Goal: Task Accomplishment & Management: Complete application form

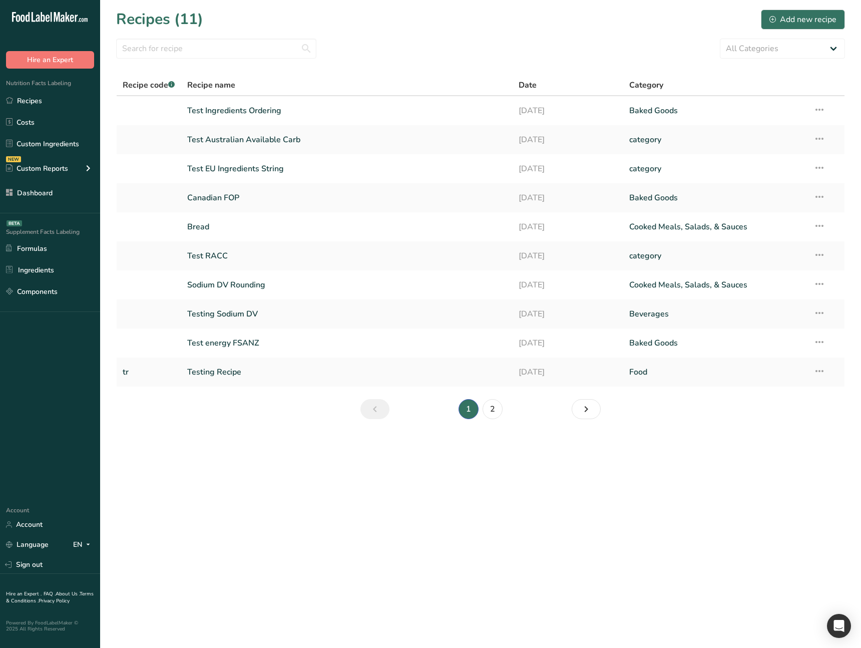
click at [275, 496] on main "Recipes (11) Add new recipe All Categories Baked Goods Beverages category Cooke…" at bounding box center [430, 324] width 861 height 648
click at [273, 517] on main "Recipes (11) Add new recipe All Categories Baked Goods Beverages category Cooke…" at bounding box center [430, 324] width 861 height 648
click at [281, 511] on main "Recipes (11) Add new recipe All Categories Baked Goods Beverages category Cooke…" at bounding box center [430, 324] width 861 height 648
click at [785, 24] on div "Add new recipe" at bounding box center [802, 20] width 67 height 12
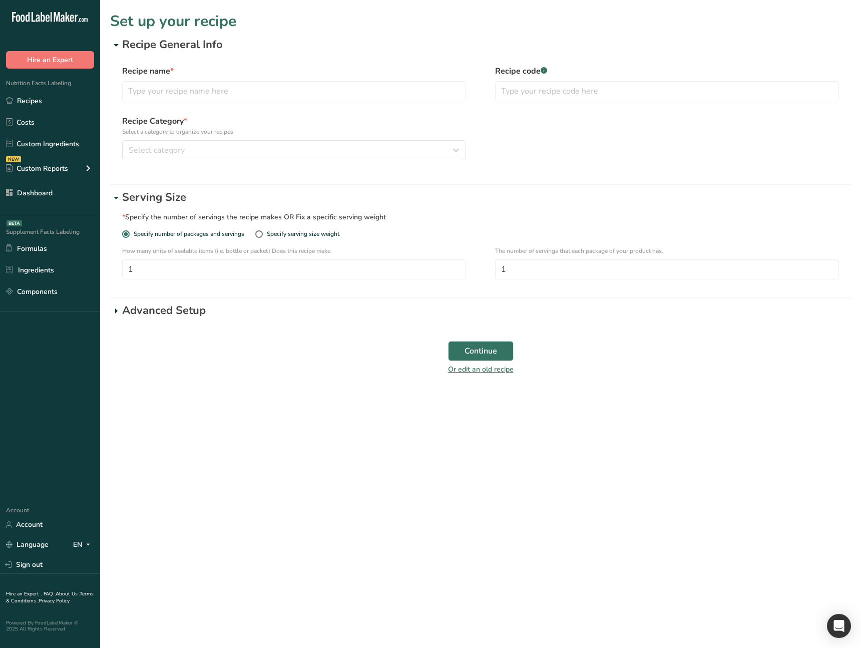
click at [338, 429] on main "Set up your recipe Recipe General Info Recipe name * Recipe code .a-a{fill:#347…" at bounding box center [430, 324] width 861 height 648
click at [279, 440] on main "Set up your recipe Recipe General Info Recipe name * Recipe code .a-a{fill:#347…" at bounding box center [430, 324] width 861 height 648
click at [116, 199] on icon at bounding box center [116, 198] width 12 height 18
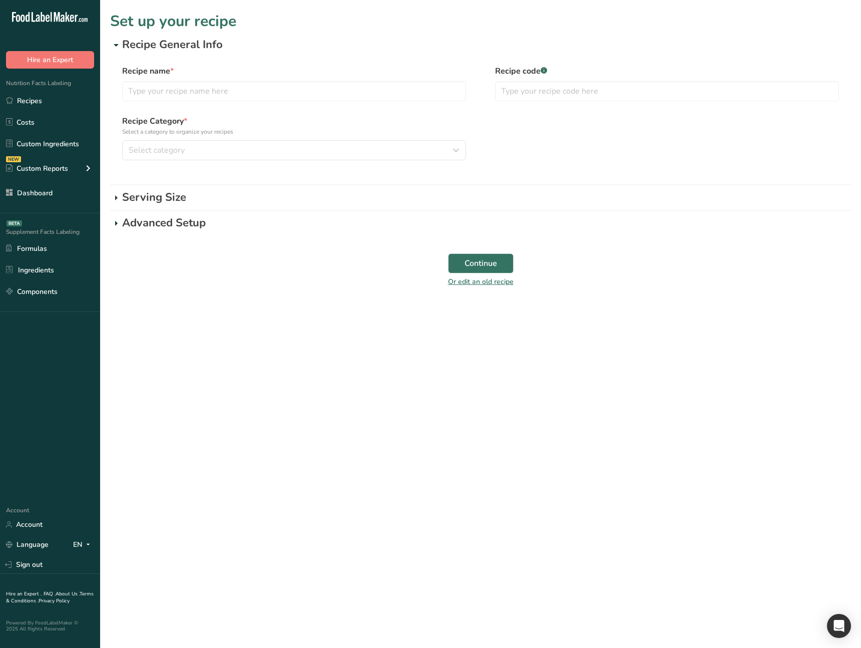
click at [116, 199] on icon at bounding box center [116, 198] width 12 height 18
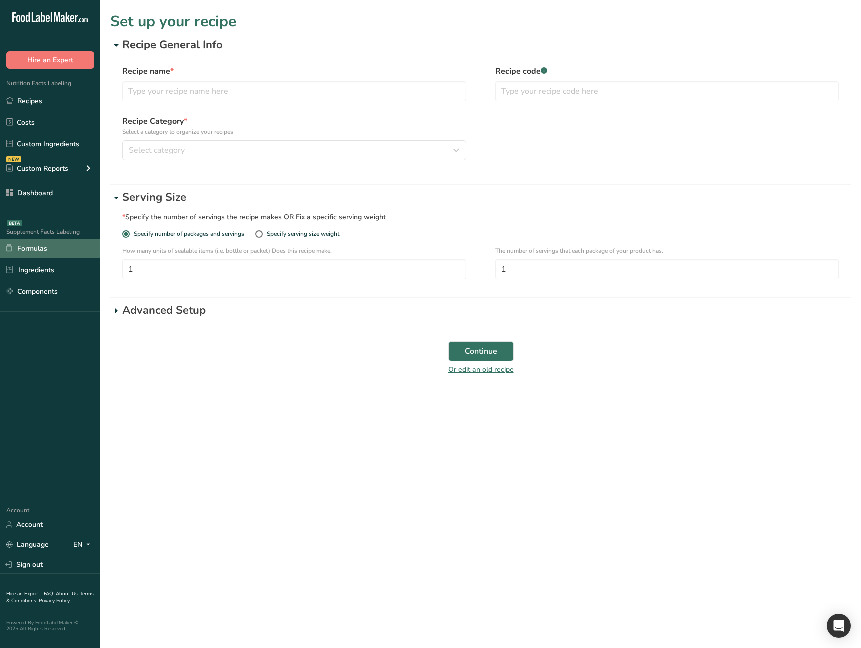
click at [57, 255] on link "Formulas" at bounding box center [50, 248] width 100 height 19
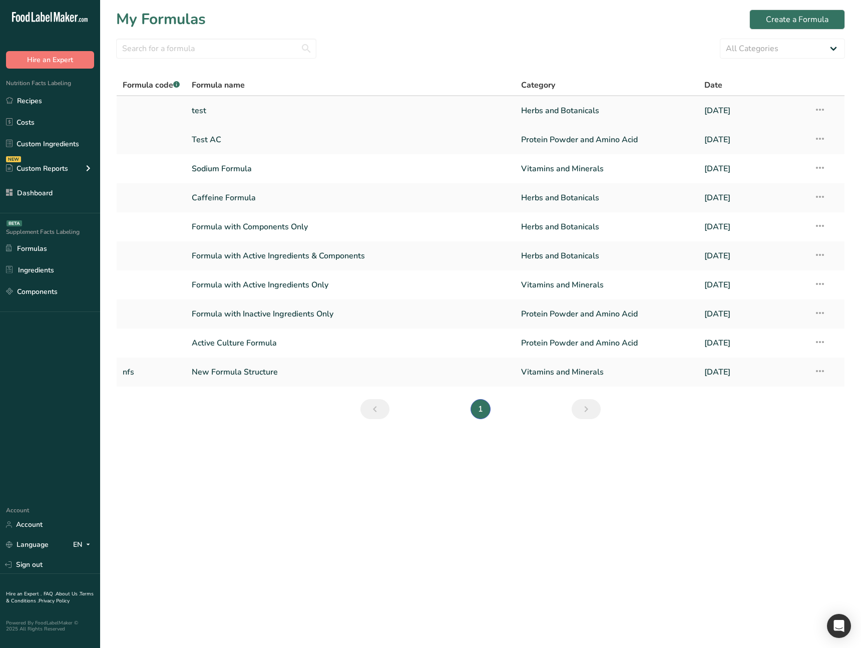
click at [224, 122] on td "test" at bounding box center [350, 110] width 329 height 29
click at [230, 113] on link "test" at bounding box center [350, 110] width 317 height 21
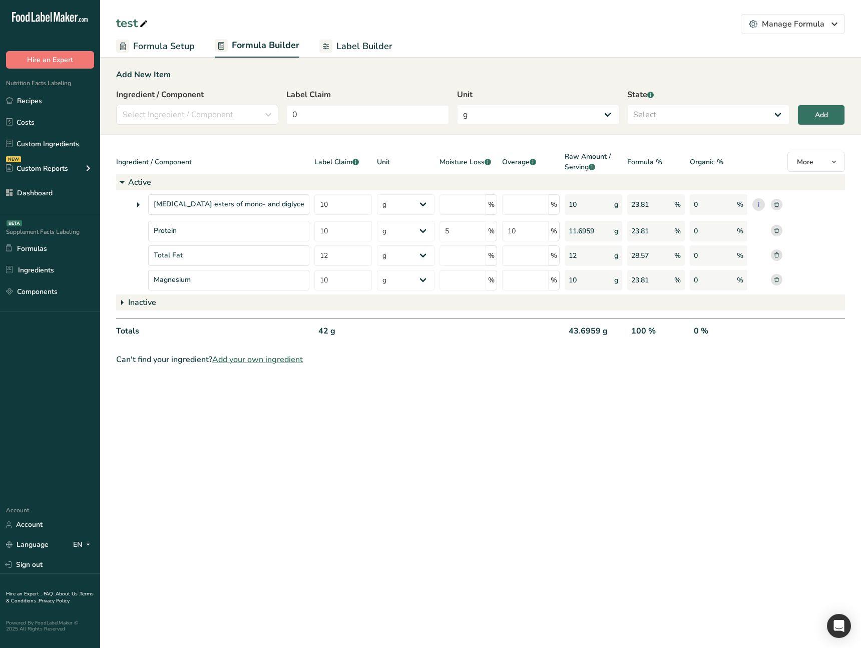
click at [338, 480] on main "test Manage Formula Delete Formula Formula Setup Formula Builder Label Builder …" at bounding box center [430, 324] width 861 height 648
click at [197, 53] on ul "Formula Setup Formula Builder Label Builder" at bounding box center [480, 46] width 761 height 24
click at [190, 49] on span "Formula Setup" at bounding box center [164, 47] width 62 height 14
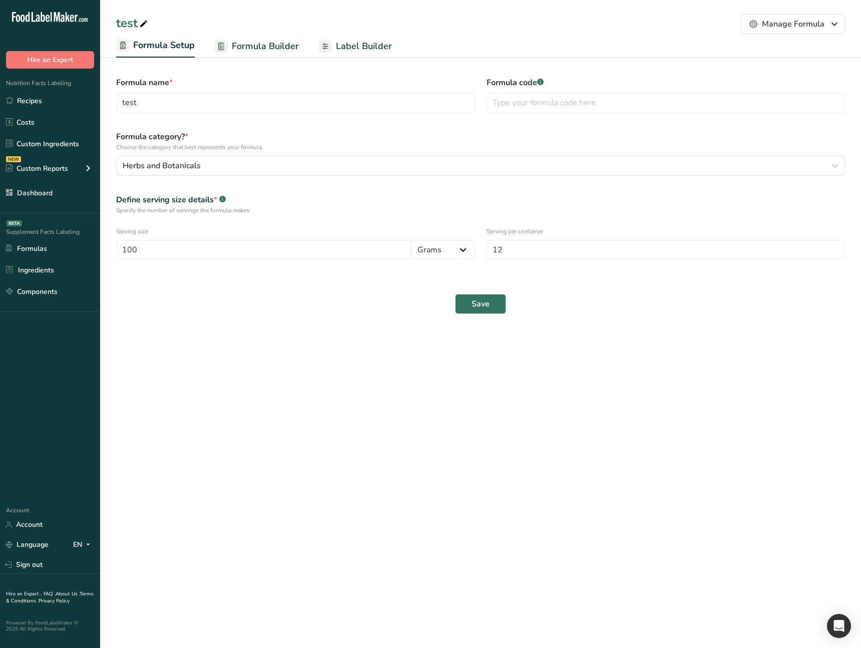
click at [251, 49] on span "Formula Builder" at bounding box center [265, 47] width 67 height 14
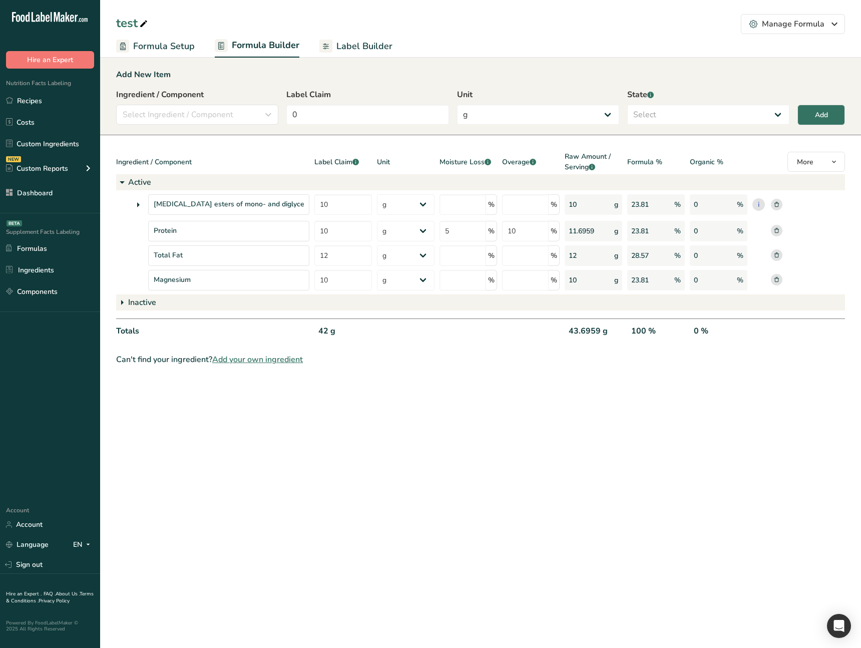
click at [362, 52] on span "Label Builder" at bounding box center [364, 47] width 56 height 14
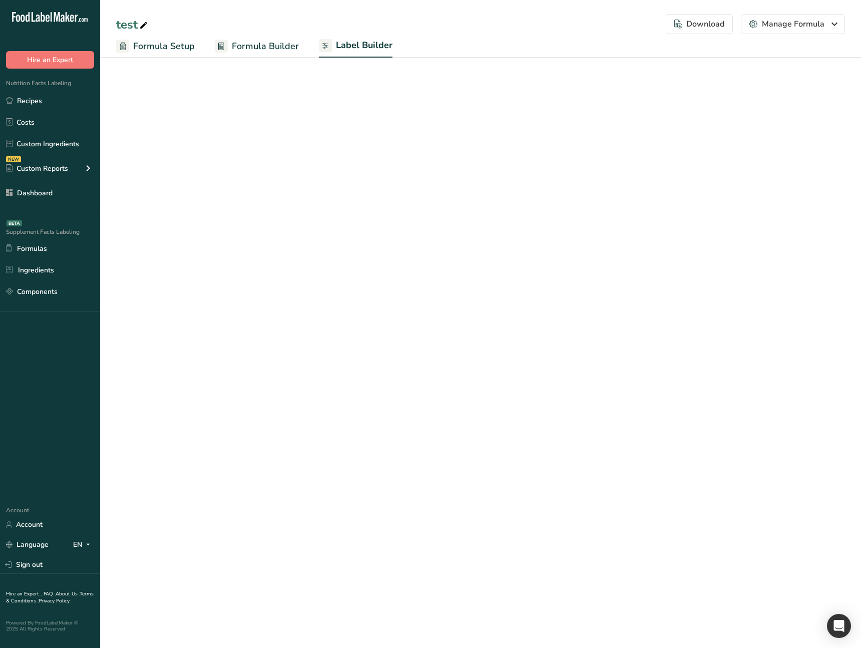
select select "Roboto"
select select "bold"
select select "center"
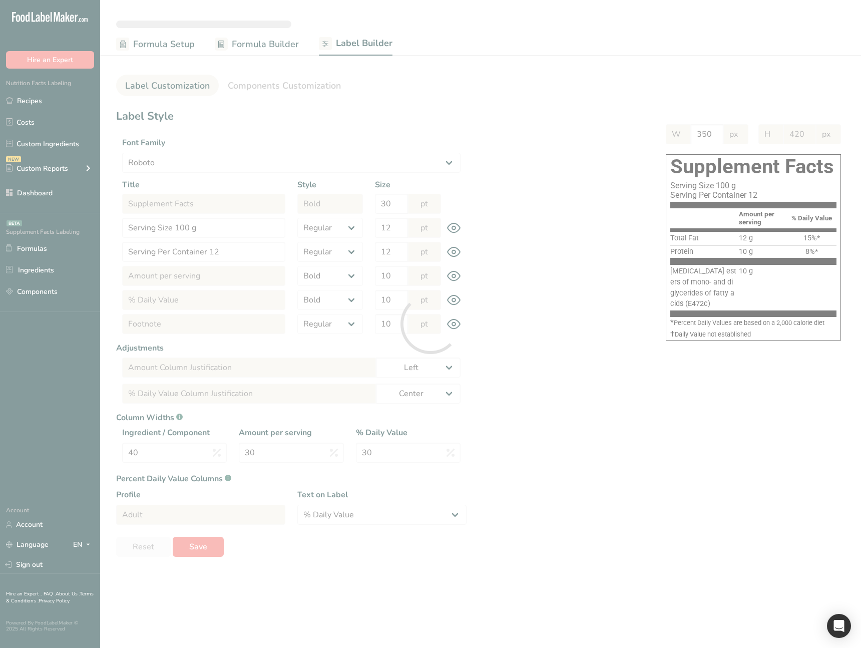
type input "372"
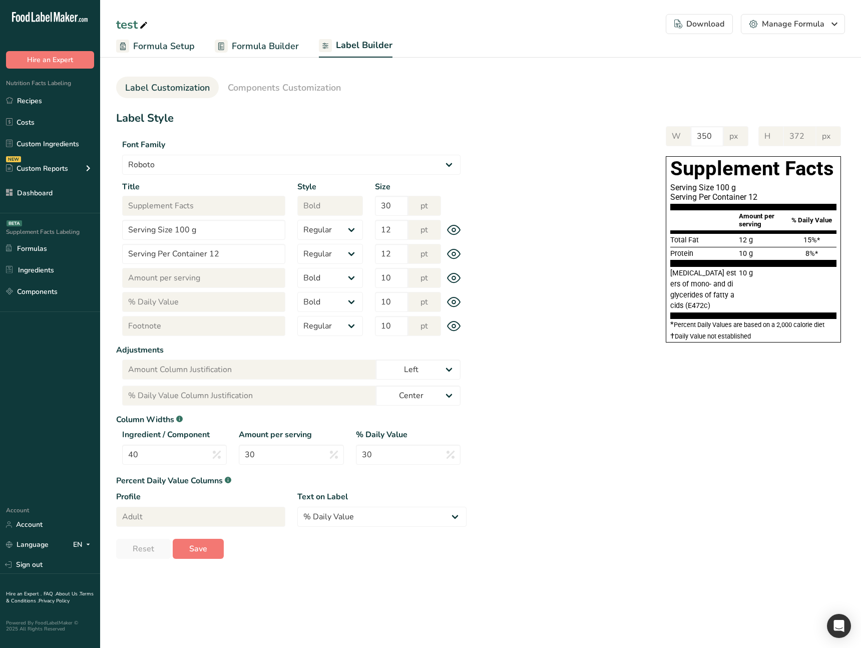
click at [244, 55] on link "Formula Builder" at bounding box center [257, 46] width 84 height 23
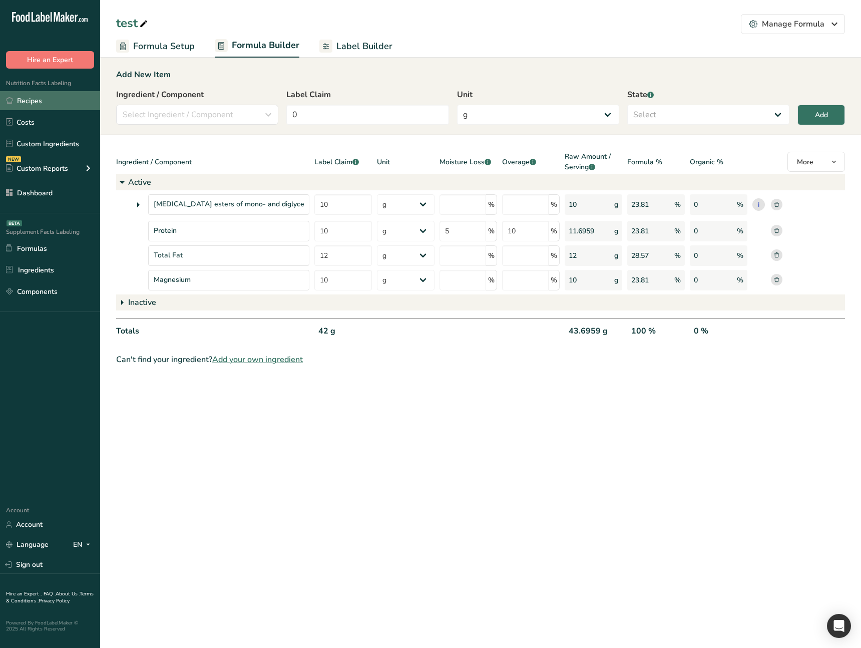
click at [63, 107] on link "Recipes" at bounding box center [50, 100] width 100 height 19
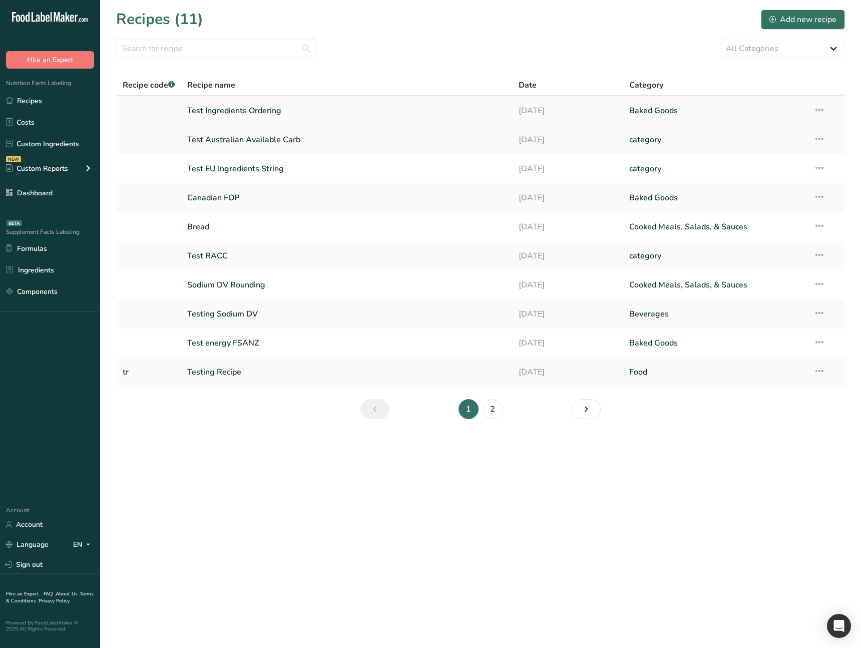
click at [256, 109] on link "Test Ingredients Ordering" at bounding box center [347, 110] width 320 height 21
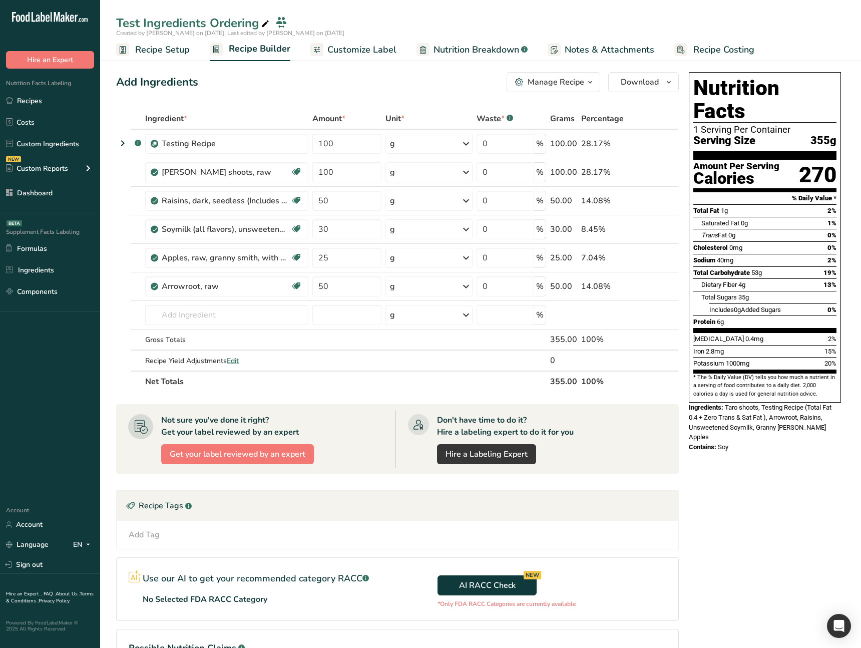
click at [149, 50] on span "Recipe Setup" at bounding box center [162, 50] width 55 height 14
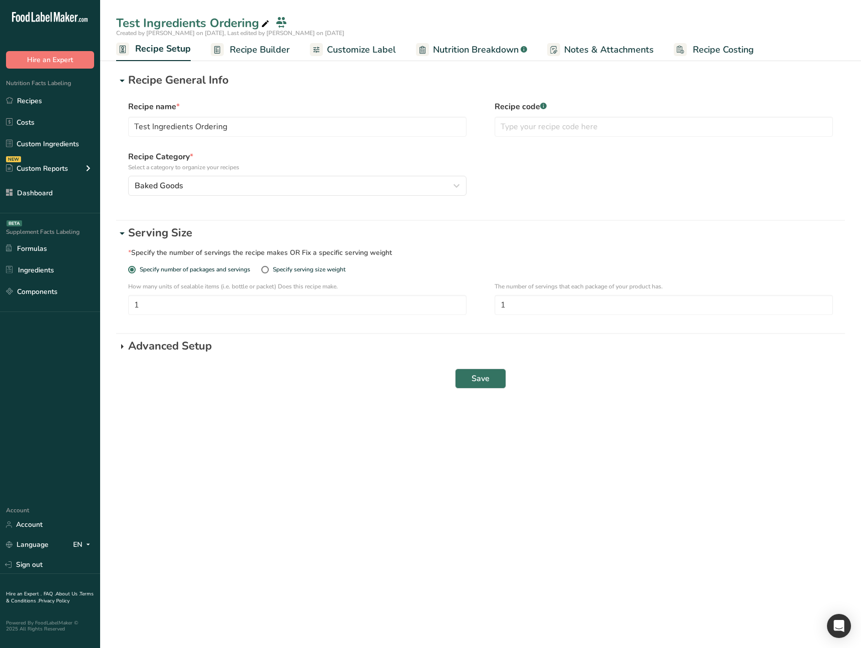
click at [124, 348] on icon at bounding box center [122, 346] width 12 height 18
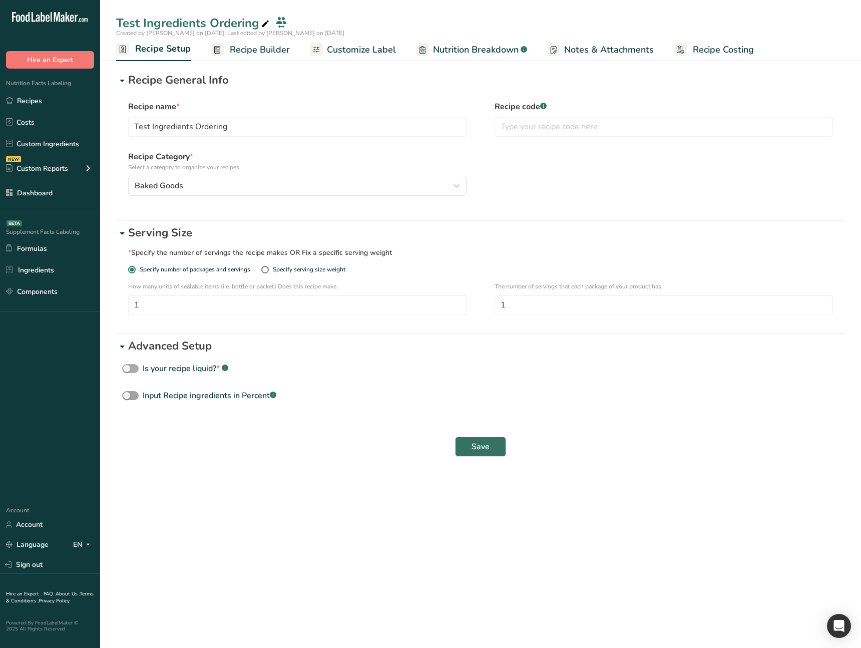
click at [127, 364] on span at bounding box center [130, 369] width 17 height 10
click at [127, 365] on input "Is your recipe liquid? * .a-a{fill:#347362;}.b-a{fill:#fff;}" at bounding box center [125, 368] width 7 height 7
checkbox input "true"
select select "29"
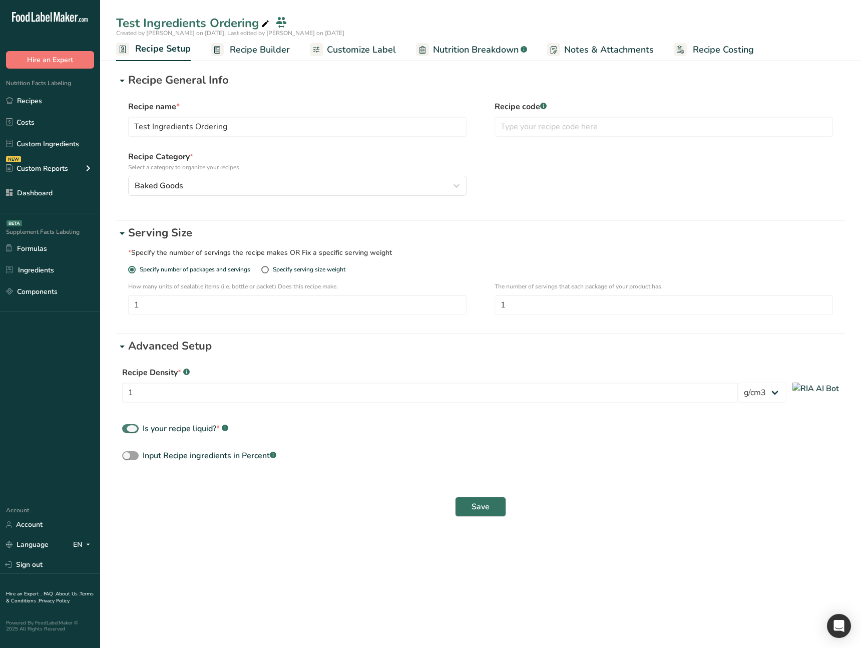
click at [128, 429] on span at bounding box center [130, 429] width 17 height 10
click at [128, 429] on input "Is your recipe liquid? * .a-a{fill:#347362;}.b-a{fill:#fff;}" at bounding box center [125, 428] width 7 height 7
checkbox input "false"
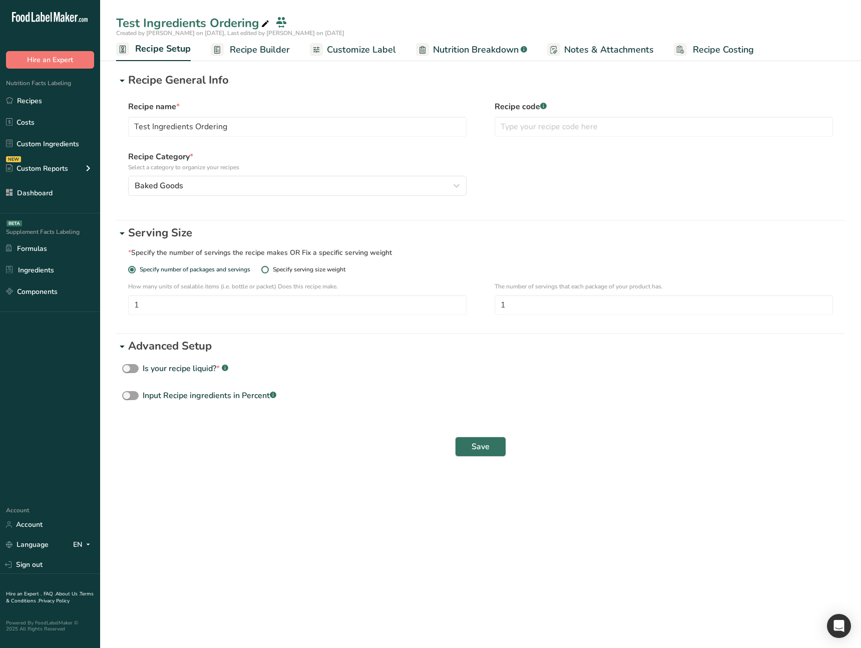
click at [290, 270] on div "Specify serving size weight" at bounding box center [309, 270] width 73 height 8
click at [268, 270] on input "Specify serving size weight" at bounding box center [264, 269] width 7 height 7
radio input "true"
radio input "false"
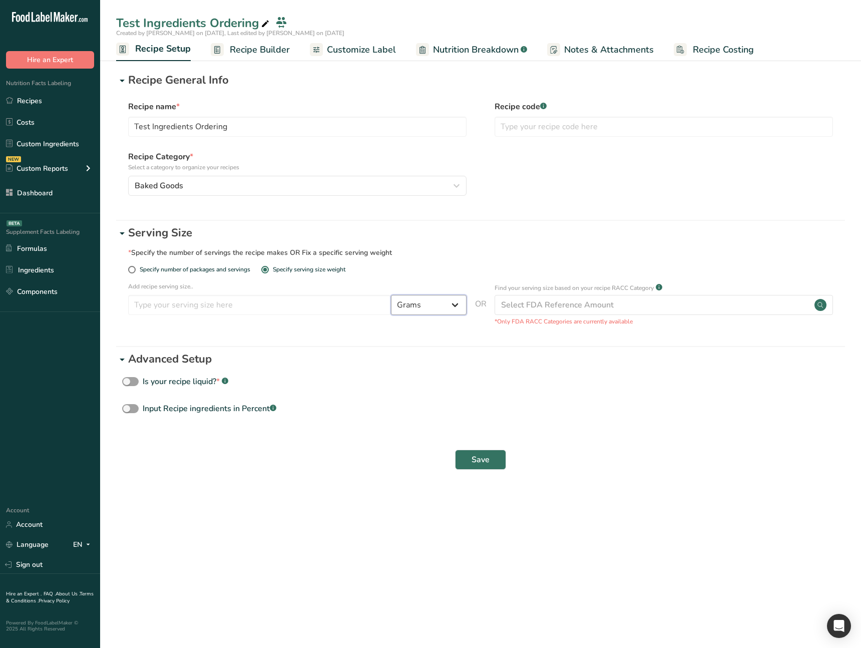
click at [397, 305] on select "Grams ppm ug kg mg mcg lb oz quarter cup half cup l ml fl oz tbsp tsp cup qt ga…" at bounding box center [429, 305] width 76 height 20
select select "28"
click at [391, 295] on select "Grams ppm ug kg mg mcg lb oz quarter cup half cup l ml fl oz tbsp tsp cup qt ga…" at bounding box center [429, 305] width 76 height 20
select select "29"
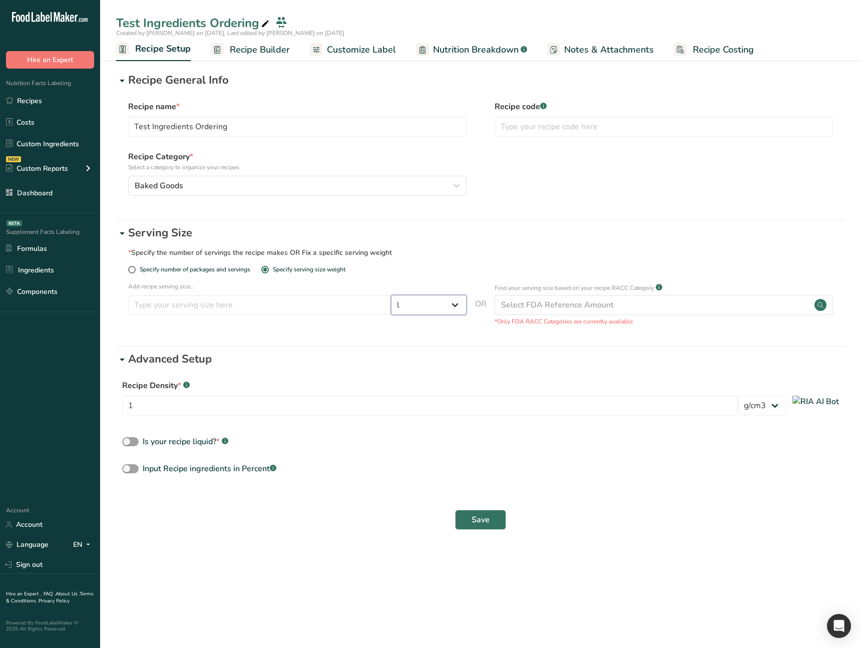
click at [417, 303] on select "Grams ppm ug kg mg mcg lb oz quarter cup half cup l ml fl oz tbsp tsp cup qt ga…" at bounding box center [429, 305] width 76 height 20
select select "0"
click at [391, 295] on select "Grams ppm ug kg mg mcg lb oz quarter cup half cup l ml fl oz tbsp tsp cup qt ga…" at bounding box center [429, 305] width 76 height 20
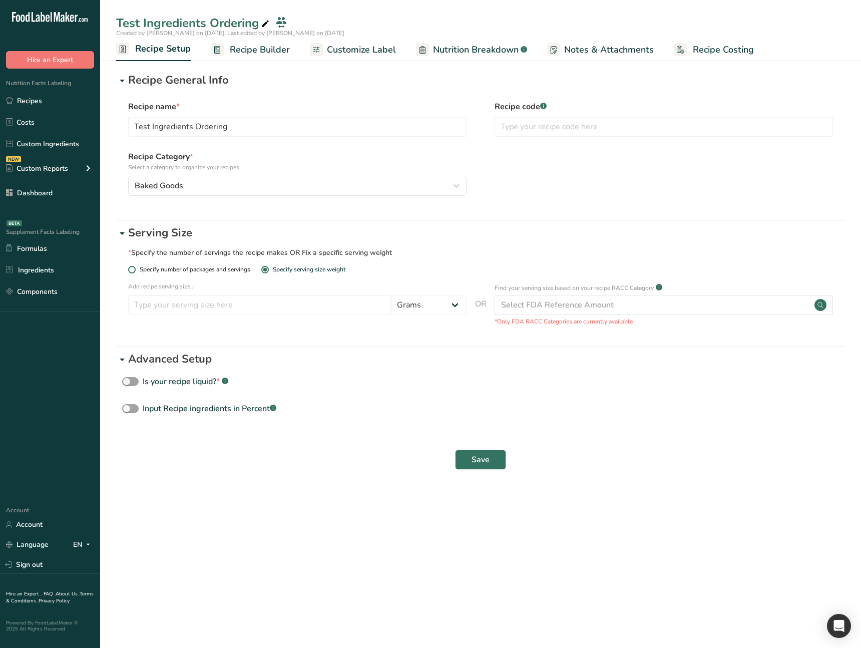
click at [199, 270] on span "Specify number of packages and servings" at bounding box center [193, 270] width 115 height 8
click at [135, 270] on input "Specify number of packages and servings" at bounding box center [131, 269] width 7 height 7
radio input "true"
radio input "false"
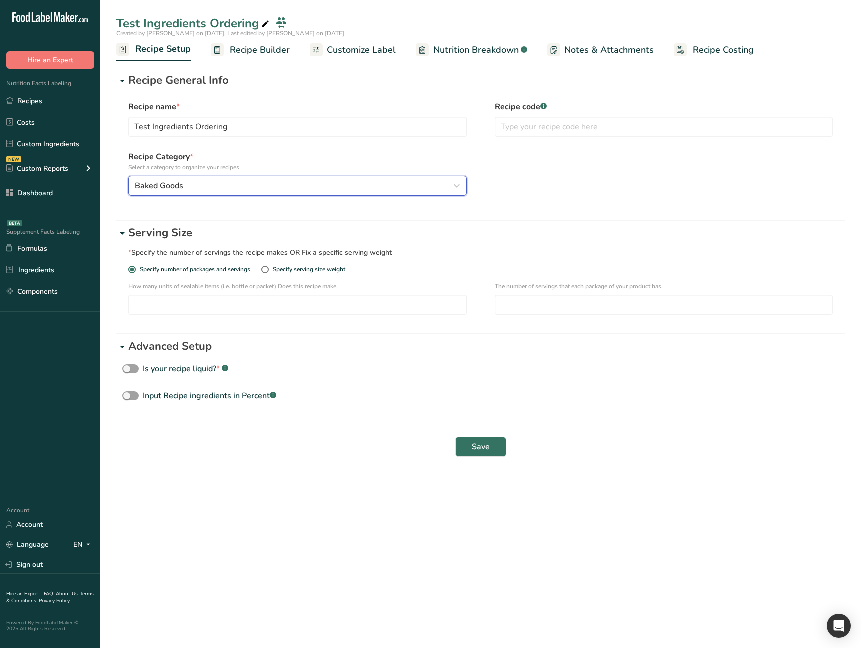
click at [251, 186] on div "Baked Goods" at bounding box center [294, 186] width 319 height 12
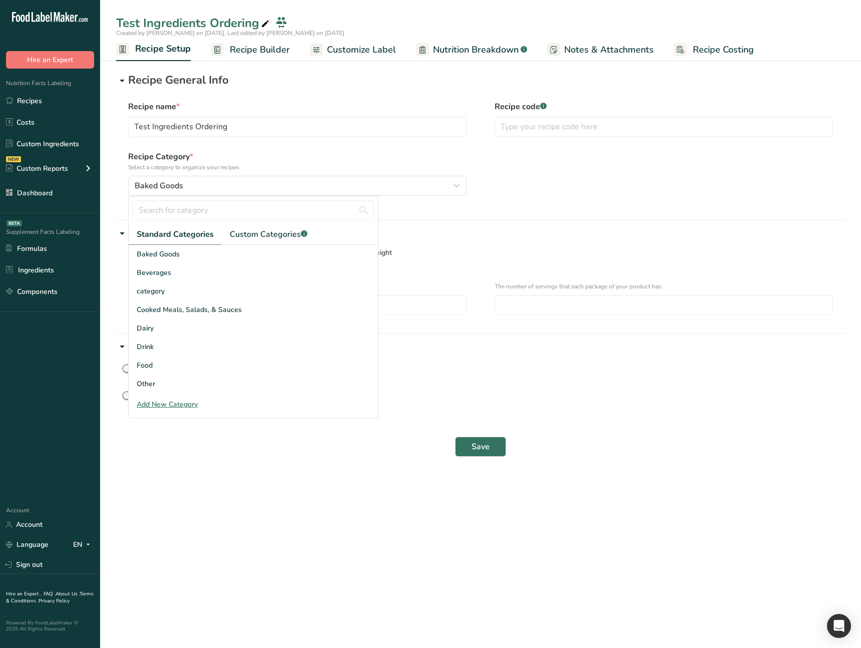
click at [529, 195] on div "Recipe Category * Select a category to organize your recipes Baked Goods Standa…" at bounding box center [480, 173] width 705 height 45
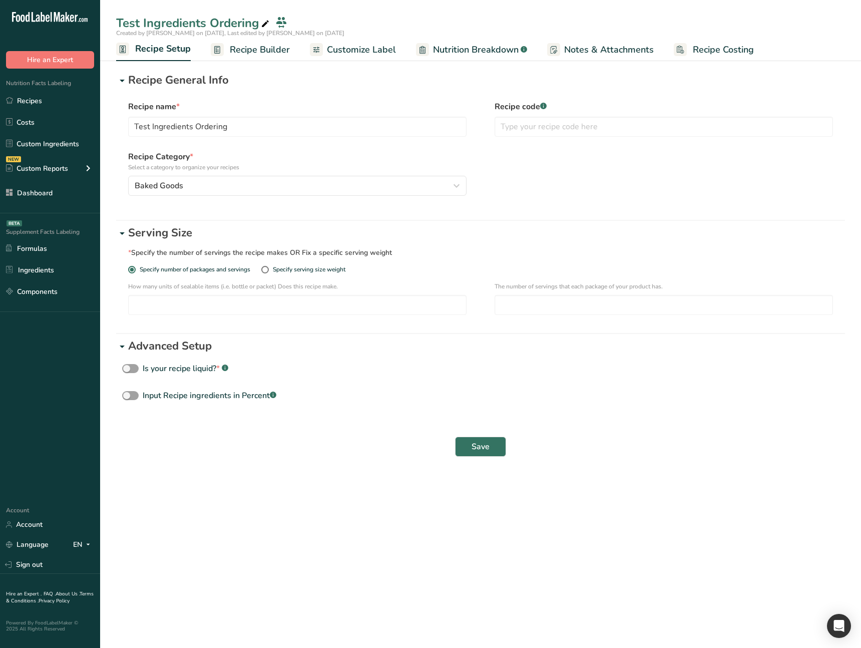
drag, startPoint x: 560, startPoint y: 199, endPoint x: 448, endPoint y: 226, distance: 114.8
click at [560, 199] on div "Recipe name * Test Ingredients Ordering Recipe code .a-a{fill:#347362;}.b-a{fil…" at bounding box center [480, 152] width 729 height 127
click at [118, 238] on icon at bounding box center [122, 233] width 12 height 18
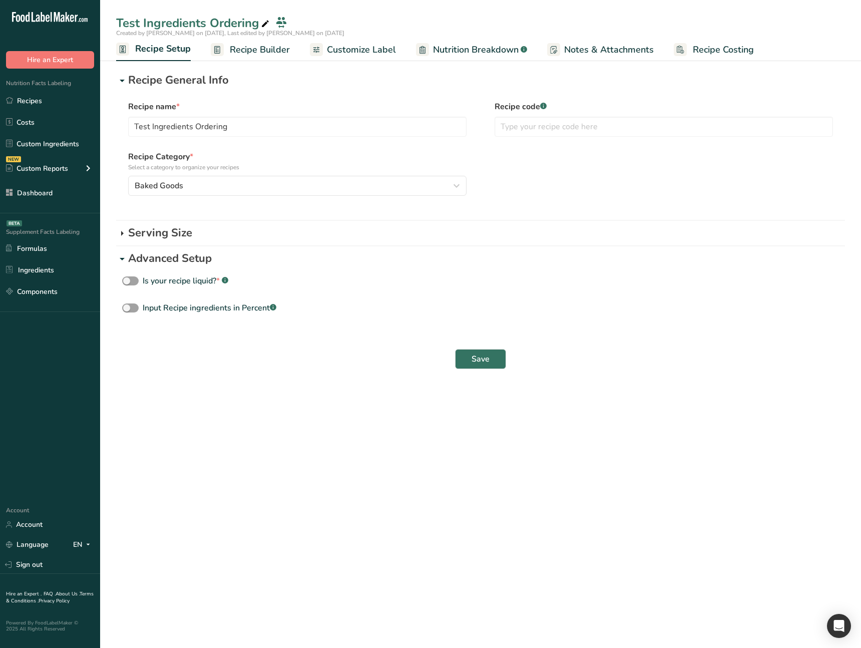
click at [120, 236] on icon at bounding box center [122, 233] width 12 height 18
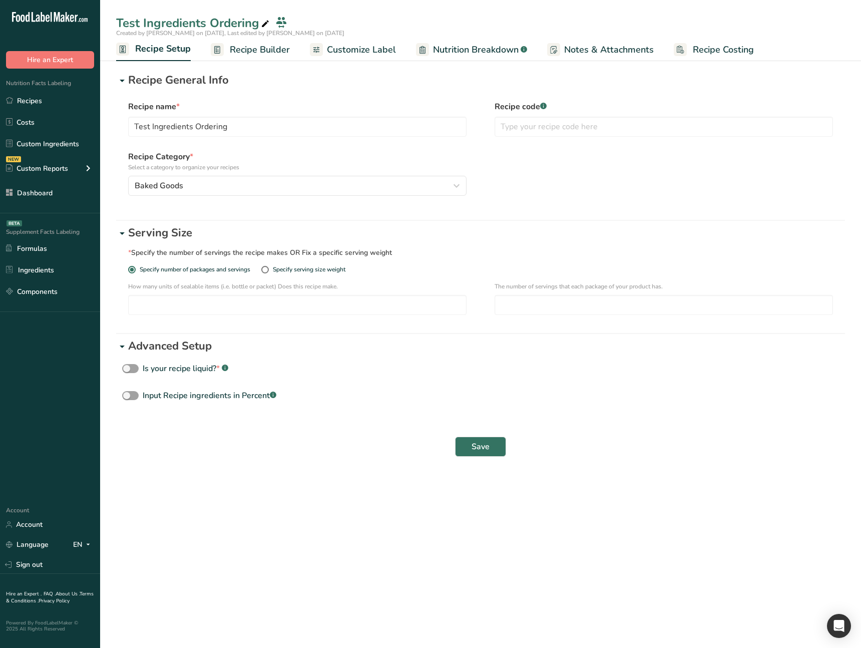
click at [147, 380] on div "Is your recipe liquid? * .a-a{fill:#347362;}.b-a{fill:#fff;}" at bounding box center [480, 371] width 729 height 19
click at [130, 375] on div "Is your recipe liquid? * .a-a{fill:#347362;}.b-a{fill:#fff;}" at bounding box center [480, 371] width 729 height 19
click at [131, 372] on span at bounding box center [130, 369] width 17 height 10
click at [129, 372] on input "Is your recipe liquid? * .a-a{fill:#347362;}.b-a{fill:#fff;}" at bounding box center [125, 368] width 7 height 7
checkbox input "true"
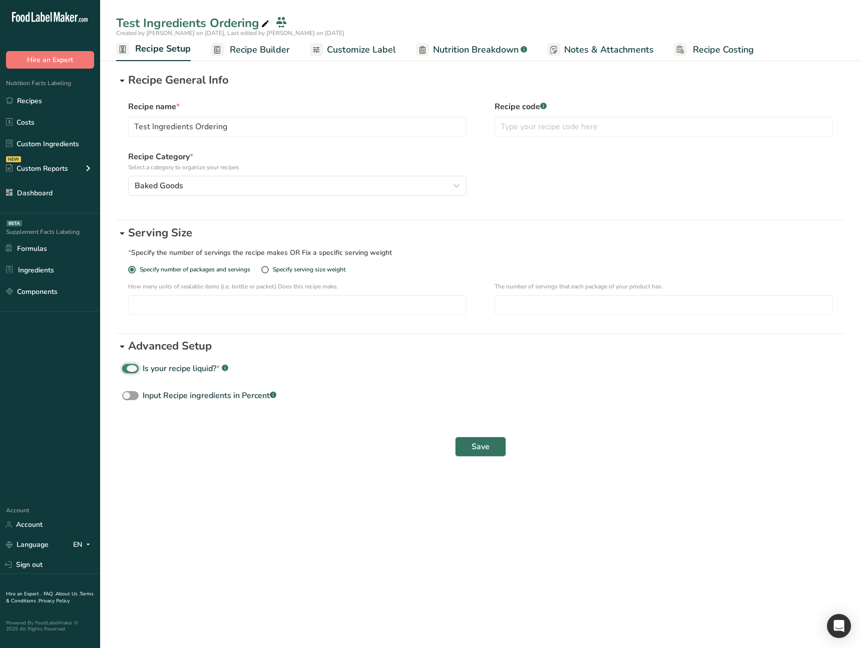
select select "29"
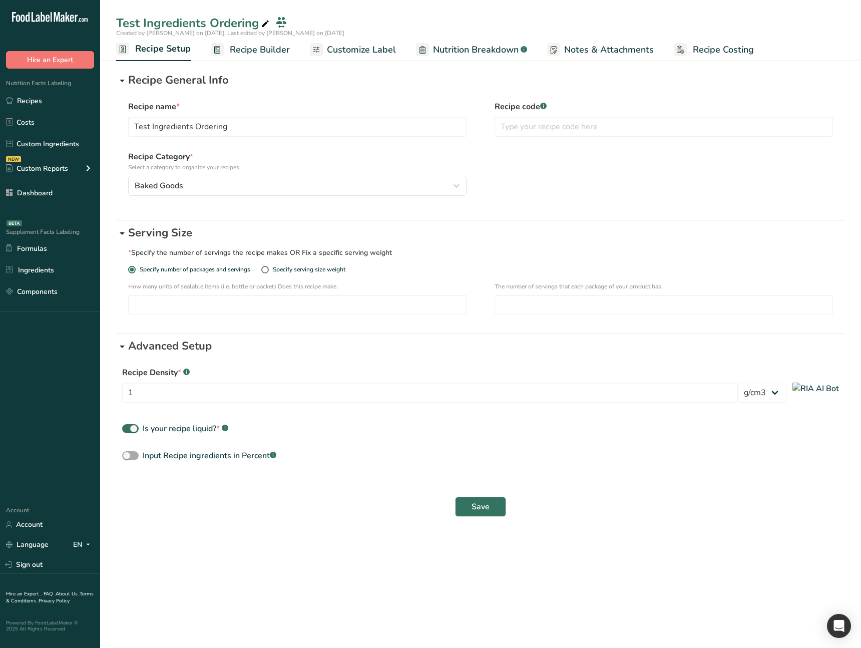
click at [134, 456] on span at bounding box center [130, 456] width 17 height 10
click at [129, 456] on input "Input Recipe ingredients in Percent .a-a{fill:#347362;}.b-a{fill:#fff;}" at bounding box center [125, 455] width 7 height 7
click at [137, 456] on span at bounding box center [130, 456] width 17 height 10
click at [129, 456] on input "Input Recipe ingredients in Percent .a-a{fill:#347362;}.b-a{fill:#fff;}" at bounding box center [125, 455] width 7 height 7
checkbox input "false"
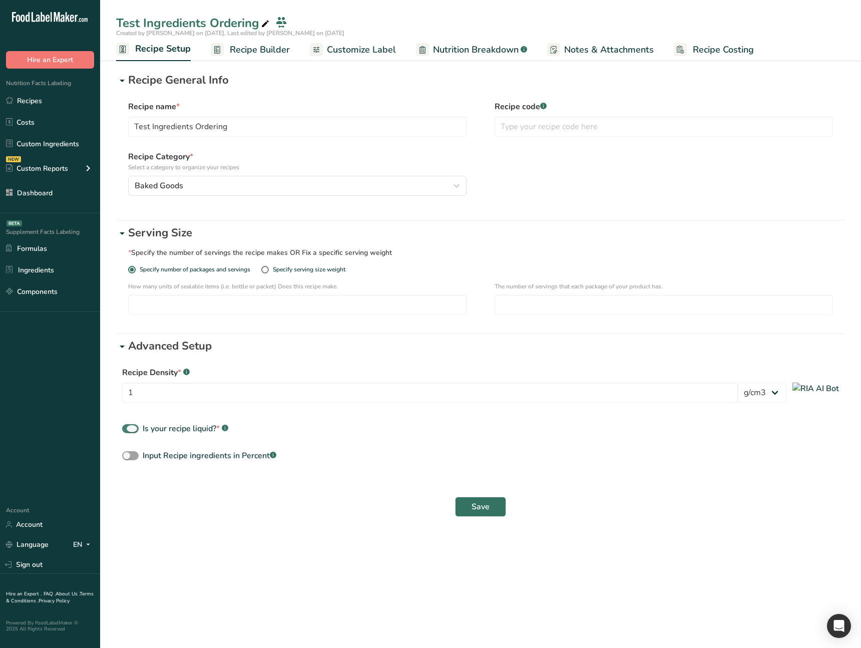
click at [129, 428] on span at bounding box center [130, 429] width 17 height 10
click at [129, 428] on input "Is your recipe liquid? * .a-a{fill:#347362;}.b-a{fill:#fff;}" at bounding box center [125, 428] width 7 height 7
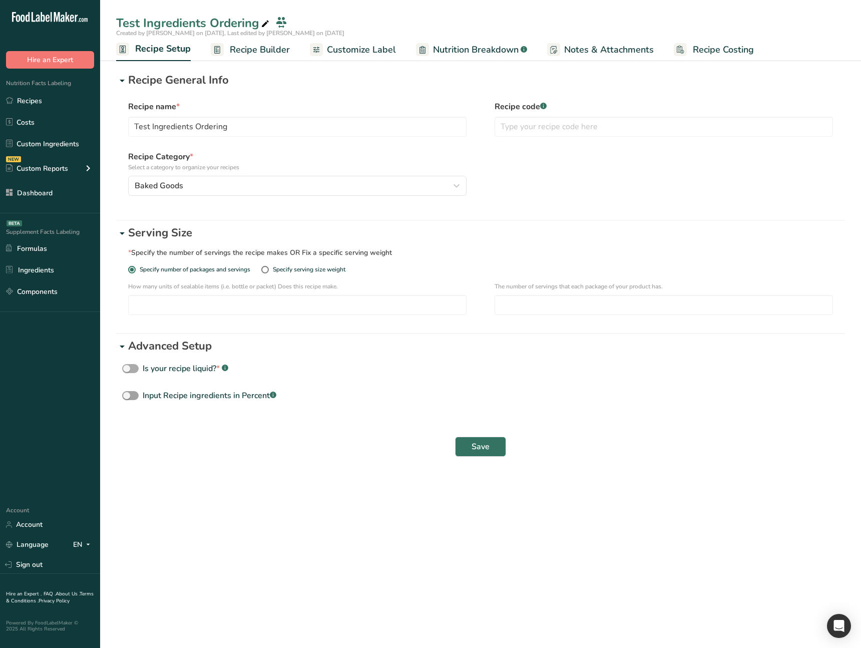
click at [133, 365] on span at bounding box center [130, 369] width 17 height 10
click at [129, 365] on input "Is your recipe liquid? * .a-a{fill:#347362;}.b-a{fill:#fff;}" at bounding box center [125, 368] width 7 height 7
checkbox input "true"
select select "29"
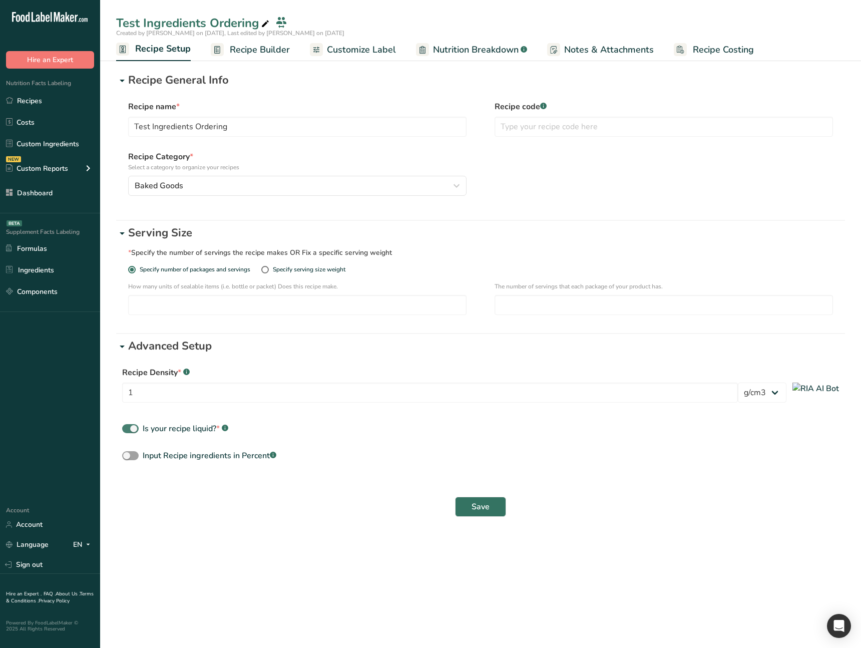
click at [131, 429] on span at bounding box center [130, 429] width 17 height 10
click at [129, 429] on input "Is your recipe liquid? * .a-a{fill:#347362;}.b-a{fill:#fff;}" at bounding box center [125, 428] width 7 height 7
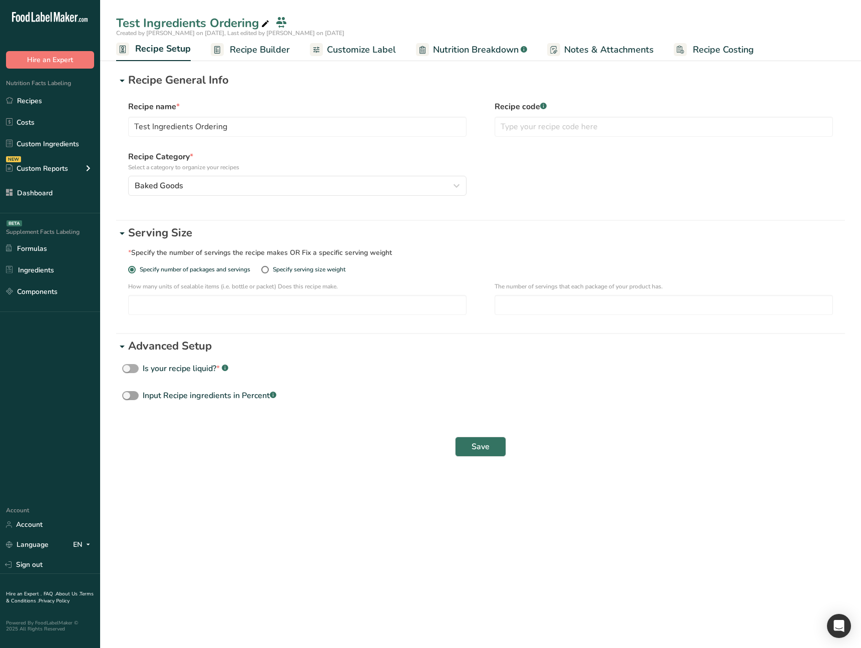
click at [131, 372] on span at bounding box center [130, 369] width 17 height 10
click at [129, 372] on input "Is your recipe liquid? * .a-a{fill:#347362;}.b-a{fill:#fff;}" at bounding box center [125, 368] width 7 height 7
checkbox input "true"
select select "29"
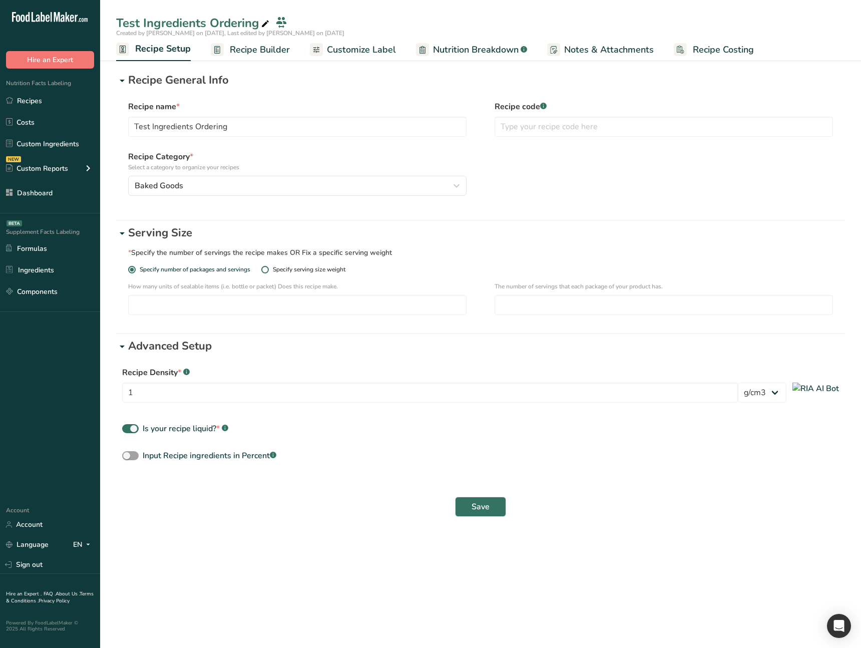
click at [297, 267] on div "Specify serving size weight" at bounding box center [309, 270] width 73 height 8
click at [268, 267] on input "Specify serving size weight" at bounding box center [264, 269] width 7 height 7
radio input "true"
radio input "false"
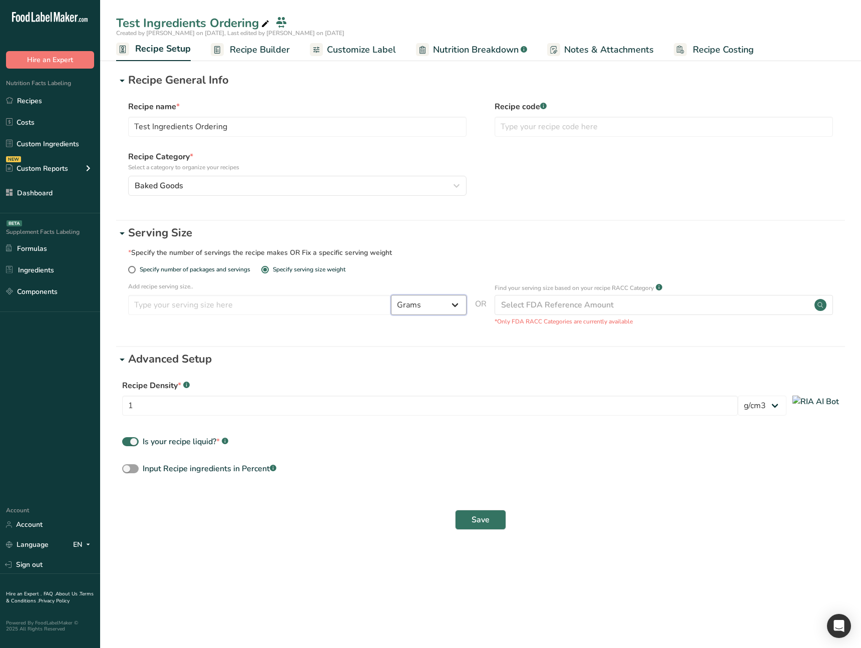
click at [407, 309] on select "Grams ppm ug kg mg mcg lb oz quarter cup half cup l ml fl oz tbsp tsp cup qt ga…" at bounding box center [429, 305] width 76 height 20
select select "24"
click at [391, 295] on select "Grams ppm ug kg mg mcg lb oz quarter cup half cup l ml fl oz tbsp tsp cup qt ga…" at bounding box center [429, 305] width 76 height 20
click at [182, 441] on div "Is your recipe liquid? * .a-a{fill:#347362;}.b-a{fill:#fff;}" at bounding box center [186, 441] width 86 height 12
click at [129, 441] on input "Is your recipe liquid? * .a-a{fill:#347362;}.b-a{fill:#fff;}" at bounding box center [125, 441] width 7 height 7
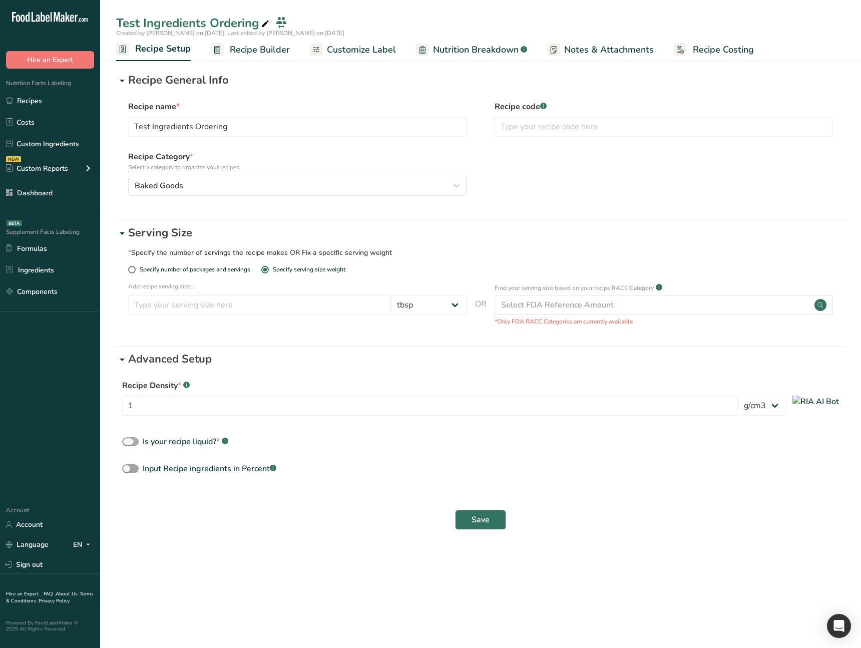
click at [182, 441] on div "Is your recipe liquid? * .a-a{fill:#347362;}.b-a{fill:#fff;}" at bounding box center [186, 441] width 86 height 12
click at [129, 441] on input "Is your recipe liquid? * .a-a{fill:#347362;}.b-a{fill:#fff;}" at bounding box center [125, 441] width 7 height 7
click at [182, 441] on div "Is your recipe liquid? * .a-a{fill:#347362;}.b-a{fill:#fff;}" at bounding box center [186, 441] width 86 height 12
click at [129, 441] on input "Is your recipe liquid? * .a-a{fill:#347362;}.b-a{fill:#fff;}" at bounding box center [125, 441] width 7 height 7
click at [182, 441] on div "Is your recipe liquid? * .a-a{fill:#347362;}.b-a{fill:#fff;}" at bounding box center [186, 441] width 86 height 12
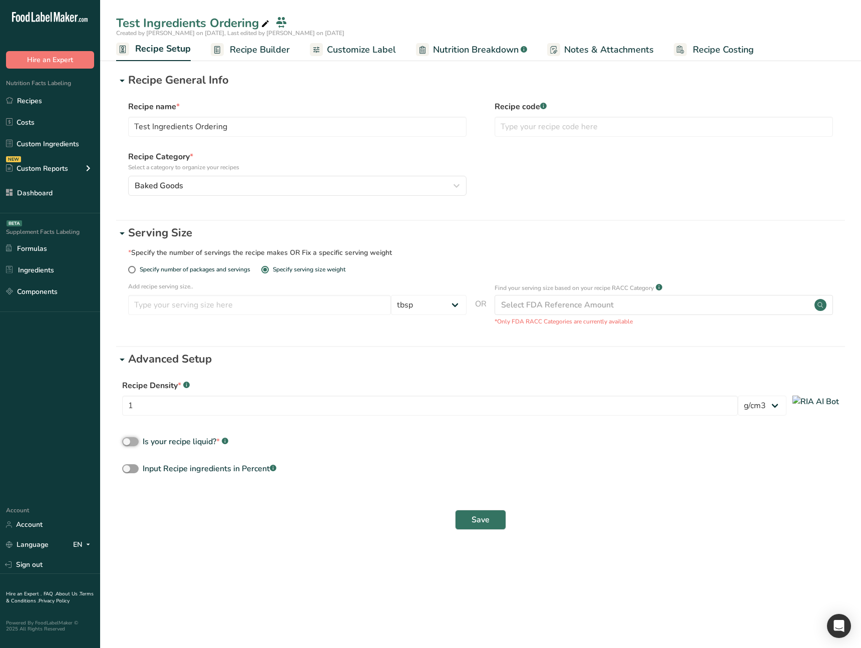
click at [129, 441] on input "Is your recipe liquid? * .a-a{fill:#347362;}.b-a{fill:#fff;}" at bounding box center [125, 441] width 7 height 7
click at [182, 441] on div "Is your recipe liquid? * .a-a{fill:#347362;}.b-a{fill:#fff;}" at bounding box center [186, 441] width 86 height 12
click at [129, 441] on input "Is your recipe liquid? * .a-a{fill:#347362;}.b-a{fill:#fff;}" at bounding box center [125, 441] width 7 height 7
click at [383, 429] on div "Recipe Density * .a-a{fill:#347362;}.b-a{fill:#fff;} 1 lb/ft3 g/cm3 Is your rec…" at bounding box center [480, 427] width 729 height 108
drag, startPoint x: 336, startPoint y: 545, endPoint x: 254, endPoint y: 470, distance: 110.5
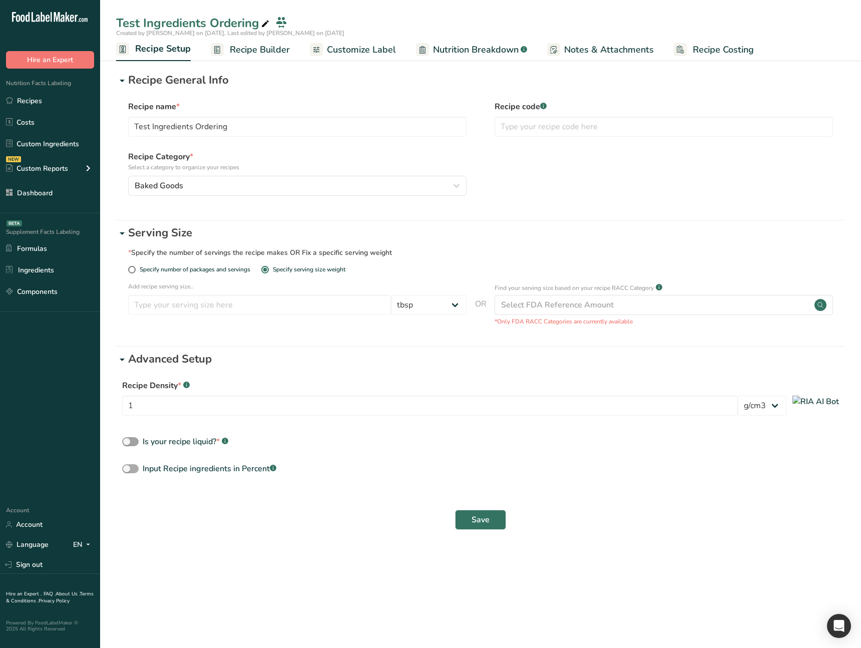
click at [335, 545] on section "Recipe General Info Recipe name * Test Ingredients Ordering Recipe code .a-a{fi…" at bounding box center [480, 302] width 761 height 500
click at [181, 442] on div "Is your recipe liquid? * .a-a{fill:#347362;}.b-a{fill:#fff;}" at bounding box center [186, 441] width 86 height 12
click at [129, 442] on input "Is your recipe liquid? * .a-a{fill:#347362;}.b-a{fill:#fff;}" at bounding box center [125, 441] width 7 height 7
click at [181, 442] on div "Is your recipe liquid? * .a-a{fill:#347362;}.b-a{fill:#fff;}" at bounding box center [186, 441] width 86 height 12
click at [129, 442] on input "Is your recipe liquid? * .a-a{fill:#347362;}.b-a{fill:#fff;}" at bounding box center [125, 441] width 7 height 7
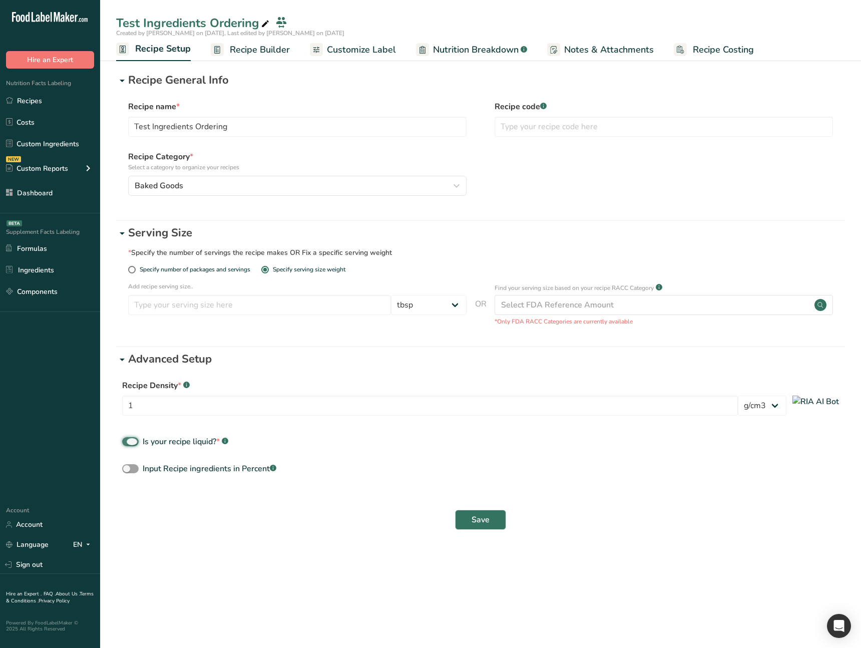
checkbox input "false"
click at [159, 474] on div "Input Recipe ingredients in Percent .a-a{fill:#347362;}.b-a{fill:#fff;}" at bounding box center [480, 471] width 729 height 19
click at [164, 469] on div "Input Recipe ingredients in Percent .a-a{fill:#347362;}.b-a{fill:#fff;}" at bounding box center [210, 468] width 134 height 12
click at [129, 469] on input "Input Recipe ingredients in Percent .a-a{fill:#347362;}.b-a{fill:#fff;}" at bounding box center [125, 468] width 7 height 7
click at [164, 469] on div "Input Recipe ingredients in Percent .a-a{fill:#347362;}.b-a{fill:#fff;}" at bounding box center [210, 468] width 134 height 12
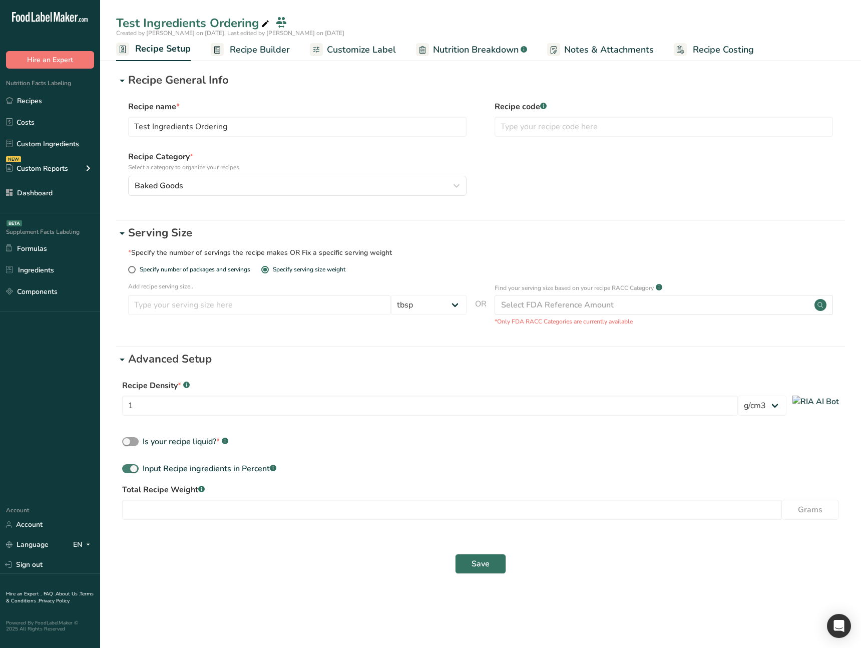
click at [129, 469] on input "Input Recipe ingredients in Percent .a-a{fill:#347362;}.b-a{fill:#fff;}" at bounding box center [125, 468] width 7 height 7
checkbox input "false"
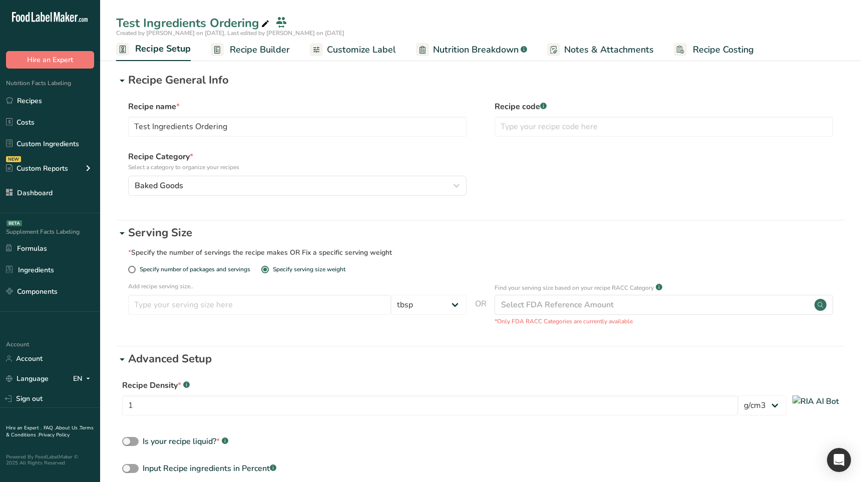
drag, startPoint x: 55, startPoint y: 103, endPoint x: 101, endPoint y: 107, distance: 46.2
click at [54, 103] on link "Recipes" at bounding box center [50, 100] width 100 height 19
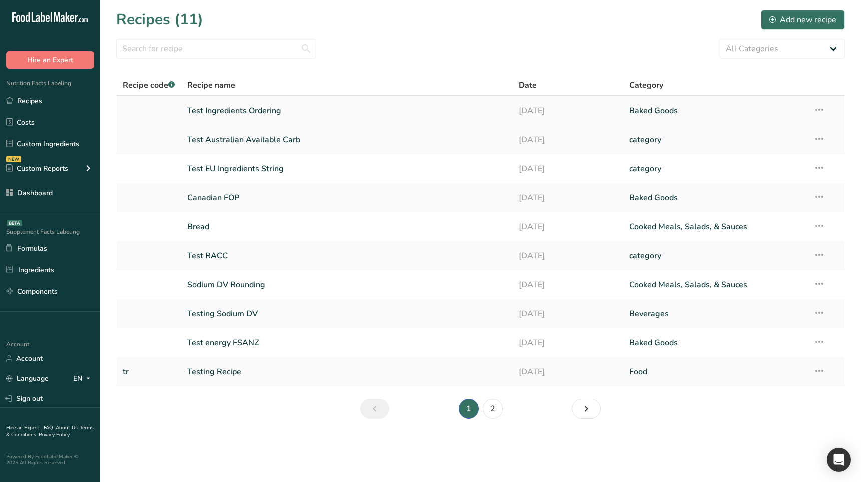
click at [819, 107] on icon at bounding box center [819, 110] width 12 height 18
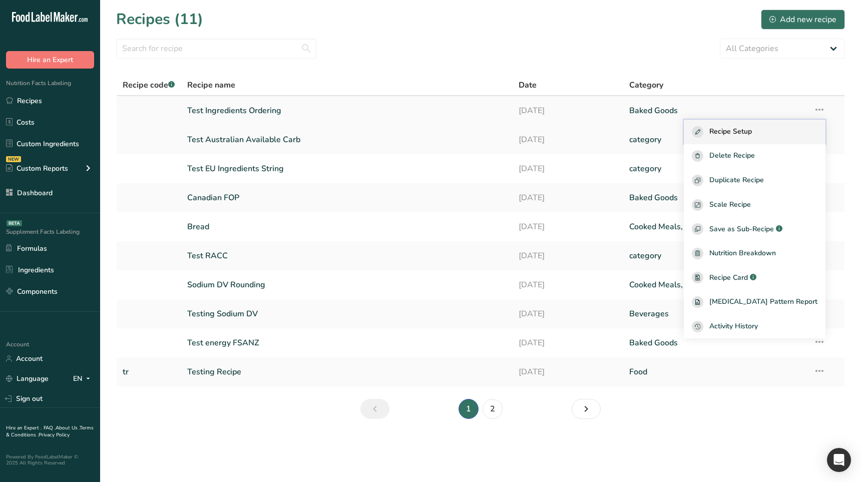
click at [752, 127] on span "Recipe Setup" at bounding box center [730, 132] width 43 height 12
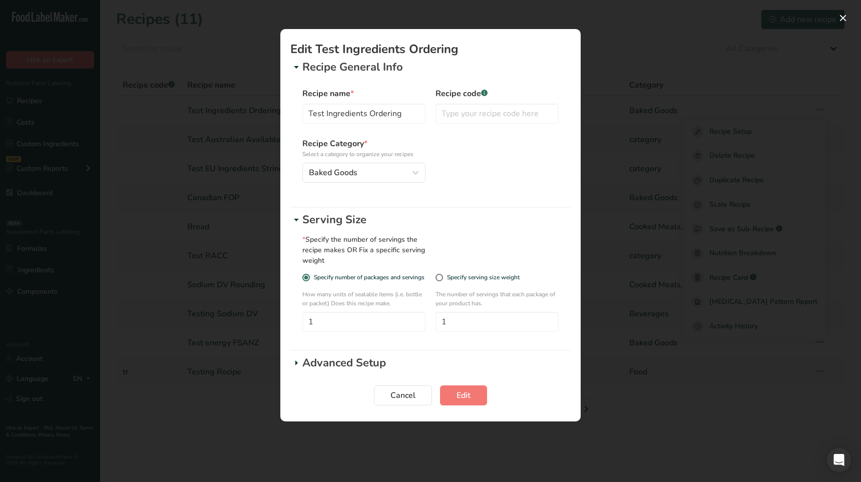
click at [337, 364] on p "Advanced Setup" at bounding box center [436, 363] width 268 height 17
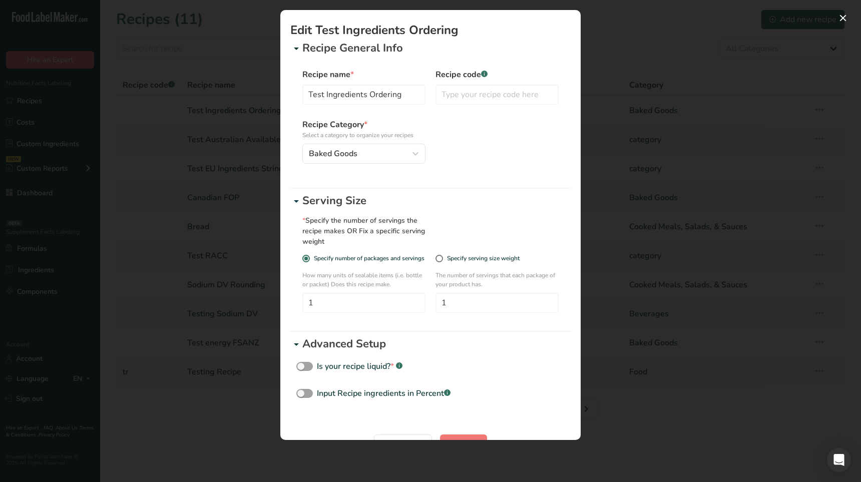
scroll to position [31, 0]
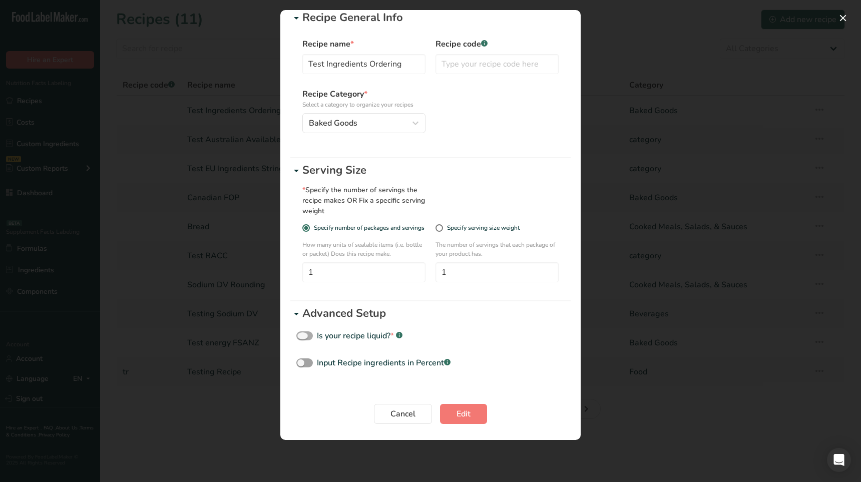
click at [341, 339] on div "Is your recipe liquid? * .a-a{fill:#347362;}.b-a{fill:#fff;}" at bounding box center [360, 336] width 86 height 12
click at [303, 339] on input "Is your recipe liquid? * .a-a{fill:#347362;}.b-a{fill:#fff;}" at bounding box center [299, 336] width 7 height 7
checkbox input "true"
select select "29"
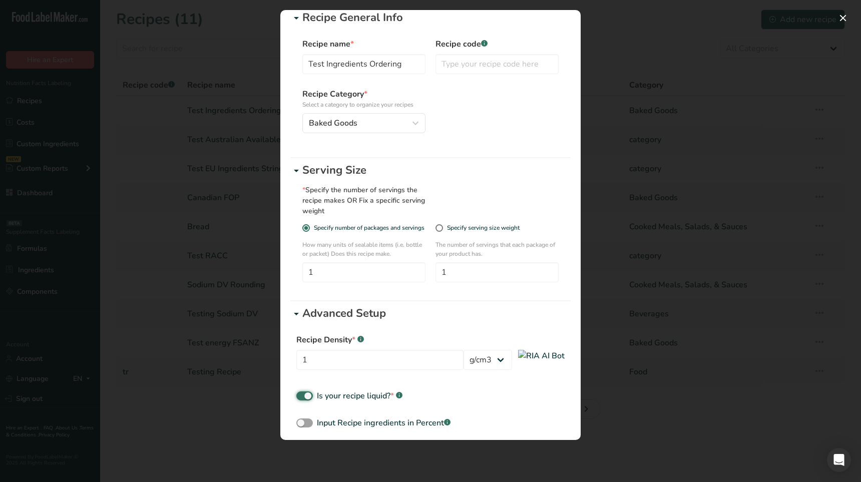
scroll to position [91, 0]
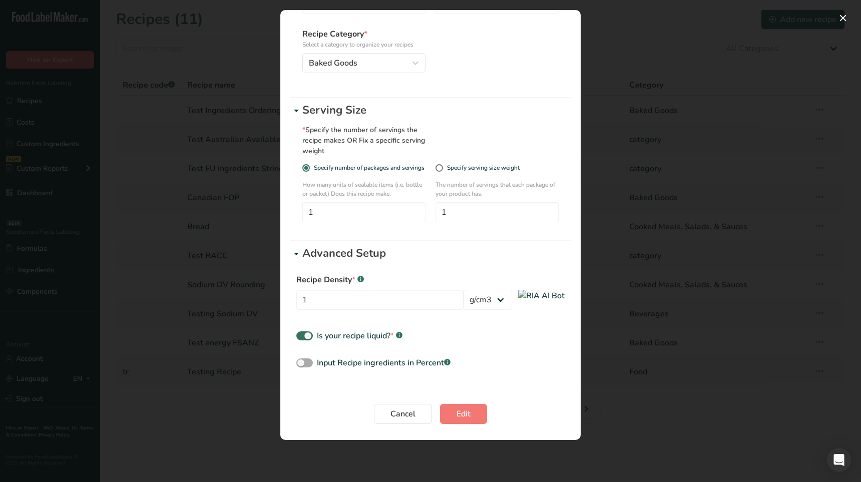
click at [337, 366] on div "Input Recipe ingredients in Percent .a-a{fill:#347362;}.b-a{fill:#fff;}" at bounding box center [384, 363] width 134 height 12
click at [303, 366] on input "Input Recipe ingredients in Percent .a-a{fill:#347362;}.b-a{fill:#fff;}" at bounding box center [299, 363] width 7 height 7
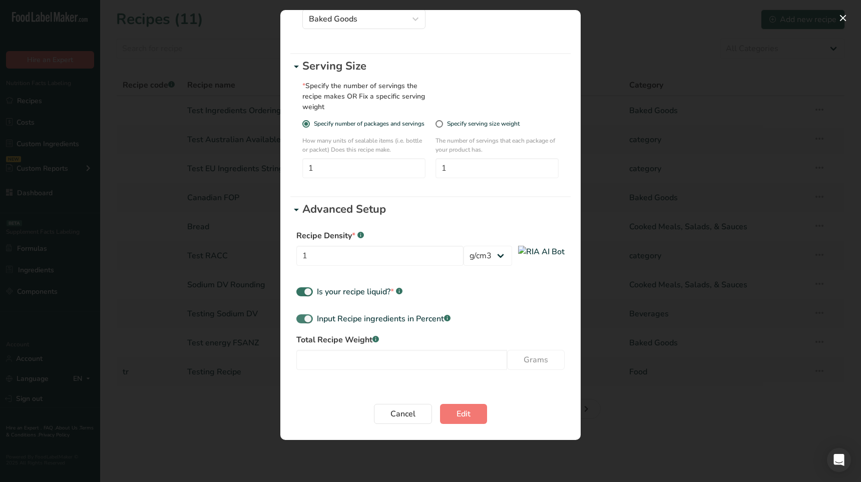
click at [340, 322] on div "Input Recipe ingredients in Percent .a-a{fill:#347362;}.b-a{fill:#fff;}" at bounding box center [384, 319] width 134 height 12
click at [303, 322] on input "Input Recipe ingredients in Percent .a-a{fill:#347362;}.b-a{fill:#fff;}" at bounding box center [299, 319] width 7 height 7
checkbox input "false"
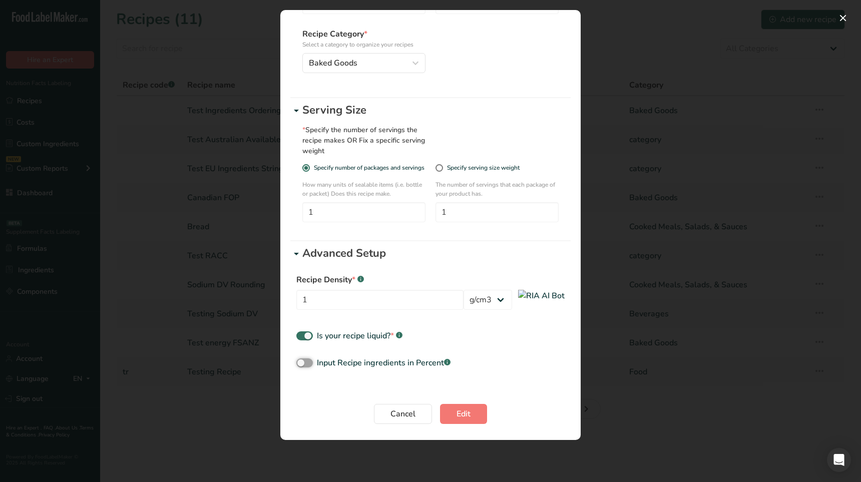
scroll to position [91, 0]
click at [332, 334] on div "Is your recipe liquid? * .a-a{fill:#347362;}.b-a{fill:#fff;}" at bounding box center [360, 336] width 86 height 12
click at [303, 334] on input "Is your recipe liquid? * .a-a{fill:#347362;}.b-a{fill:#fff;}" at bounding box center [299, 336] width 7 height 7
checkbox input "false"
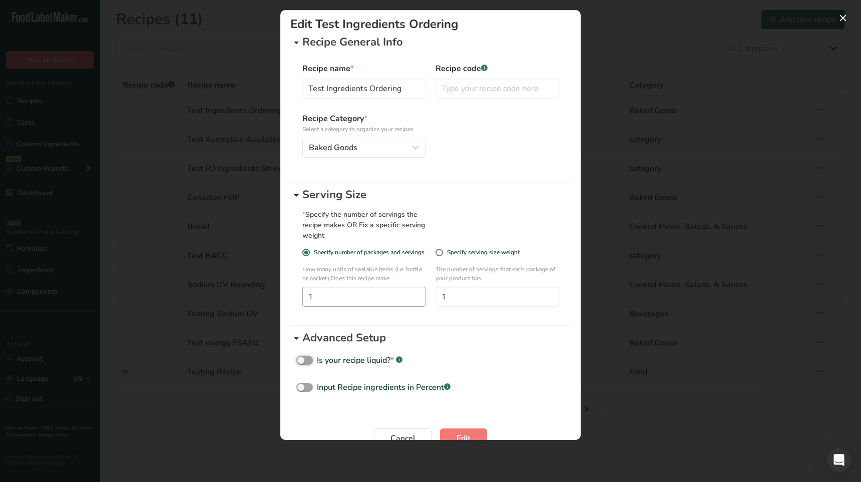
scroll to position [0, 0]
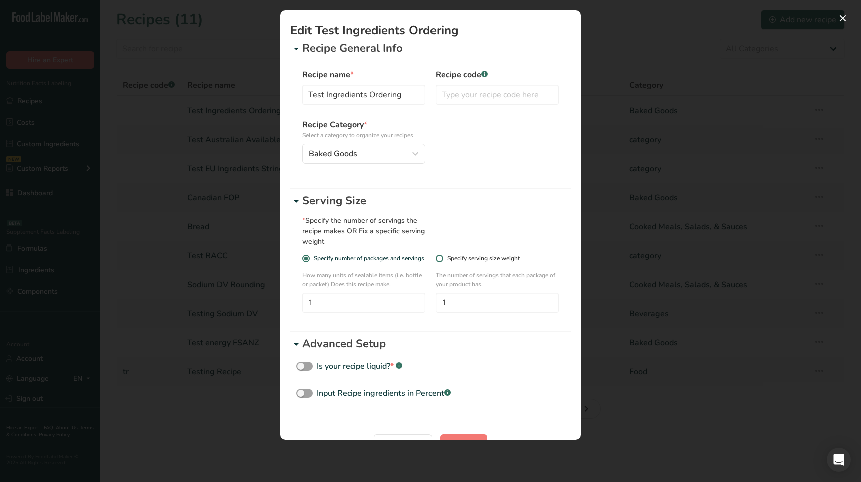
click at [464, 256] on div "Specify serving size weight" at bounding box center [483, 259] width 73 height 8
click at [442, 256] on input "Specify serving size weight" at bounding box center [438, 258] width 7 height 7
radio input "true"
radio input "false"
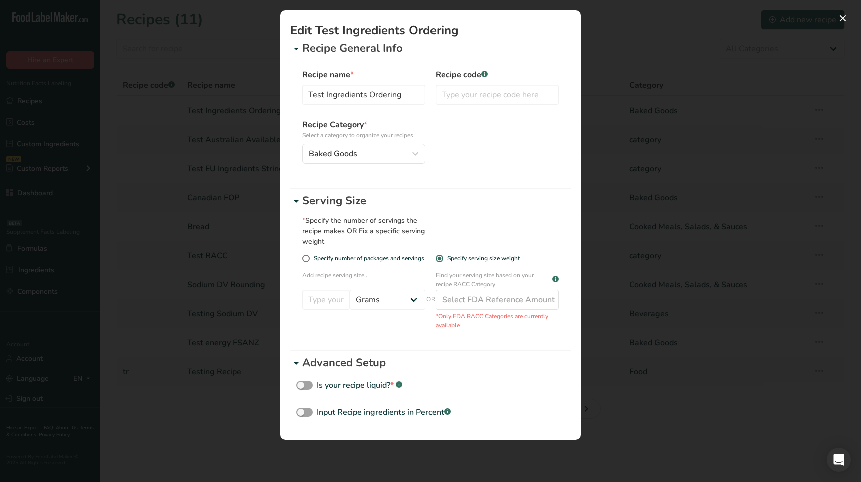
click at [388, 324] on div "Add recipe serving size.. Grams ppm ug kg mg mcg lb oz quarter cup half cup l m…" at bounding box center [430, 300] width 256 height 59
click at [445, 129] on div "Recipe Category * Select a category to organize your recipes Baked Goods Standa…" at bounding box center [430, 141] width 256 height 45
click at [471, 135] on div "Recipe Category * Select a category to organize your recipes Baked Goods Standa…" at bounding box center [430, 141] width 256 height 45
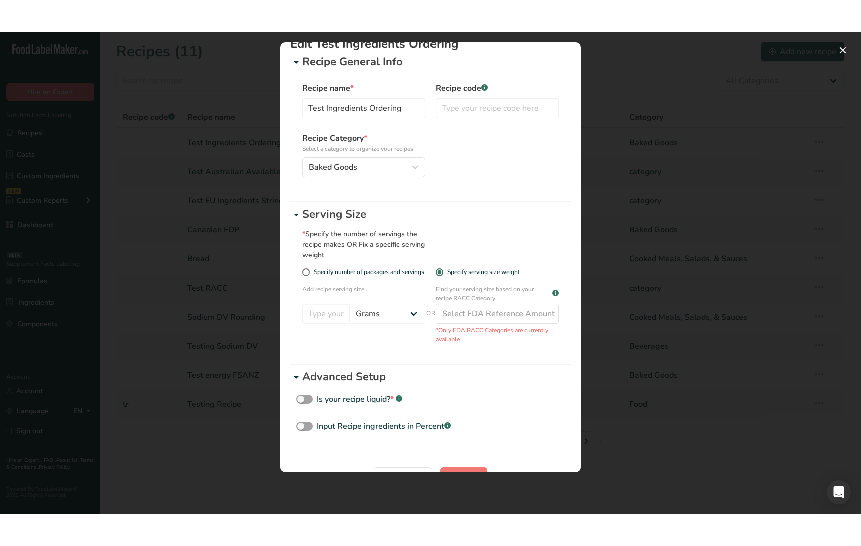
scroll to position [16, 0]
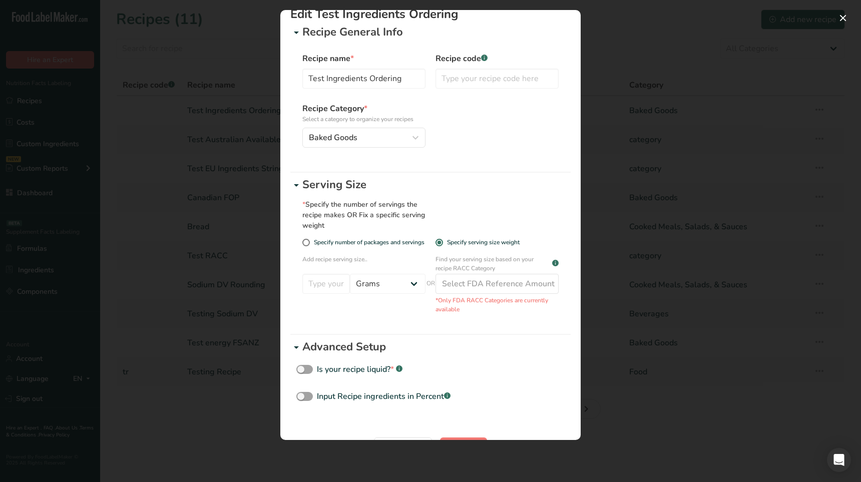
click at [752, 276] on div "Edit Recipe Modal" at bounding box center [430, 241] width 861 height 482
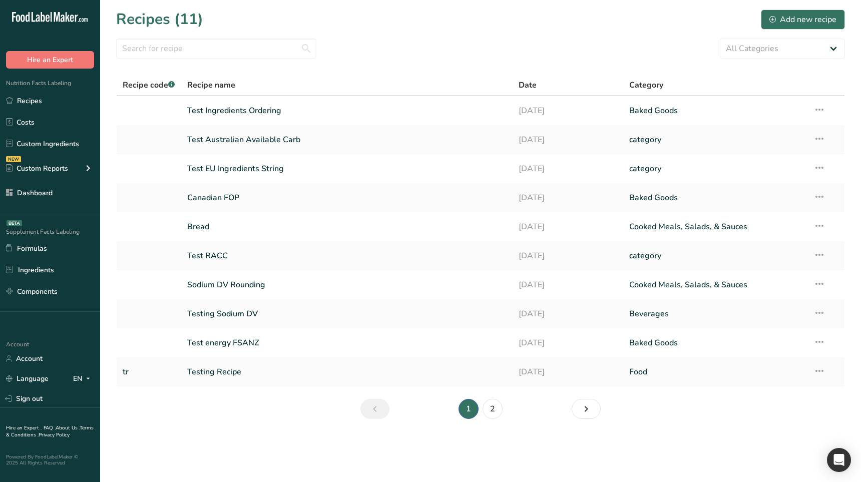
click at [201, 436] on main "Recipes (11) Add new recipe All Categories Baked Goods Beverages category Cooke…" at bounding box center [430, 241] width 861 height 482
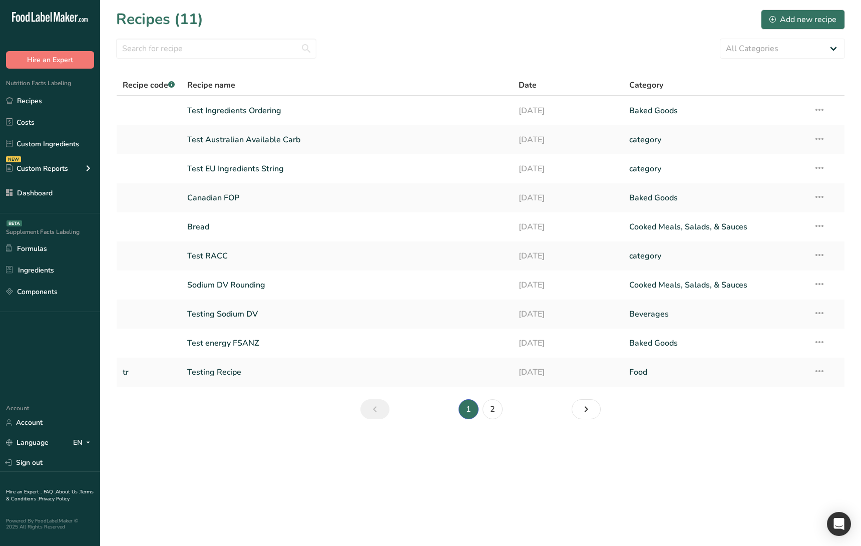
drag, startPoint x: 662, startPoint y: 459, endPoint x: 412, endPoint y: 490, distance: 251.1
click at [659, 459] on main "Recipes (11) Add new recipe All Categories Baked Goods Beverages category Cooke…" at bounding box center [430, 273] width 861 height 546
drag, startPoint x: 269, startPoint y: 123, endPoint x: 109, endPoint y: 161, distance: 164.6
click at [269, 123] on td "Test Ingredients Ordering" at bounding box center [347, 110] width 332 height 29
click at [307, 98] on td "Test Ingredients Ordering" at bounding box center [347, 110] width 332 height 29
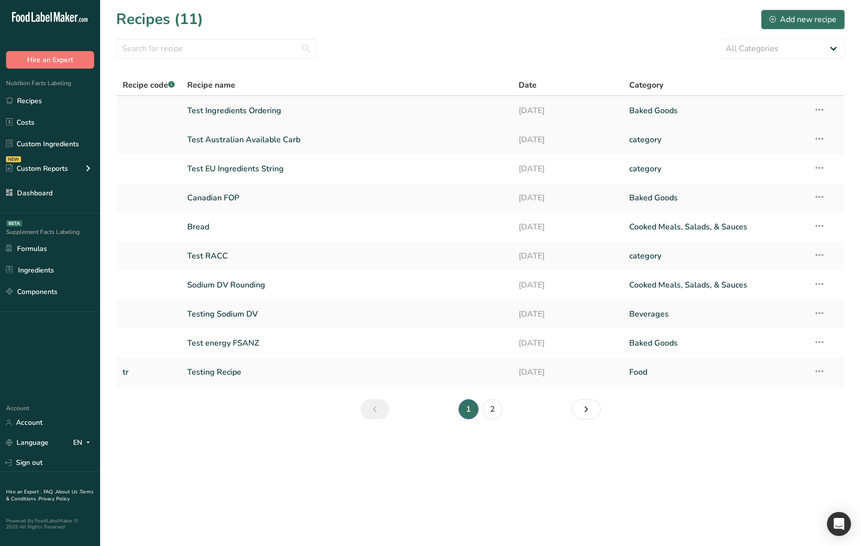
click at [301, 106] on link "Test Ingredients Ordering" at bounding box center [347, 110] width 320 height 21
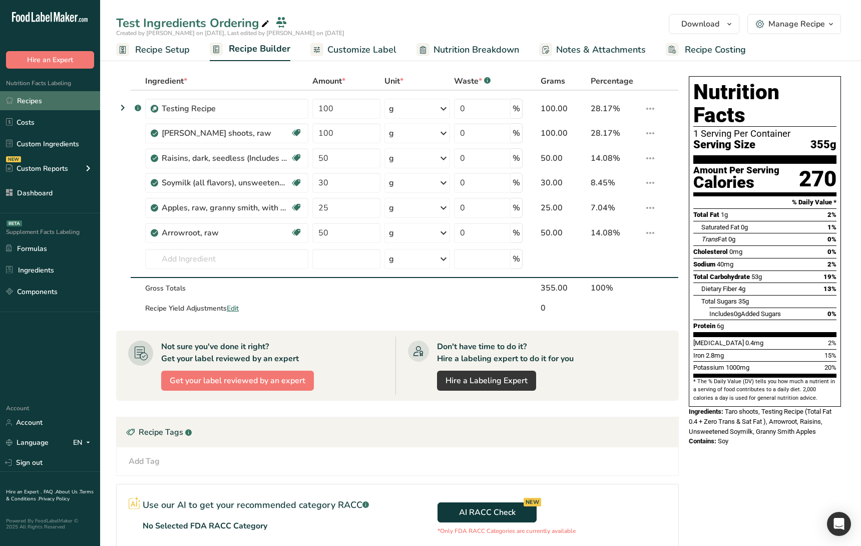
click at [51, 107] on link "Recipes" at bounding box center [50, 100] width 100 height 19
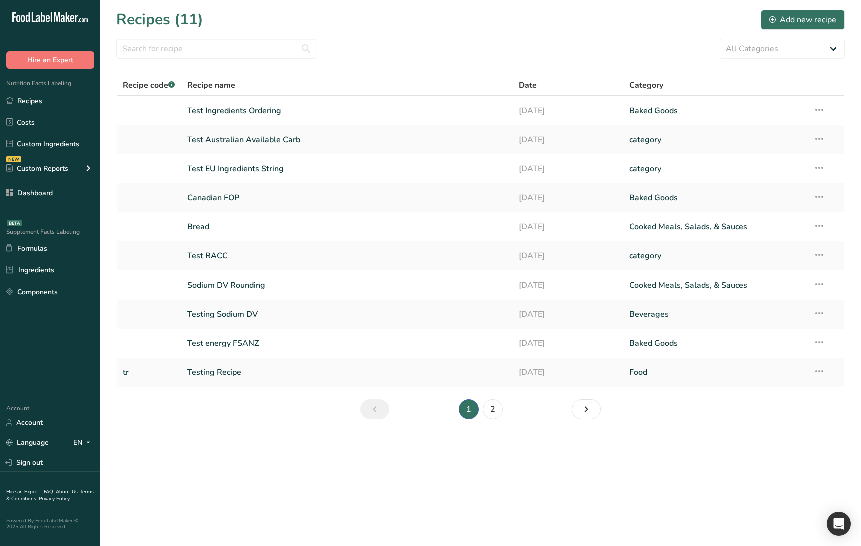
click at [245, 445] on main "Recipes (11) Add new recipe All Categories Baked Goods Beverages category Cooke…" at bounding box center [430, 273] width 861 height 546
click at [244, 258] on link "Test RACC" at bounding box center [347, 255] width 320 height 21
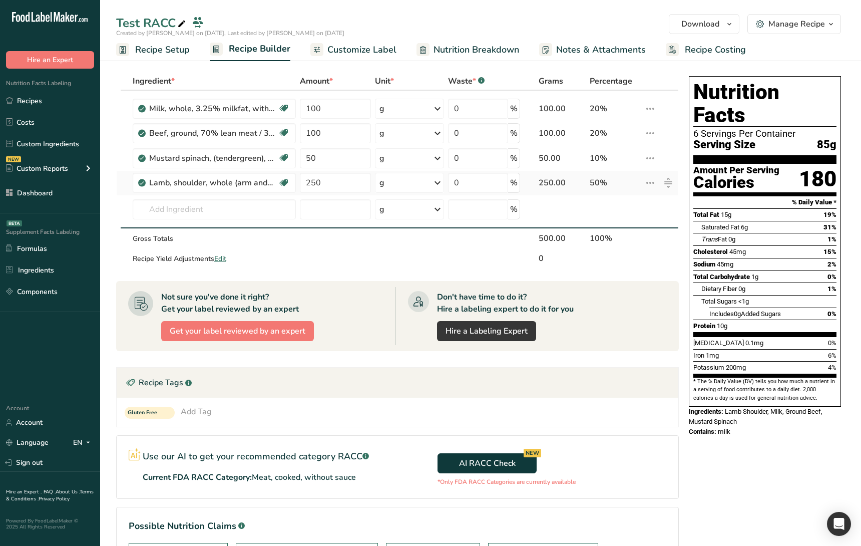
click at [650, 183] on icon at bounding box center [650, 183] width 12 height 18
click at [627, 224] on span "Delete" at bounding box center [628, 229] width 22 height 11
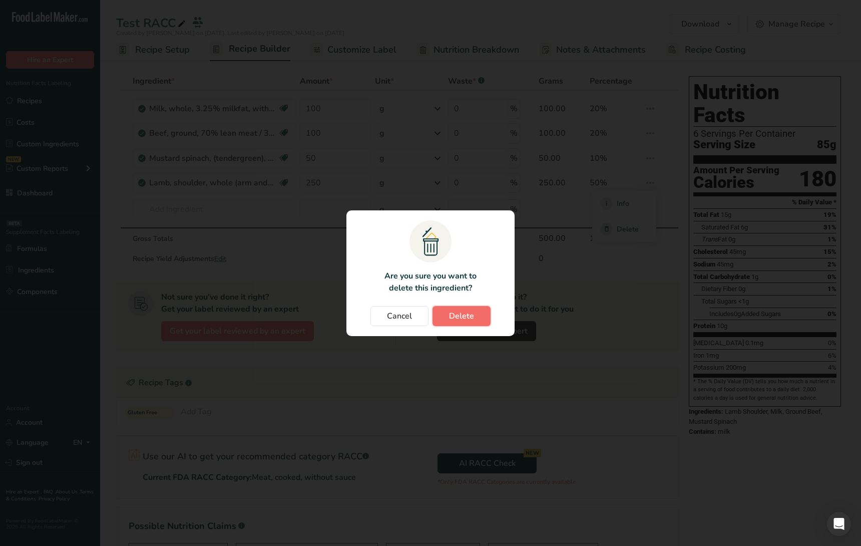
click at [468, 322] on button "Delete" at bounding box center [461, 316] width 58 height 20
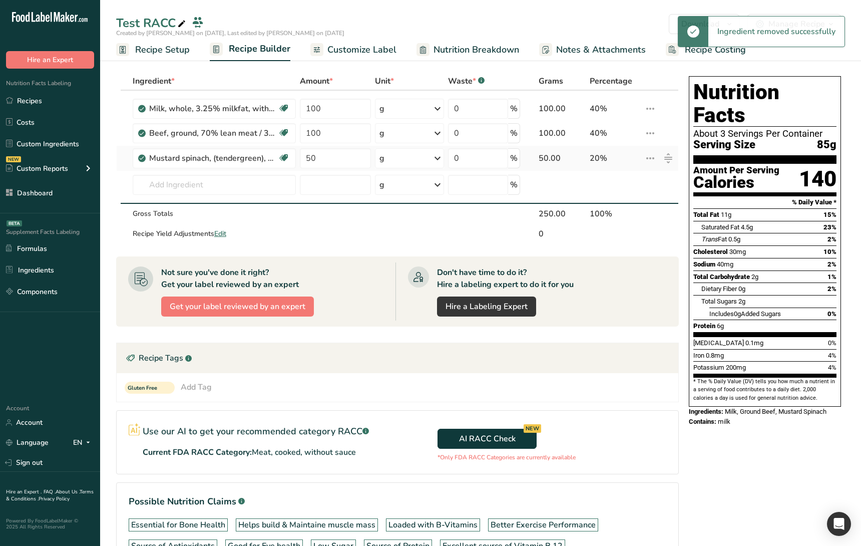
click at [651, 163] on icon at bounding box center [650, 158] width 12 height 18
click at [626, 208] on span "Delete" at bounding box center [628, 204] width 22 height 11
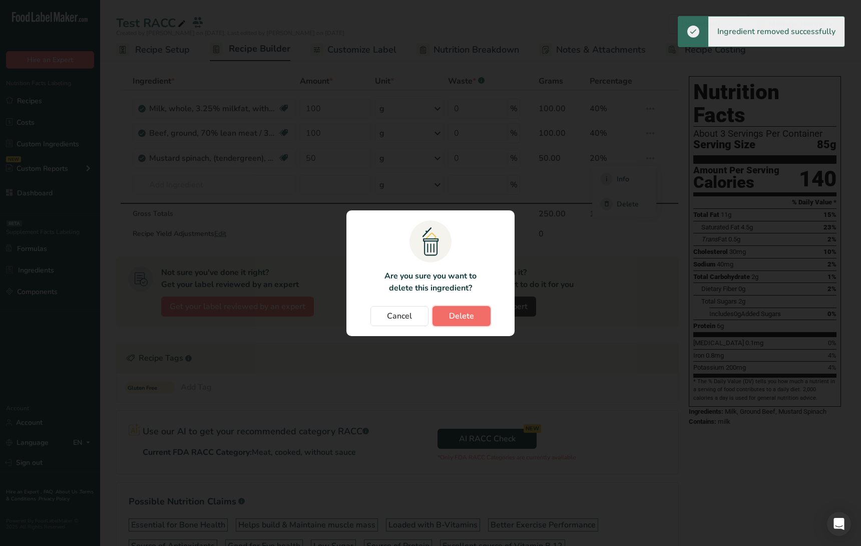
click at [464, 313] on span "Delete" at bounding box center [461, 316] width 25 height 12
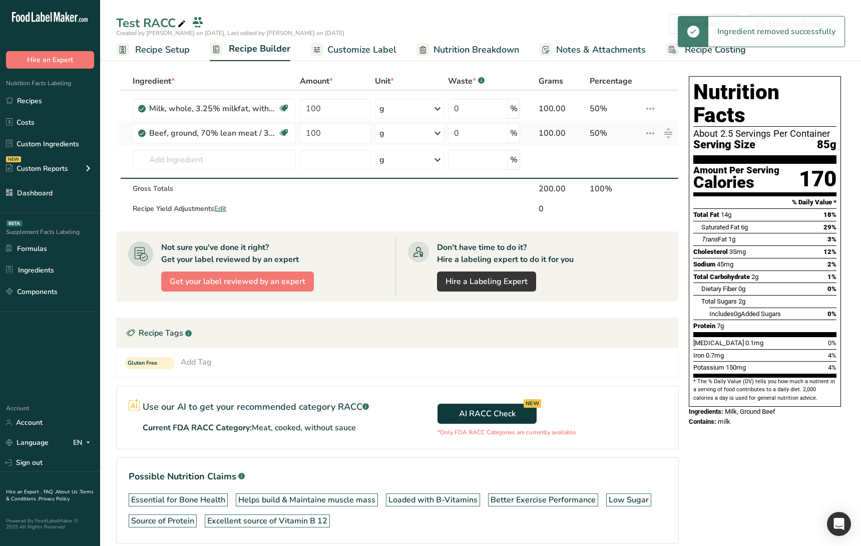
click at [648, 137] on icon at bounding box center [650, 133] width 12 height 18
drag, startPoint x: 616, startPoint y: 181, endPoint x: 546, endPoint y: 219, distance: 79.1
click at [616, 181] on div "Delete" at bounding box center [624, 179] width 48 height 13
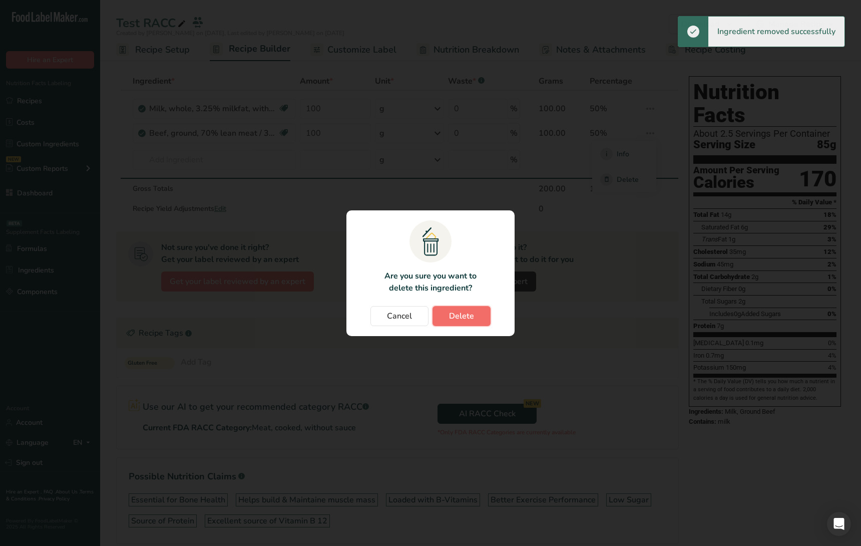
click at [463, 313] on span "Delete" at bounding box center [461, 316] width 25 height 12
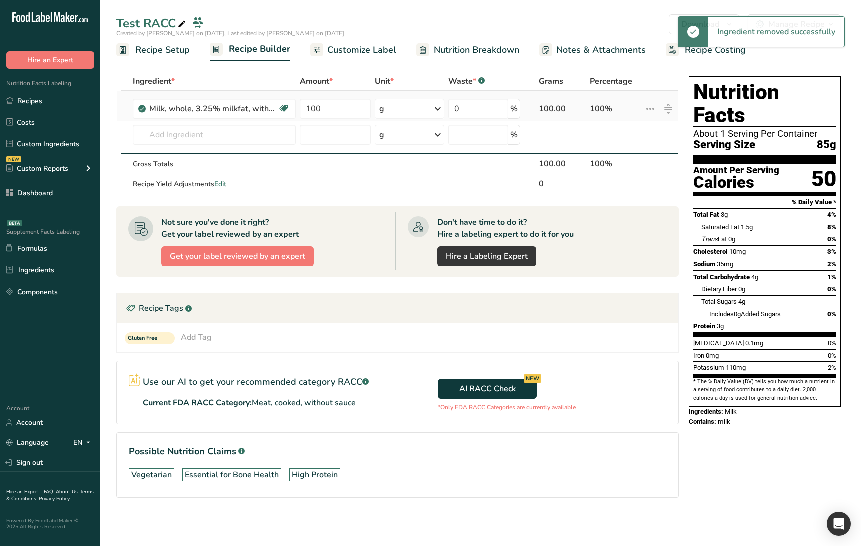
drag, startPoint x: 648, startPoint y: 109, endPoint x: 615, endPoint y: 144, distance: 48.5
click at [648, 109] on icon at bounding box center [650, 109] width 12 height 18
click at [621, 150] on span "Delete" at bounding box center [628, 154] width 22 height 11
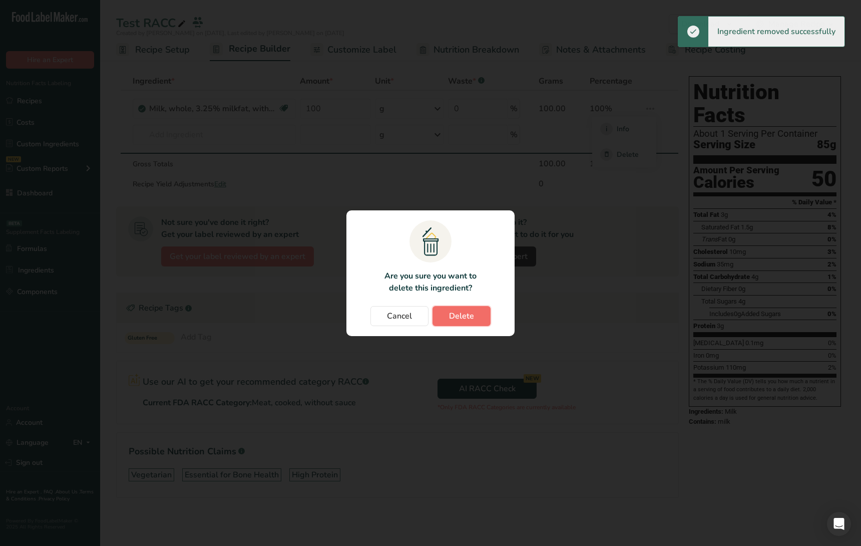
click at [456, 322] on button "Delete" at bounding box center [461, 316] width 58 height 20
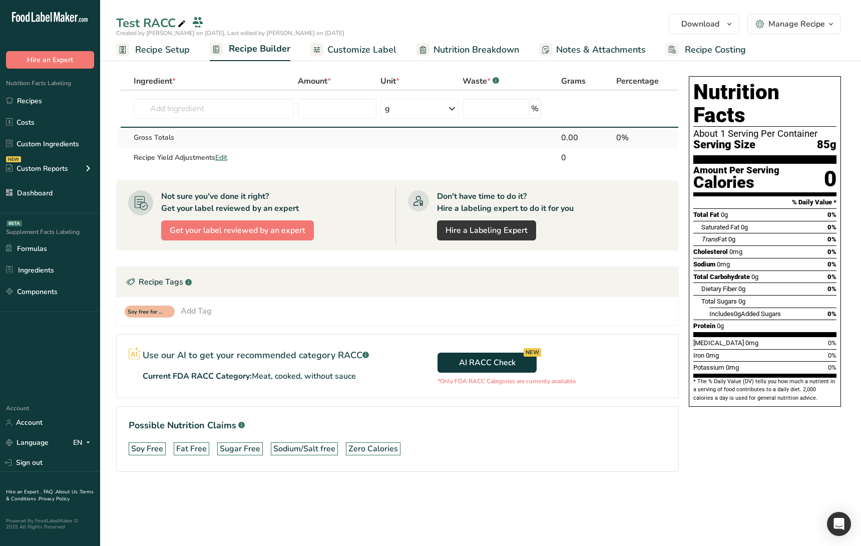
click at [277, 144] on td "Gross Totals" at bounding box center [214, 138] width 164 height 20
click at [264, 103] on input "text" at bounding box center [214, 109] width 160 height 20
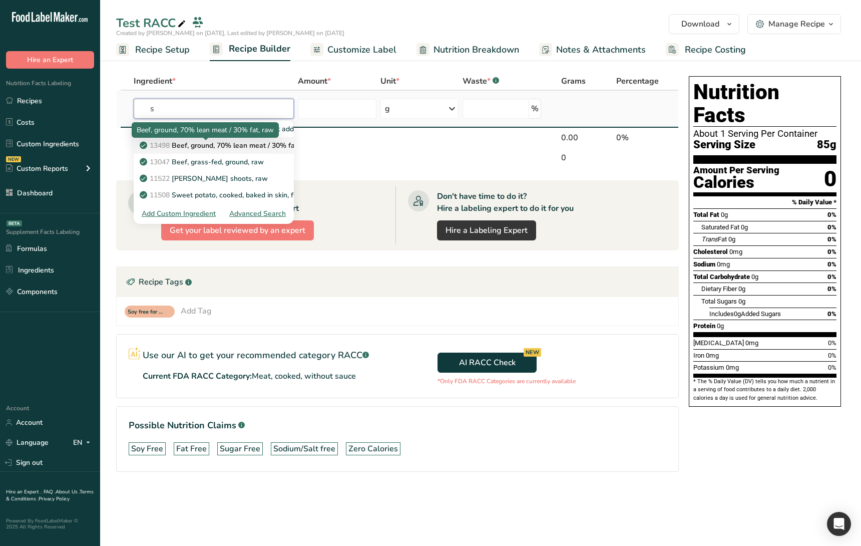
type input "s"
click at [248, 147] on p "13498 Beef, ground, 70% lean meat / 30% fat, raw" at bounding box center [228, 145] width 172 height 11
type input "Beef, ground, 70% lean meat / 30% fat, raw"
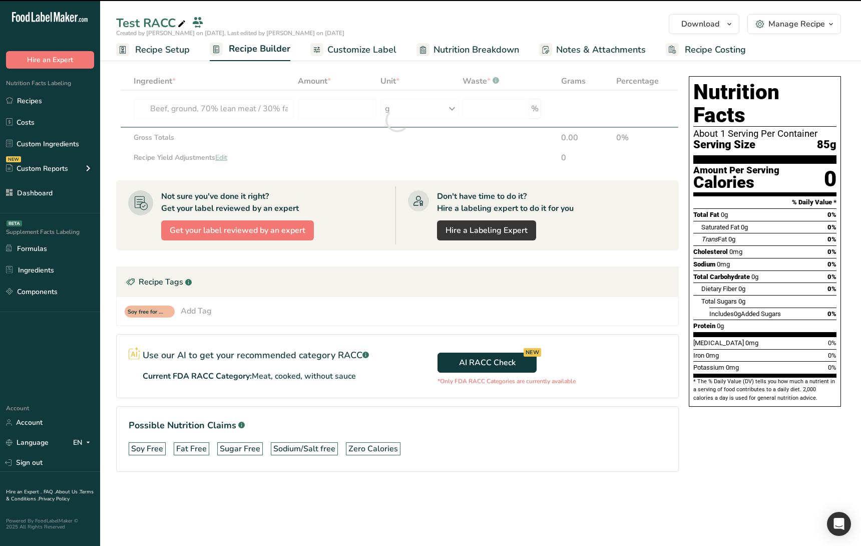
type input "0"
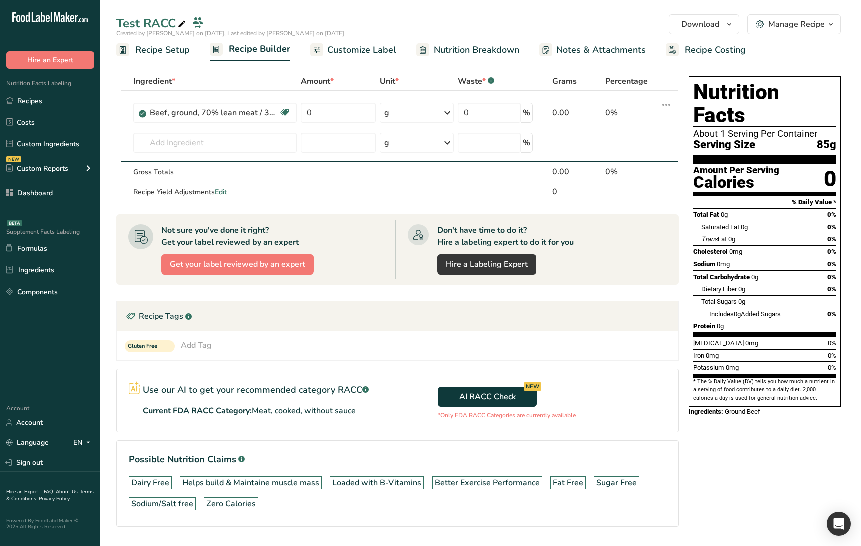
click at [718, 377] on section "* The % Daily Value (DV) tells you how much a nutrient in a serving of food con…" at bounding box center [764, 389] width 143 height 25
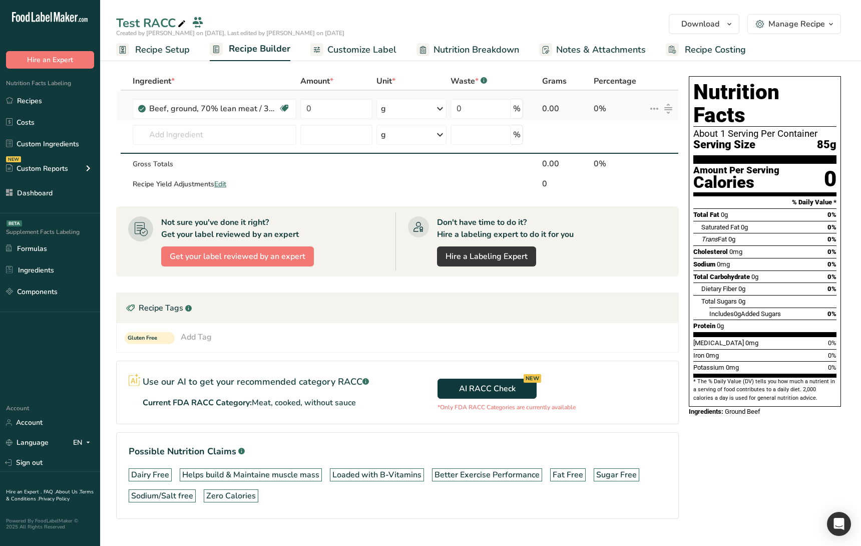
click at [669, 109] on icon at bounding box center [668, 109] width 12 height 12
click at [162, 126] on input "text" at bounding box center [215, 135] width 164 height 20
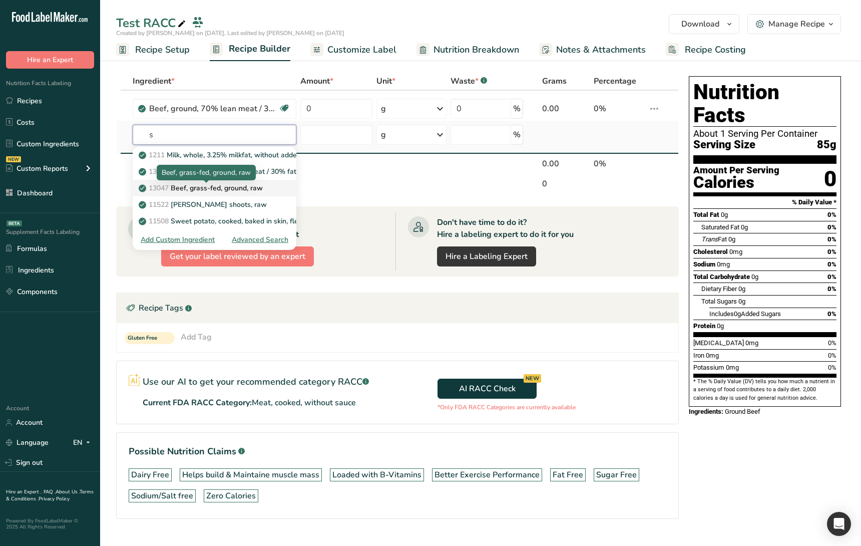
type input "s"
click at [201, 185] on p "13047 Beef, grass-fed, ground, raw" at bounding box center [202, 188] width 122 height 11
type input "Beef, grass-fed, ground, raw"
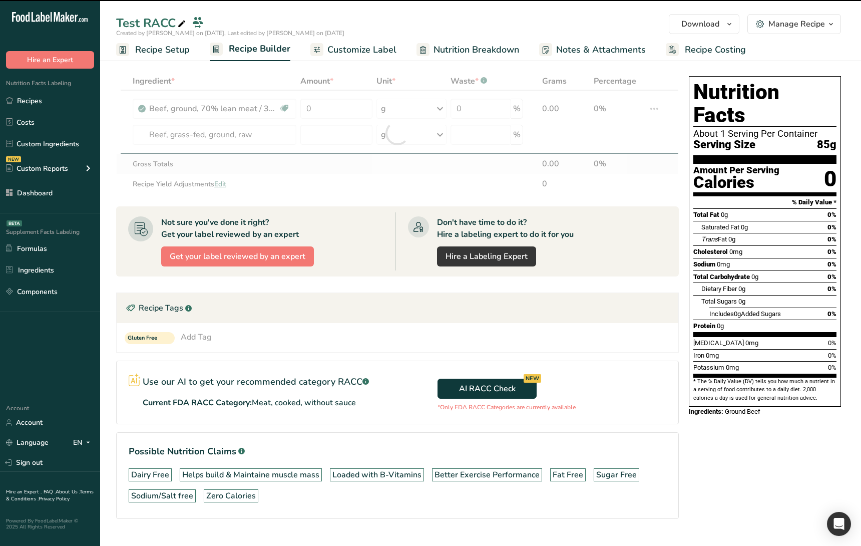
type input "0"
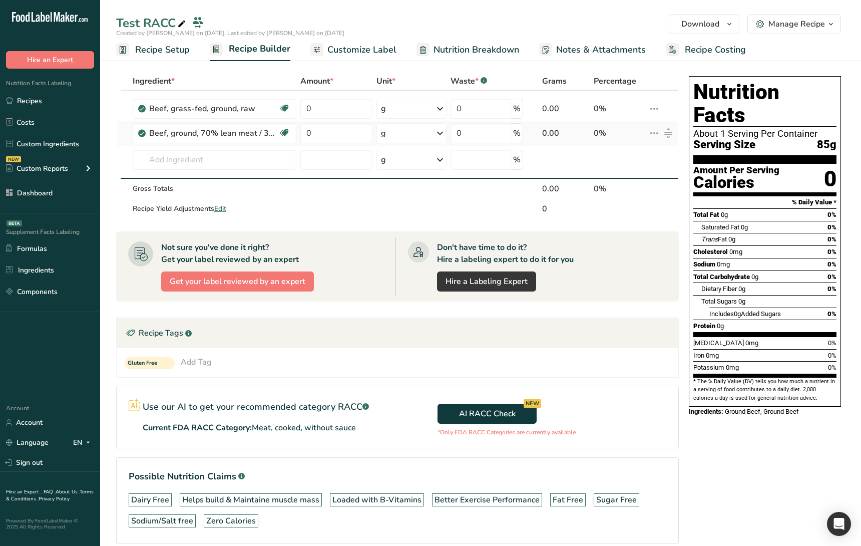
click at [653, 138] on icon at bounding box center [654, 133] width 12 height 18
click at [670, 162] on td at bounding box center [662, 162] width 32 height 33
click at [670, 134] on icon at bounding box center [668, 133] width 7 height 9
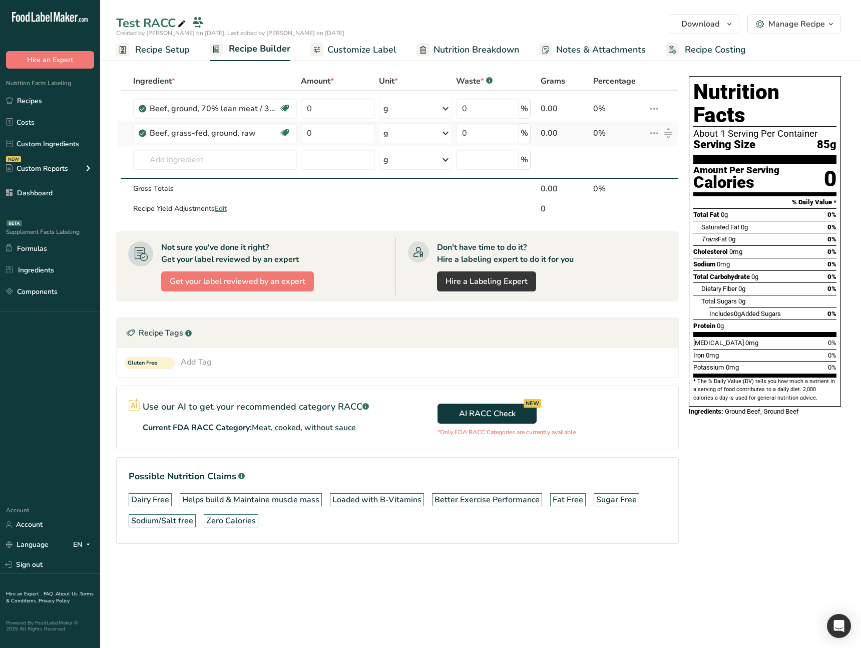
click at [653, 133] on icon at bounding box center [654, 133] width 12 height 18
click at [631, 174] on span "Delete" at bounding box center [632, 179] width 22 height 11
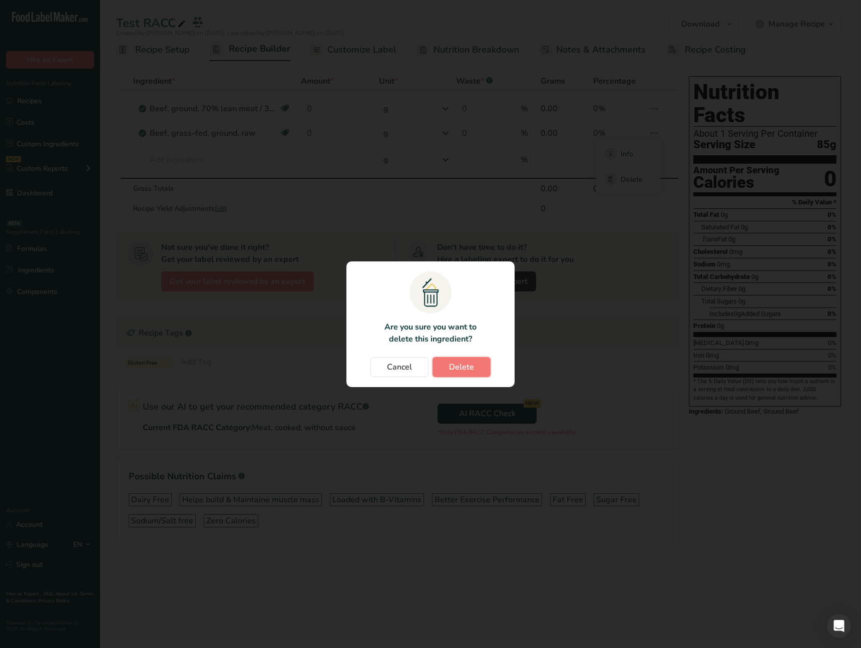
click at [470, 371] on span "Delete" at bounding box center [461, 367] width 25 height 12
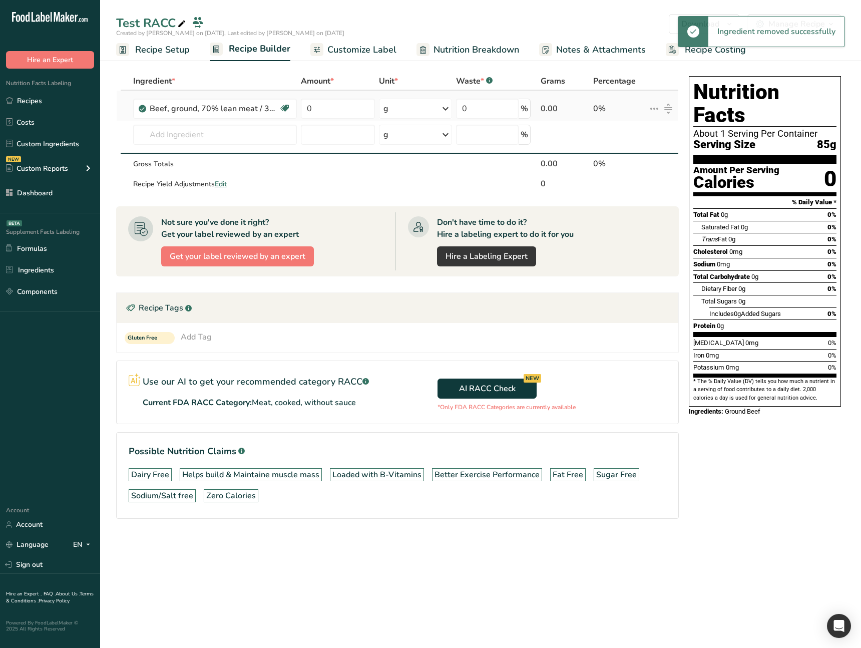
click at [653, 108] on icon at bounding box center [654, 109] width 12 height 18
click at [626, 158] on span "Delete" at bounding box center [632, 154] width 22 height 11
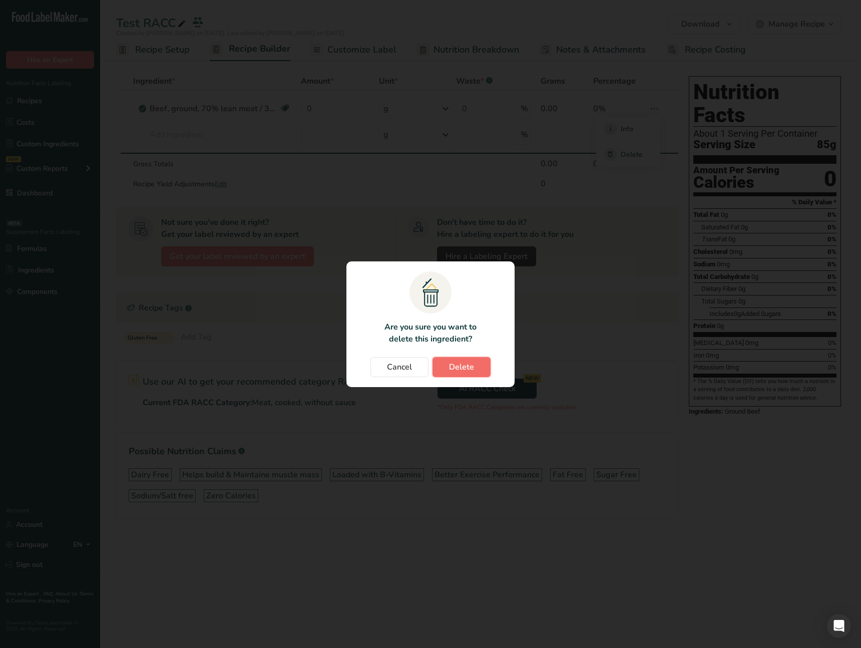
click at [459, 372] on span "Delete" at bounding box center [461, 367] width 25 height 12
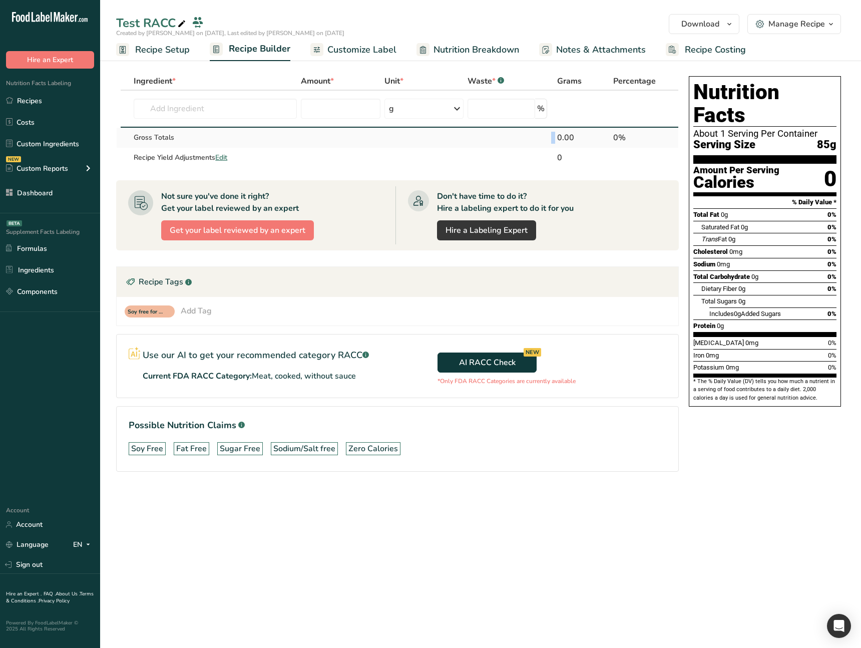
drag, startPoint x: 557, startPoint y: 136, endPoint x: 543, endPoint y: 139, distance: 14.2
click at [543, 139] on tr "Gross Totals 0.00 0%" at bounding box center [398, 138] width 562 height 20
click at [208, 109] on input "text" at bounding box center [215, 109] width 163 height 20
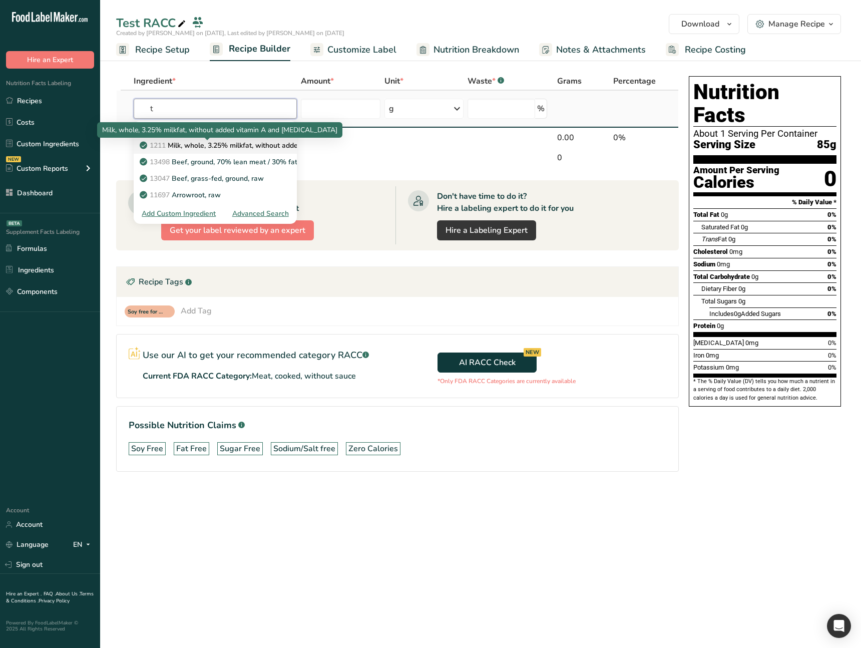
type input "t"
click at [213, 142] on p "1211 Milk, whole, 3.25% milkfat, without added vitamin A and vitamin D" at bounding box center [275, 145] width 267 height 11
type input "Taro leaves, raw"
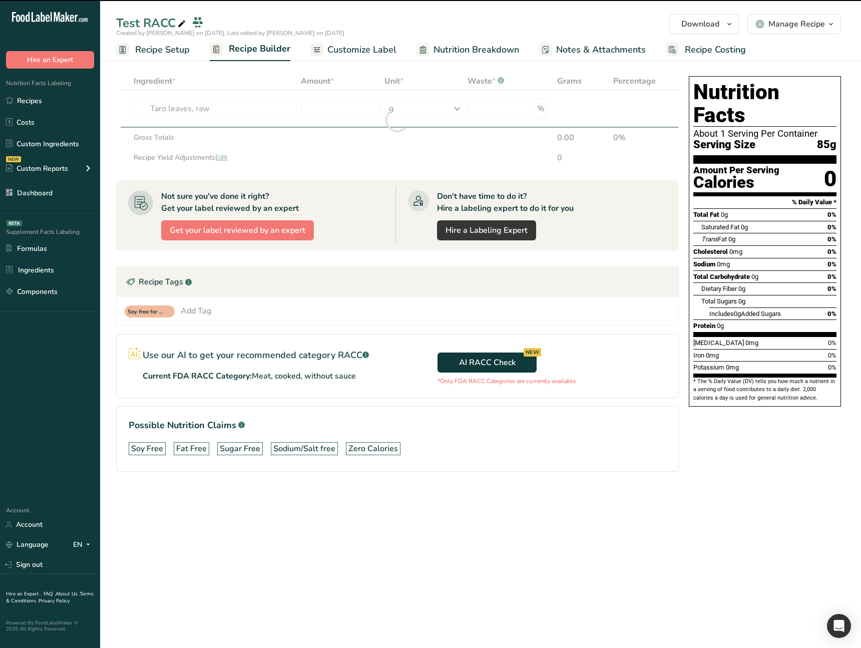
type input "0"
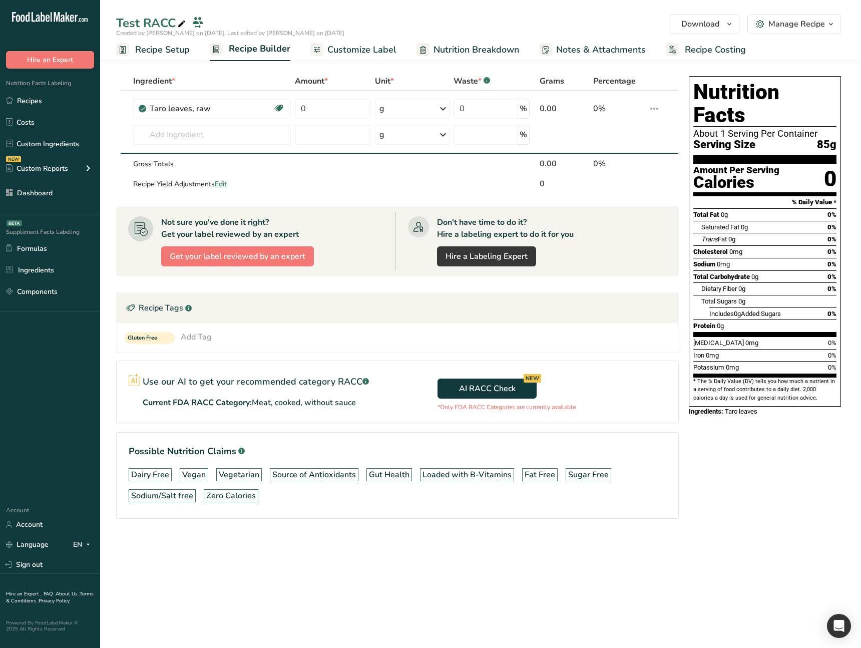
click at [729, 479] on div "Nutrition Facts About 1 Serving Per Container Serving Size 85g Amount Per Servi…" at bounding box center [765, 311] width 160 height 478
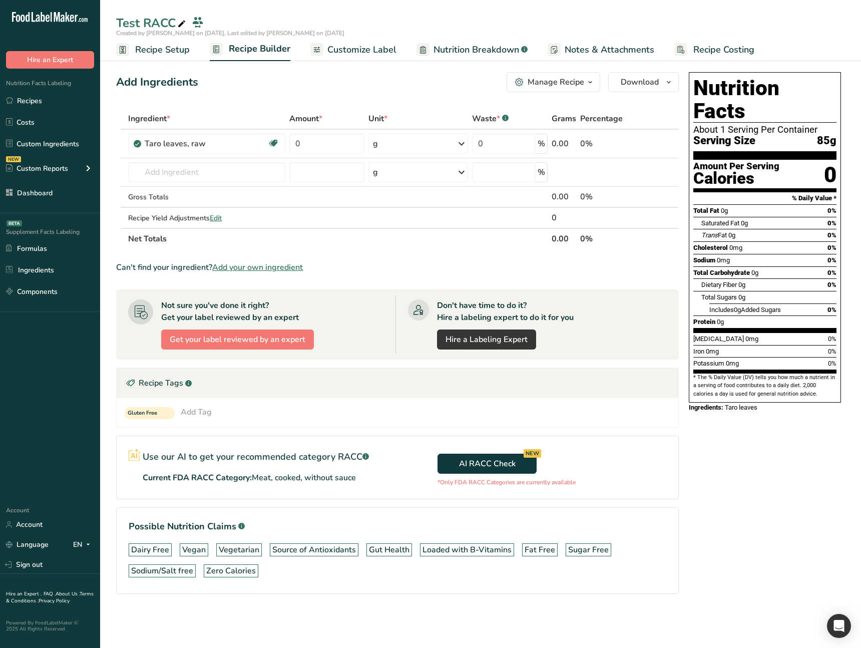
drag, startPoint x: 335, startPoint y: 77, endPoint x: 344, endPoint y: 64, distance: 16.1
click at [336, 76] on div "Add Ingredients Manage Recipe Delete Recipe Duplicate Recipe Scale Recipe Save …" at bounding box center [397, 82] width 563 height 20
click at [356, 51] on span "Customize Label" at bounding box center [361, 50] width 69 height 14
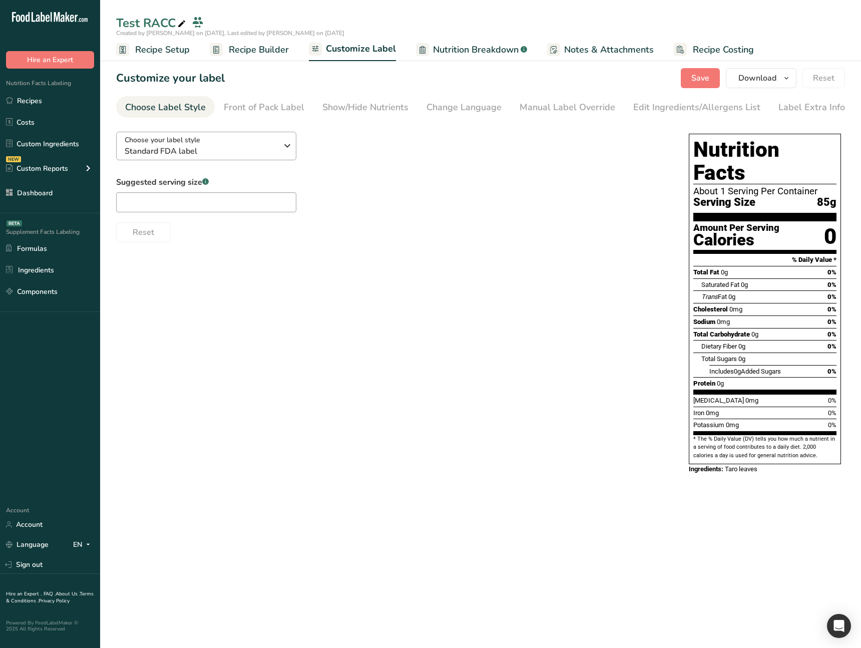
drag, startPoint x: 367, startPoint y: 179, endPoint x: 226, endPoint y: 155, distance: 143.3
click at [367, 179] on div "Suggested serving size .a-a{fill:#347362;}.b-a{fill:#fff;} Reset" at bounding box center [392, 209] width 553 height 66
click at [211, 150] on span "Standard FDA label" at bounding box center [201, 151] width 153 height 12
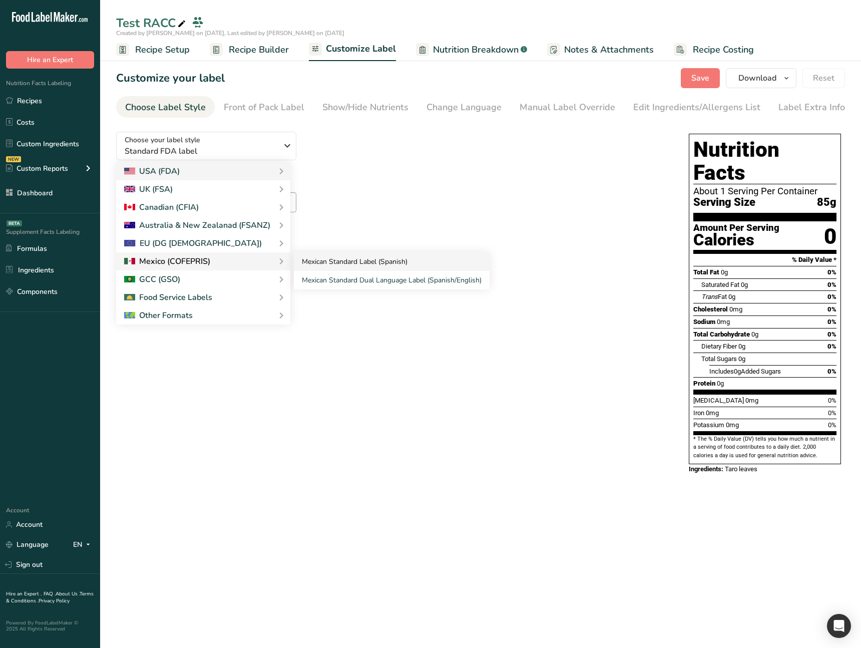
click at [356, 262] on link "Mexican Standard Label (Spanish)" at bounding box center [392, 261] width 196 height 19
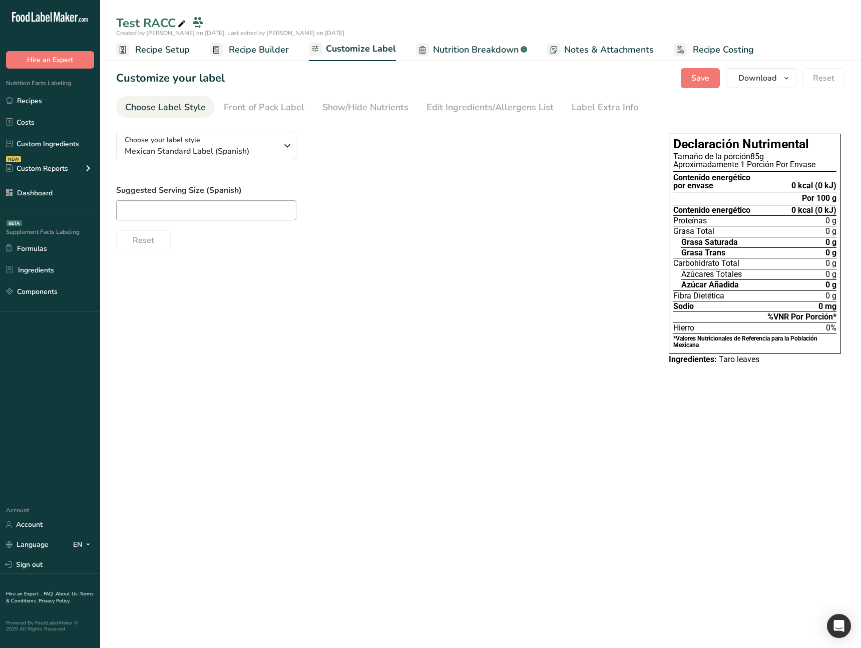
click at [406, 359] on div "Choose your label style Mexican Standard Label (Spanish) USA (FDA) Standard FDA…" at bounding box center [480, 250] width 729 height 252
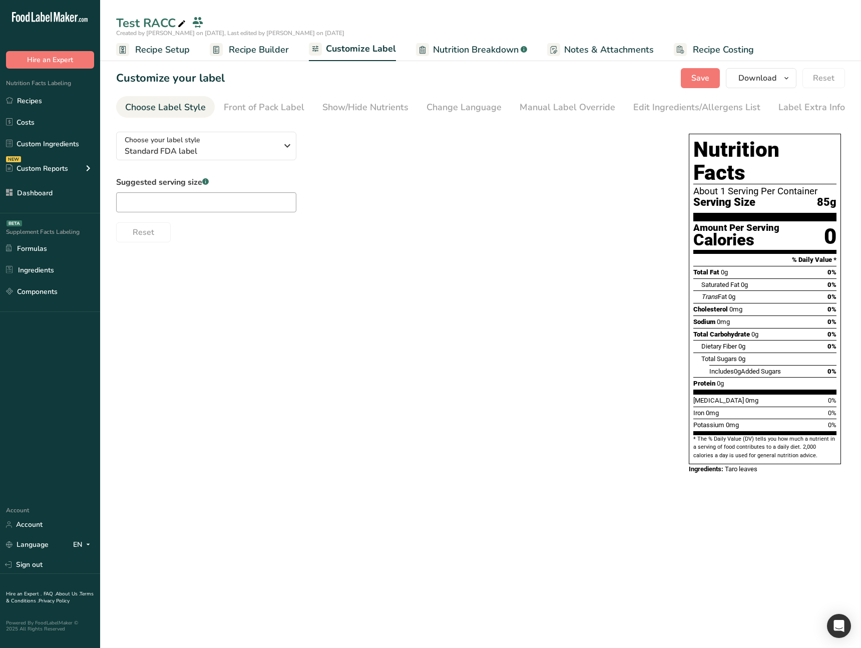
click at [154, 45] on span "Recipe Setup" at bounding box center [162, 50] width 55 height 14
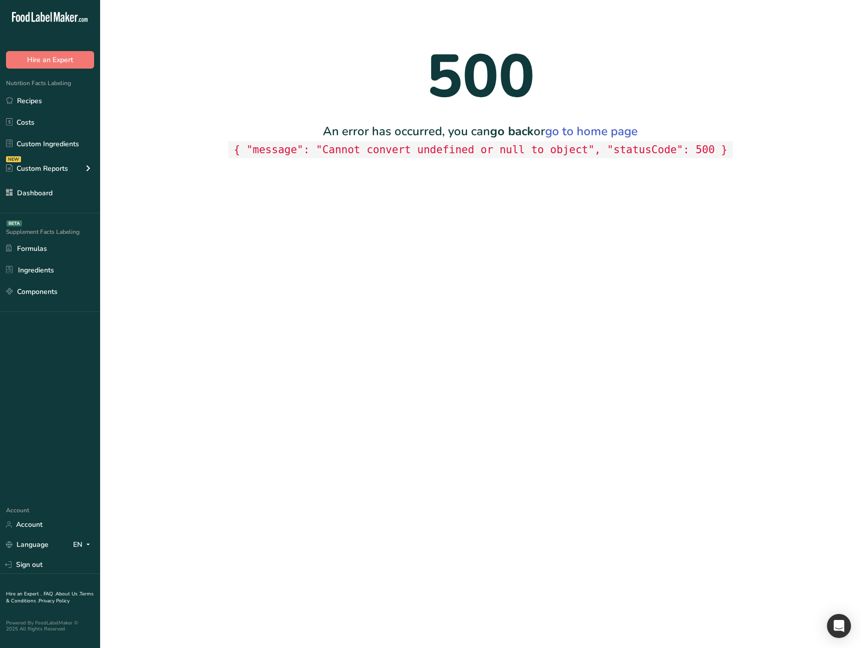
click at [429, 294] on main "500 An error has occurred, you can go back or go to home page { "message": "Can…" at bounding box center [430, 324] width 861 height 648
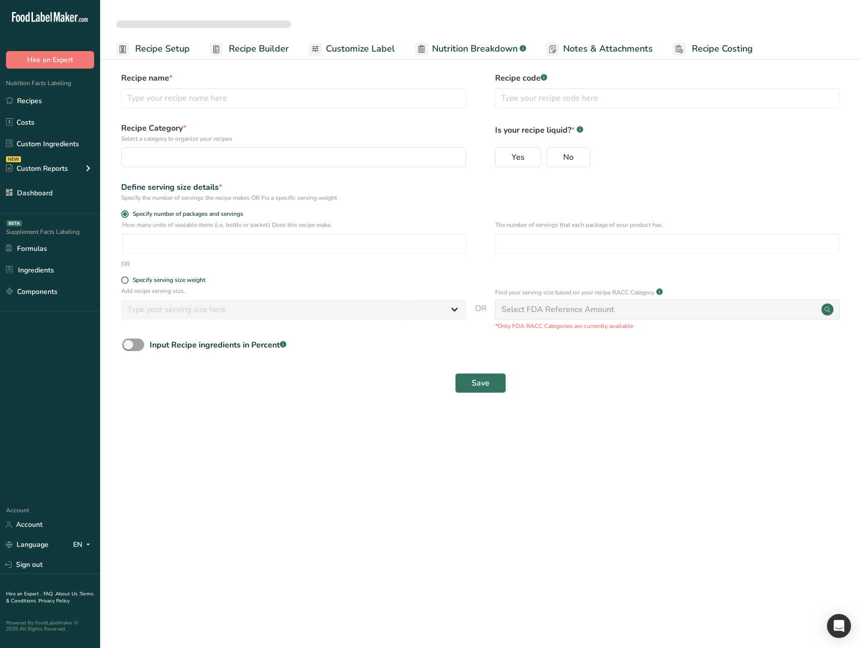
select select
type input "Test RACC"
radio input "true"
radio input "false"
radio input "true"
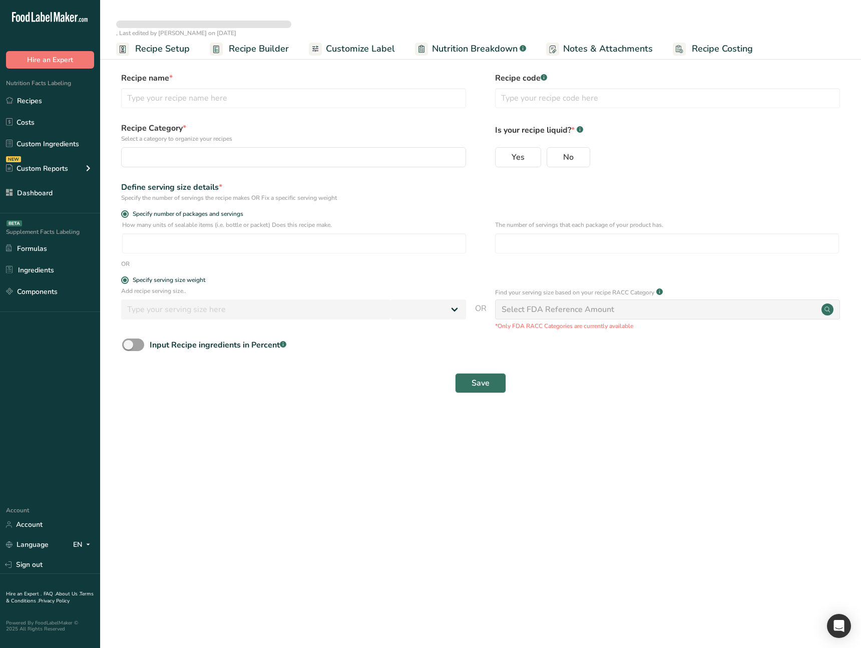
type input "85"
select select "0"
click at [360, 514] on main ", Last edited by Ahmad Ibrahim on 2025-09-16 Recipe Setup Recipe Builder Custom…" at bounding box center [430, 324] width 861 height 648
click at [359, 514] on main ", Last edited by [PERSON_NAME] on [DATE] Recipe Setup Recipe Builder Customize …" at bounding box center [430, 324] width 861 height 648
select select
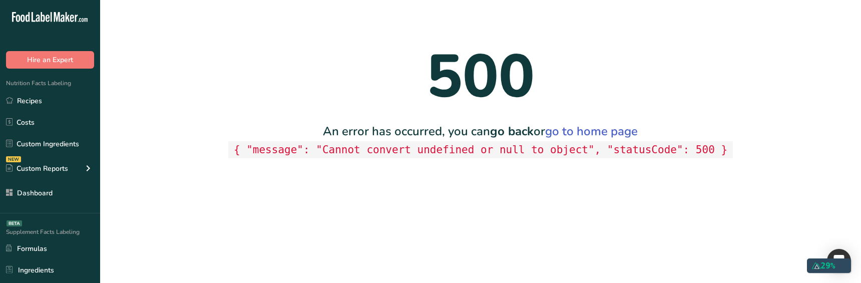
click at [513, 222] on main "500 An error has occurred, you can go back or go to home page { "message": "Can…" at bounding box center [430, 141] width 861 height 283
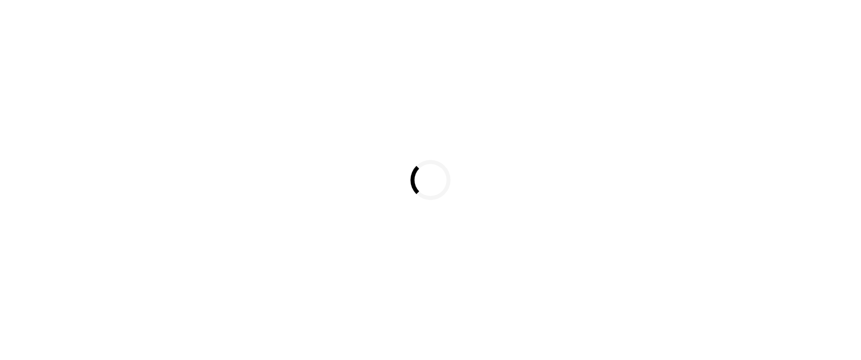
select select
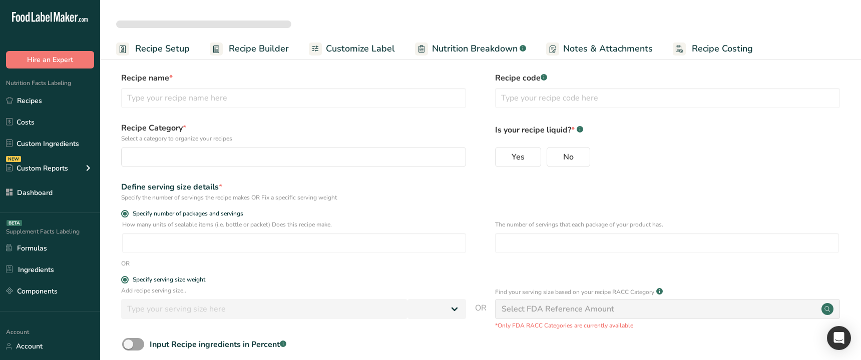
type input "Test RACC"
radio input "true"
radio input "false"
radio input "true"
type input "85"
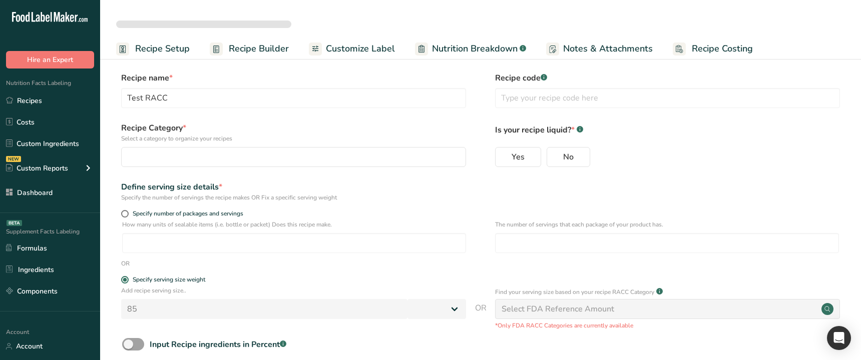
select select "0"
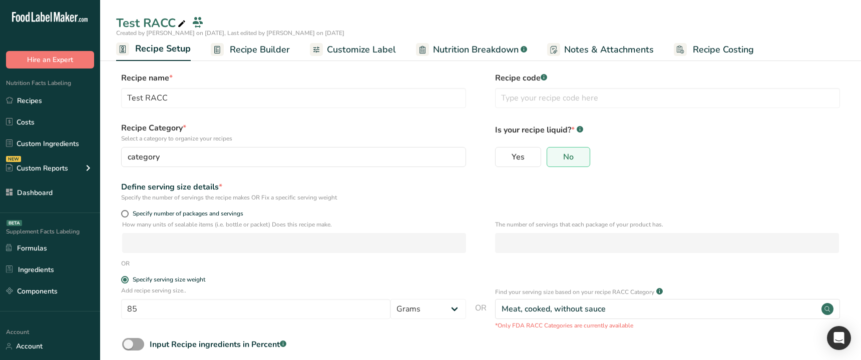
scroll to position [55, 0]
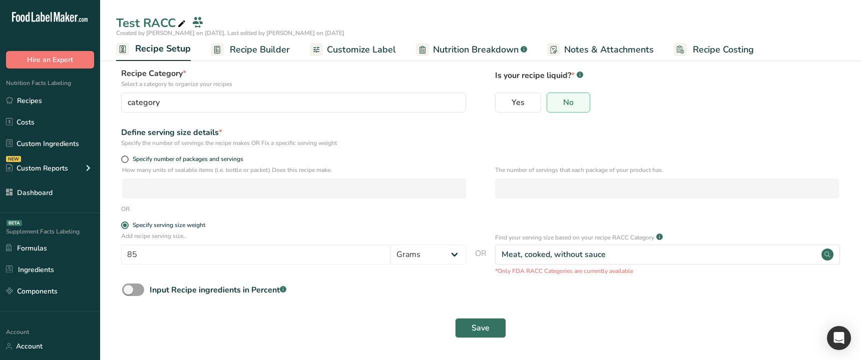
click at [369, 326] on div "Save" at bounding box center [480, 328] width 717 height 20
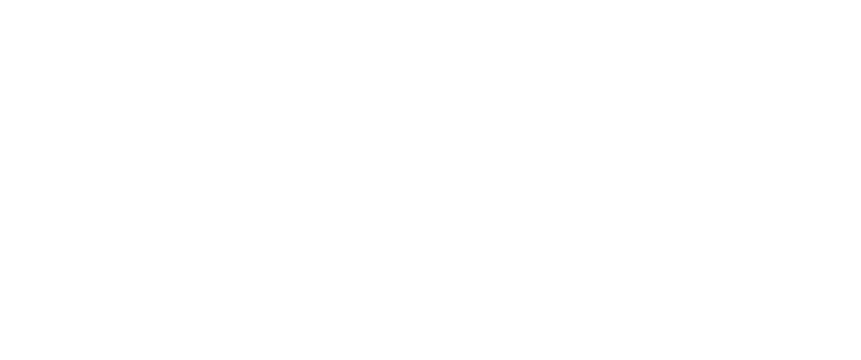
select select
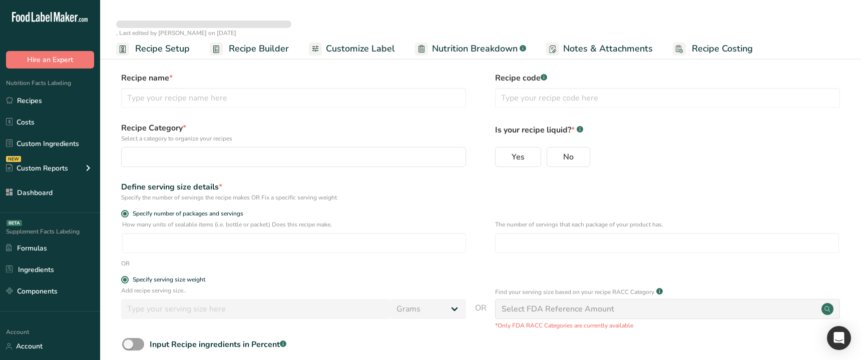
type input "Test RACC"
radio input "true"
radio input "false"
radio input "true"
type input "85"
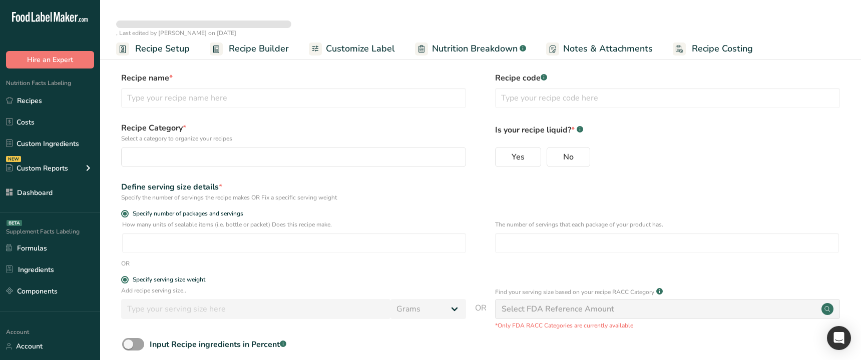
select select "0"
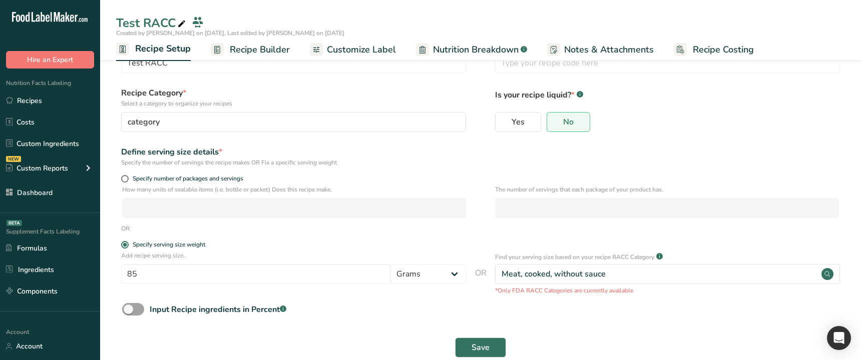
scroll to position [55, 0]
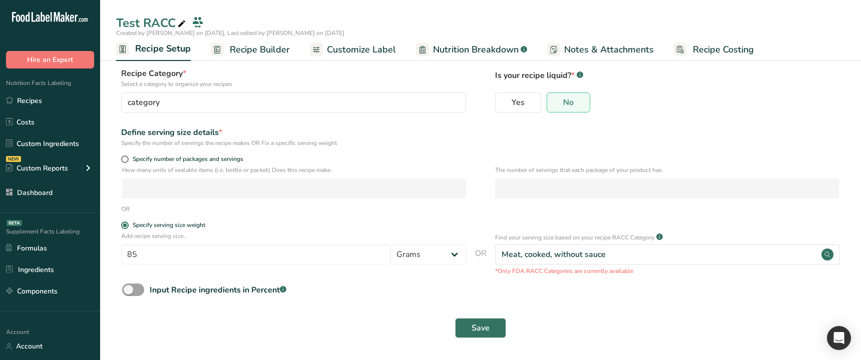
click at [365, 311] on form "Recipe name * Test RACC Recipe code .a-a{fill:#347362;}.b-a{fill:#fff;} Recipe …" at bounding box center [480, 181] width 729 height 327
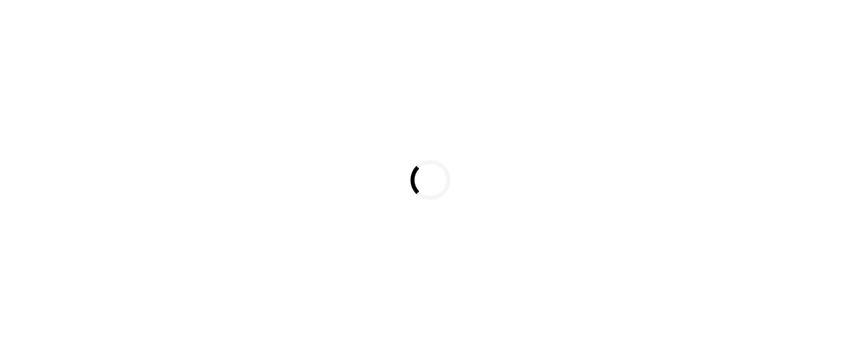
select select
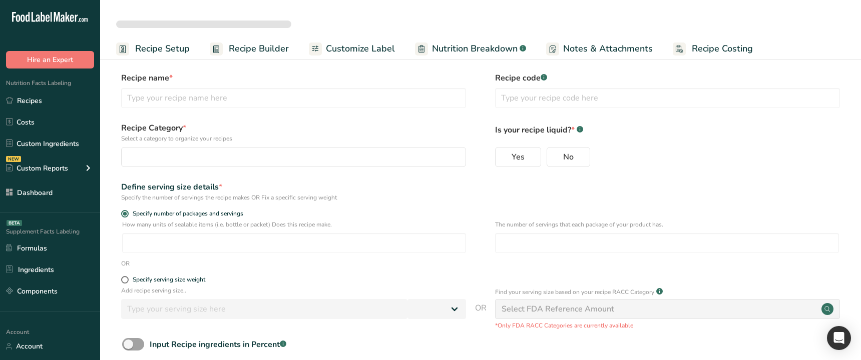
click at [349, 341] on div "Input Recipe ingredients in Percent .a-a{fill:#347362;}.b-a{fill:#fff;}" at bounding box center [480, 348] width 729 height 21
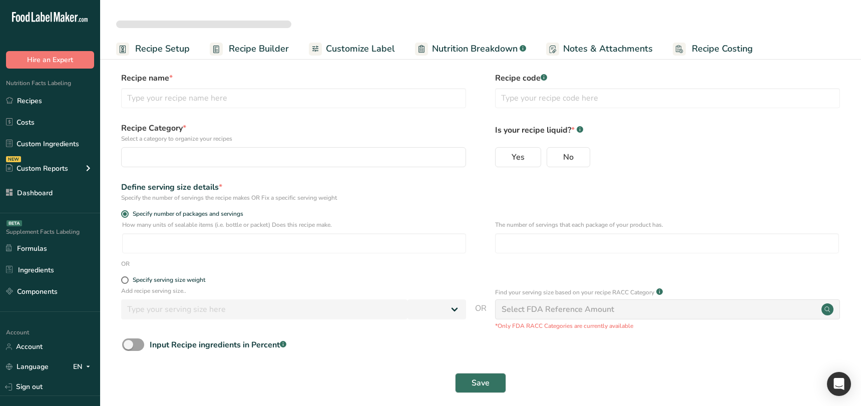
select select
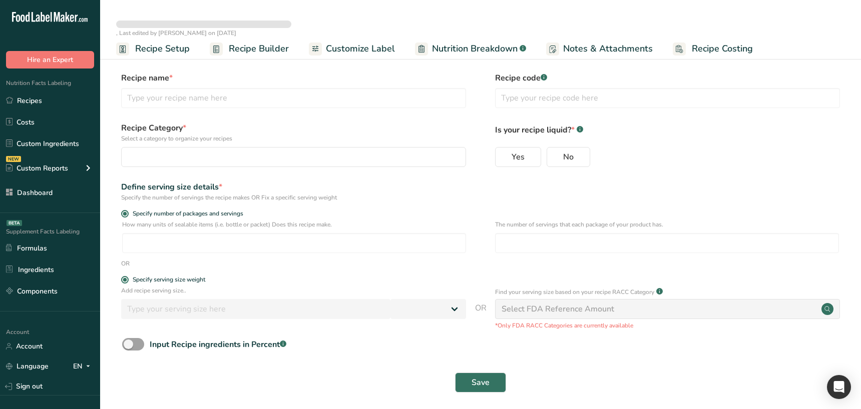
type input "Test RACC"
radio input "true"
radio input "false"
radio input "true"
type input "85"
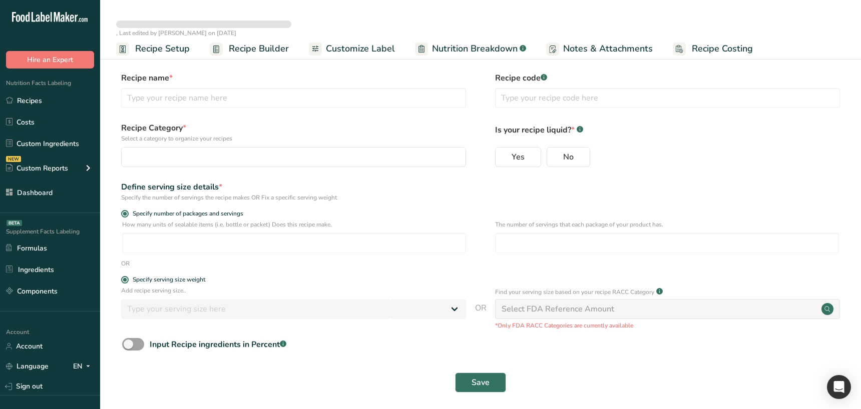
select select "0"
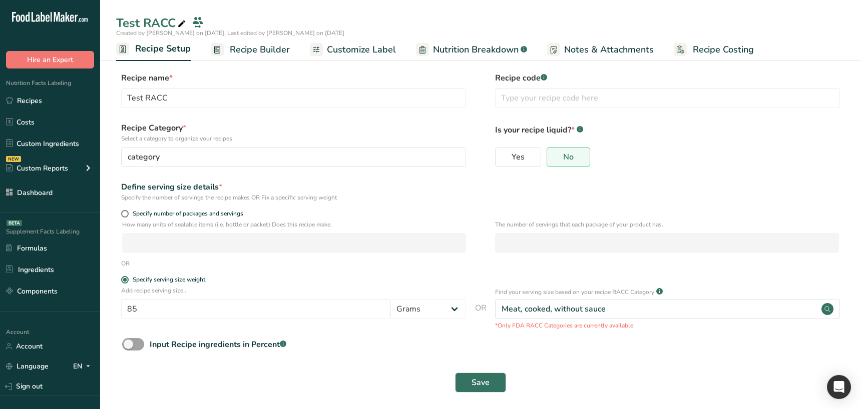
click at [346, 360] on div "Save" at bounding box center [480, 383] width 717 height 20
click at [60, 101] on link "Recipes" at bounding box center [50, 100] width 100 height 19
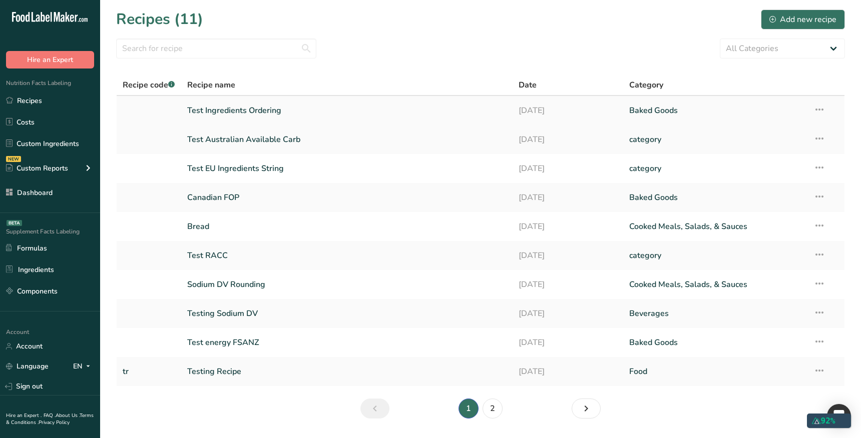
click at [285, 119] on link "Test Ingredients Ordering" at bounding box center [347, 110] width 320 height 21
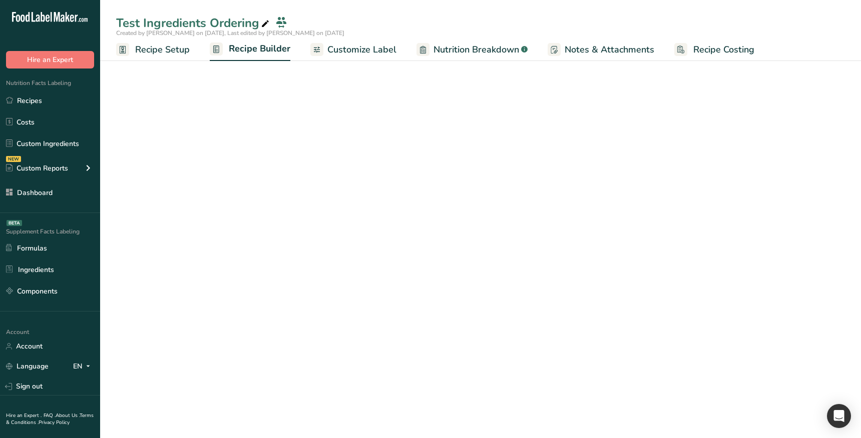
click at [359, 373] on main "Test Ingredients Ordering Created by [PERSON_NAME] on [DATE], Last edited by [P…" at bounding box center [430, 219] width 861 height 438
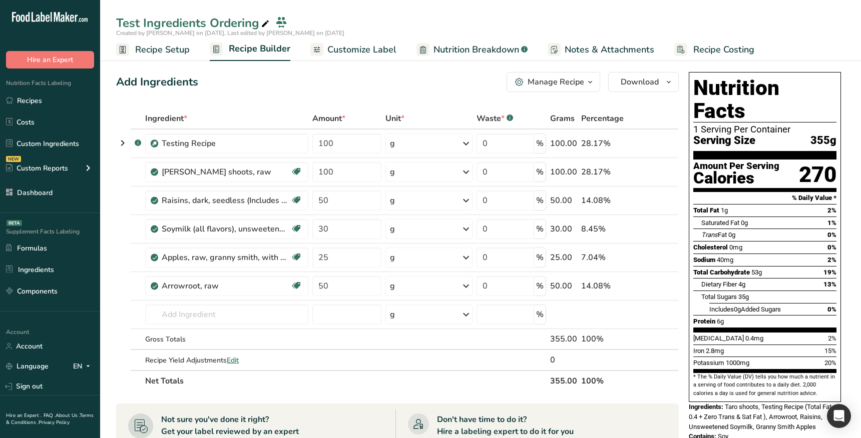
click at [166, 52] on span "Recipe Setup" at bounding box center [162, 50] width 55 height 14
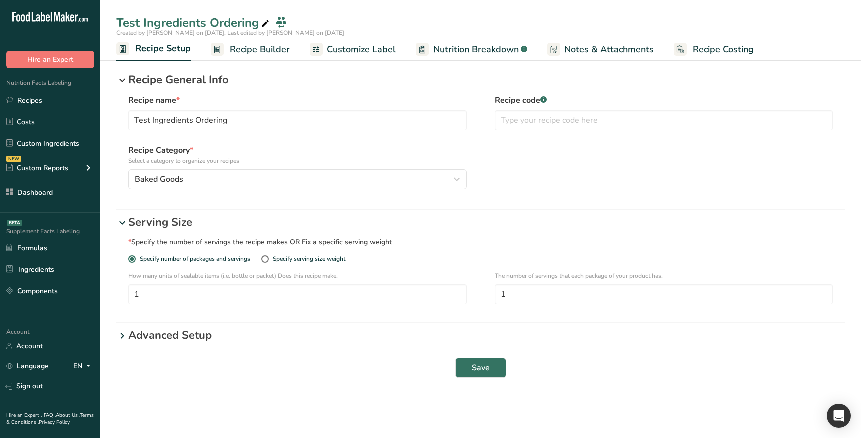
click at [123, 78] on icon at bounding box center [122, 81] width 12 height 18
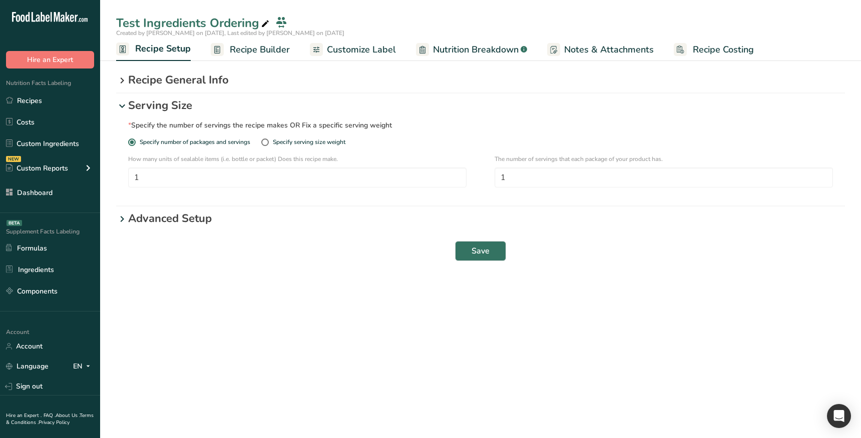
click at [123, 78] on icon at bounding box center [122, 81] width 12 height 18
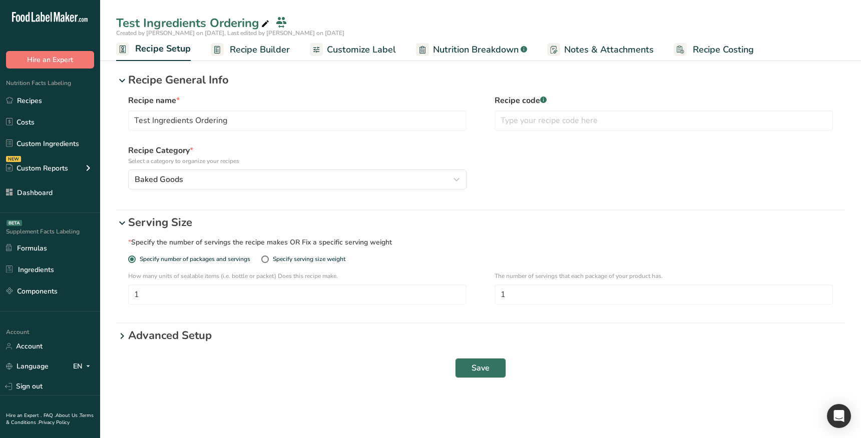
drag, startPoint x: 313, startPoint y: 374, endPoint x: 8, endPoint y: 411, distance: 307.6
click at [280, 376] on div "Save" at bounding box center [480, 368] width 717 height 20
click at [33, 106] on link "Recipes" at bounding box center [50, 100] width 100 height 19
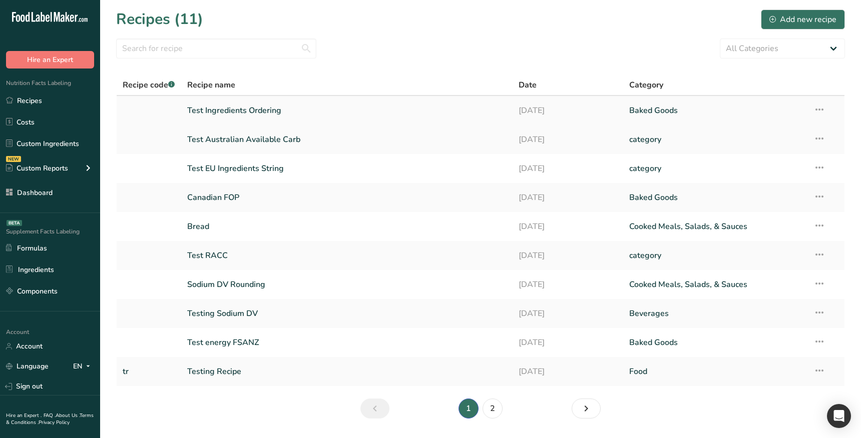
click at [824, 115] on icon at bounding box center [819, 110] width 12 height 18
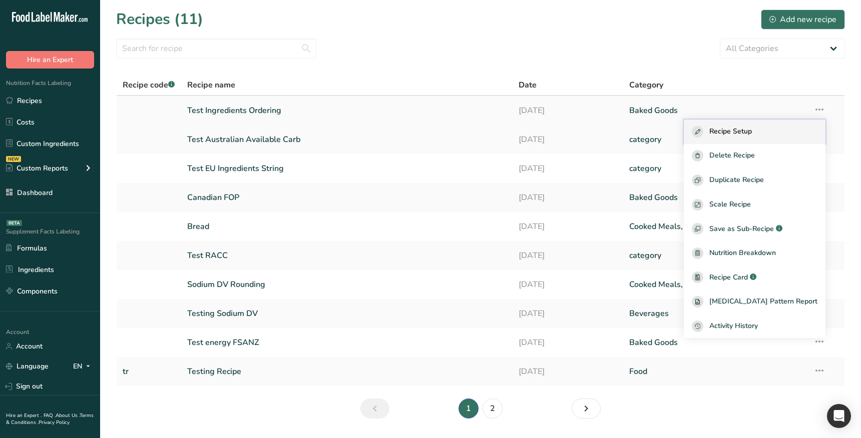
click at [752, 134] on span "Recipe Setup" at bounding box center [730, 132] width 43 height 12
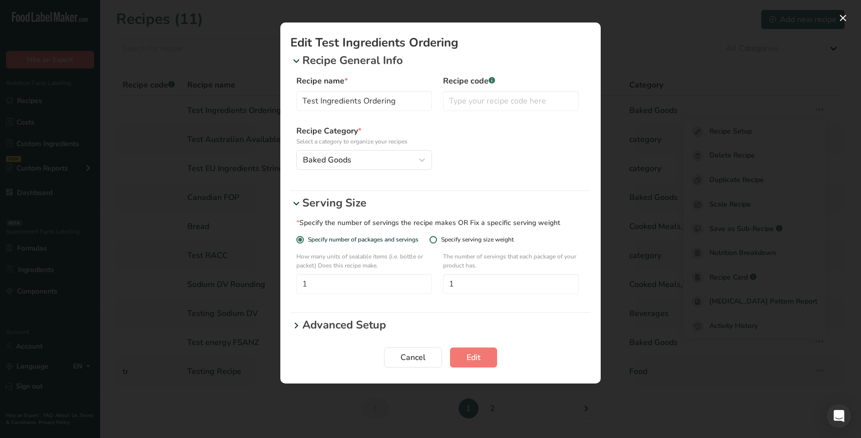
click at [485, 241] on div "Specify serving size weight" at bounding box center [477, 240] width 73 height 8
click at [436, 241] on input "Specify serving size weight" at bounding box center [432, 240] width 7 height 7
radio input "true"
radio input "false"
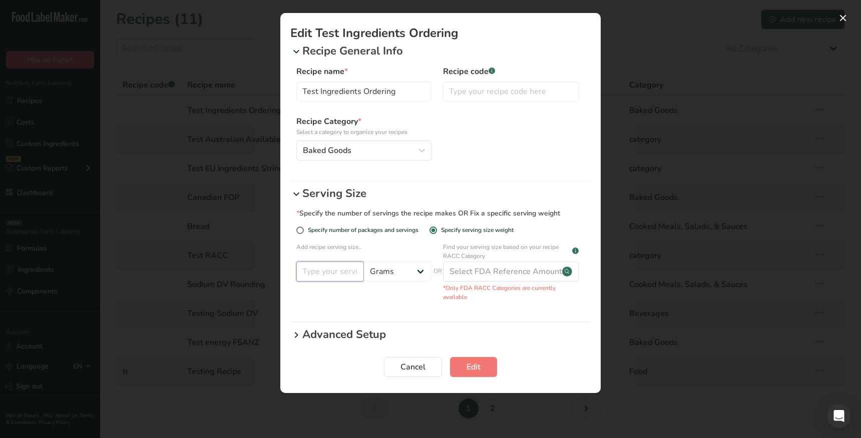
click at [353, 276] on input "Edit Recipe Modal" at bounding box center [330, 272] width 68 height 20
click at [392, 293] on div "Add recipe serving size.. Grams ppm ug kg mg mcg lb oz quarter cup half cup l m…" at bounding box center [364, 269] width 136 height 53
click at [409, 280] on select "Grams ppm ug kg mg mcg lb oz quarter cup half cup l ml fl oz tbsp tsp cup qt ga…" at bounding box center [398, 272] width 68 height 20
select select "23"
click at [364, 262] on select "Grams ppm ug kg mg mcg lb oz quarter cup half cup l ml fl oz tbsp tsp cup qt ga…" at bounding box center [398, 272] width 68 height 20
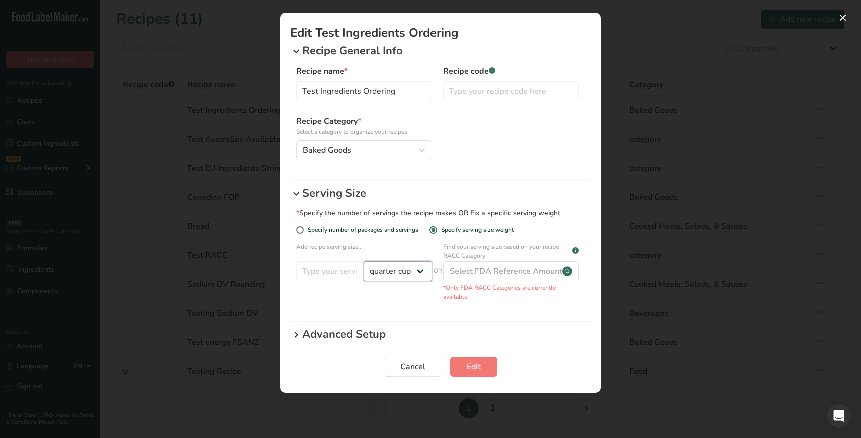
select select "29"
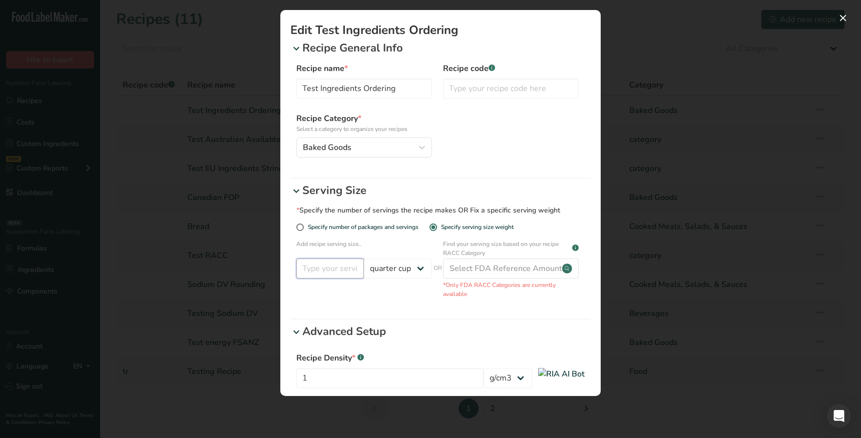
click at [343, 276] on input "Edit Recipe Modal" at bounding box center [330, 269] width 68 height 20
click at [390, 271] on select "Grams ppm ug kg mg mcg lb oz quarter cup half cup l ml fl oz tbsp tsp cup qt ga…" at bounding box center [398, 269] width 68 height 20
click at [364, 259] on select "Grams ppm ug kg mg mcg lb oz quarter cup half cup l ml fl oz tbsp tsp cup qt ga…" at bounding box center [398, 269] width 68 height 20
click at [395, 298] on div "Add recipe serving size.. Grams ppm ug kg mg mcg lb oz quarter cup half cup l m…" at bounding box center [437, 269] width 282 height 59
click at [400, 274] on select "Grams ppm ug kg mg mcg lb oz quarter cup half cup l ml fl oz tbsp tsp cup qt ga…" at bounding box center [398, 269] width 68 height 20
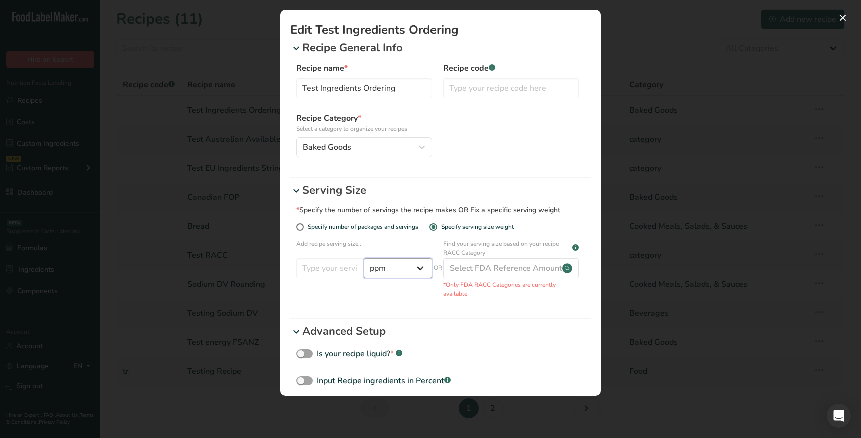
select select "0"
click at [364, 259] on select "Grams ppm ug kg mg mcg lb oz quarter cup half cup l ml fl oz tbsp tsp cup qt ga…" at bounding box center [398, 269] width 68 height 20
click at [405, 302] on div "* Specify the number of servings the recipe makes OR Fix a specific serving wei…" at bounding box center [440, 257] width 300 height 116
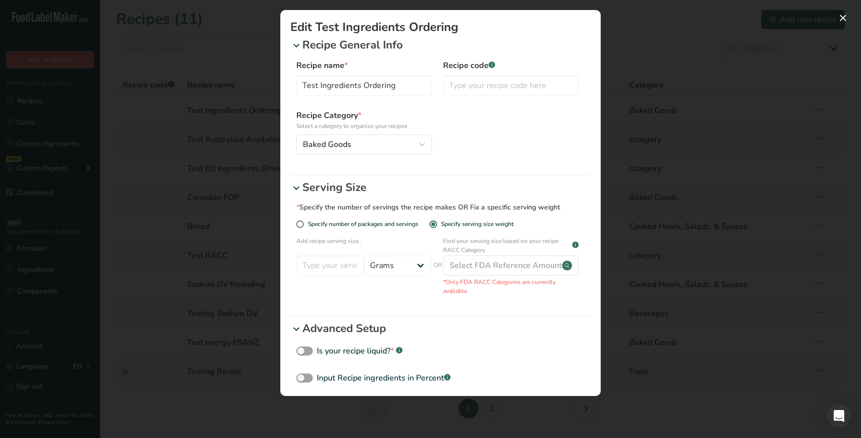
click at [364, 292] on div "Add recipe serving size.. Grams ppm ug kg mg mcg lb oz quarter cup half cup l m…" at bounding box center [437, 266] width 282 height 59
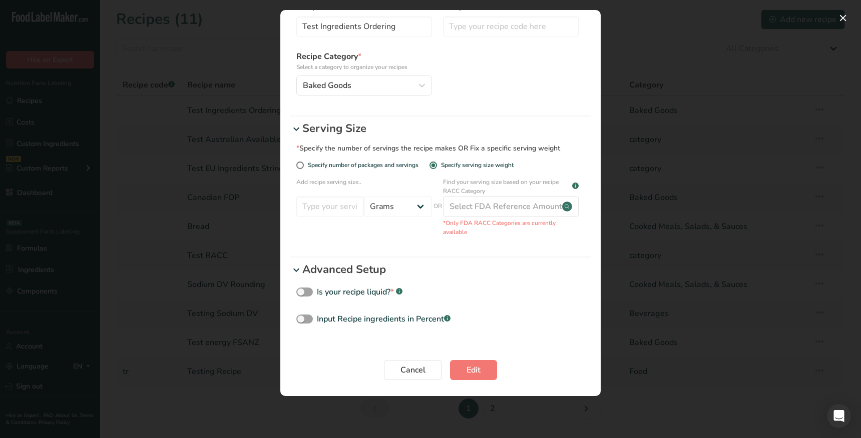
scroll to position [0, 0]
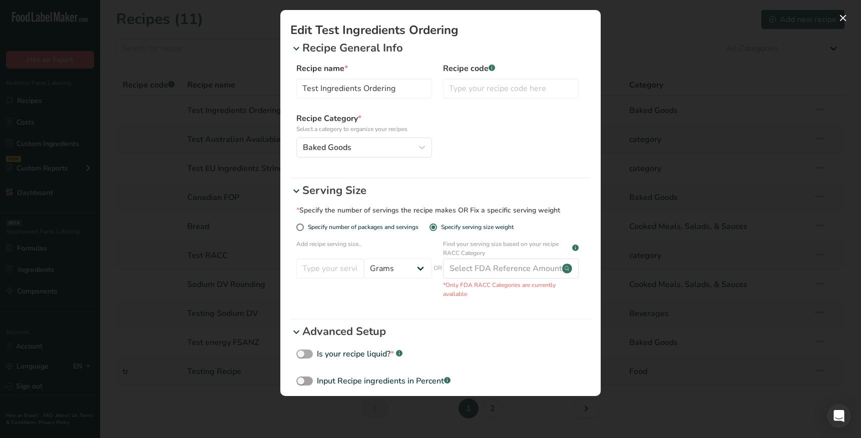
click at [353, 358] on div "Is your recipe liquid? * .a-a{fill:#347362;}.b-a{fill:#fff;}" at bounding box center [360, 354] width 86 height 12
click at [303, 358] on input "Is your recipe liquid? * .a-a{fill:#347362;}.b-a{fill:#fff;}" at bounding box center [299, 354] width 7 height 7
checkbox input "true"
select select "29"
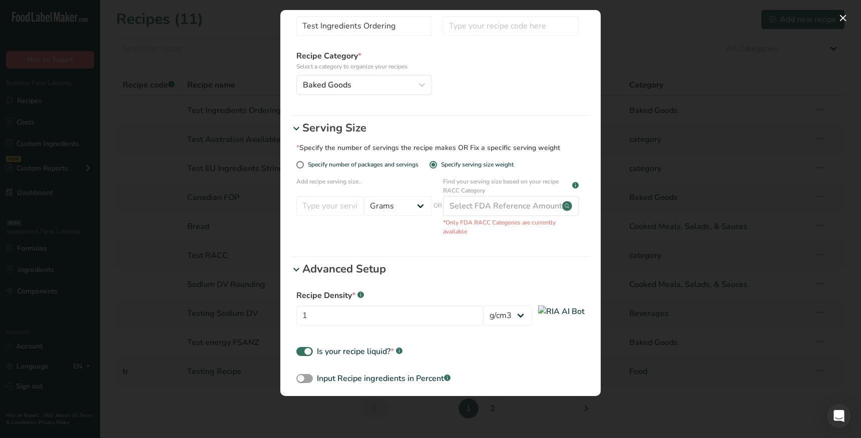
click at [358, 353] on div "Is your recipe liquid? * .a-a{fill:#347362;}.b-a{fill:#fff;}" at bounding box center [360, 352] width 86 height 12
click at [303, 353] on input "Is your recipe liquid? * .a-a{fill:#347362;}.b-a{fill:#fff;}" at bounding box center [299, 352] width 7 height 7
checkbox input "false"
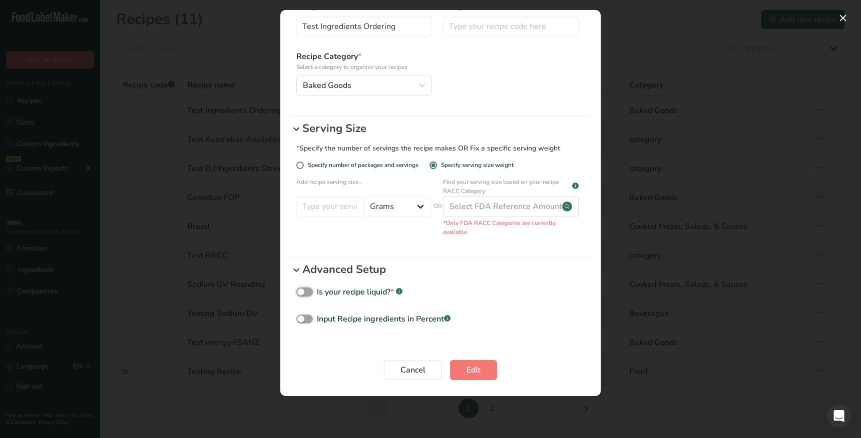
scroll to position [62, 0]
click at [697, 248] on div "Edit Recipe Modal" at bounding box center [430, 219] width 861 height 438
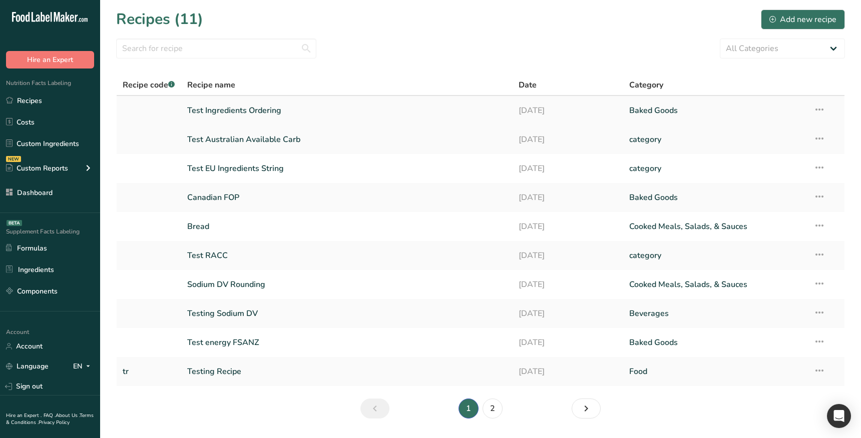
click at [380, 121] on td "Test Ingredients Ordering" at bounding box center [347, 110] width 332 height 29
click at [229, 110] on link "Test Ingredients Ordering" at bounding box center [347, 110] width 320 height 21
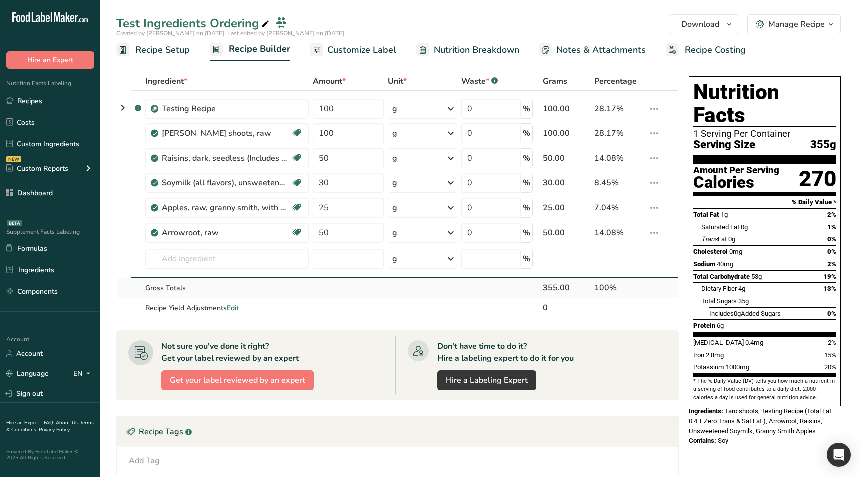
drag, startPoint x: 280, startPoint y: 294, endPoint x: 316, endPoint y: 290, distance: 35.8
click at [316, 290] on tr "Gross Totals 355.00 100%" at bounding box center [398, 288] width 562 height 20
click at [311, 290] on td at bounding box center [348, 288] width 75 height 20
drag, startPoint x: 310, startPoint y: 290, endPoint x: 329, endPoint y: 311, distance: 28.0
click at [321, 315] on tbody ".a-a{fill:#347362;}.b-a{fill:#fff;} Testing Recipe 100 g Weight Units g ppm ug …" at bounding box center [398, 205] width 562 height 228
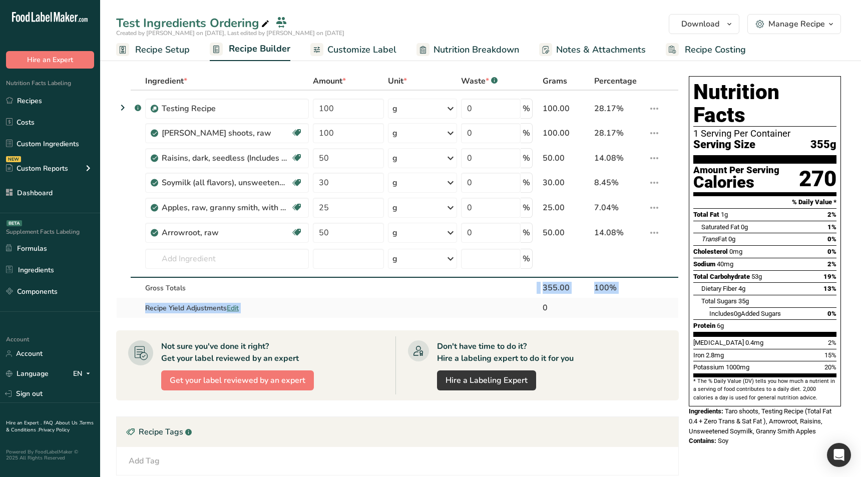
click at [336, 308] on td at bounding box center [348, 308] width 75 height 20
click at [233, 308] on span "Edit" at bounding box center [233, 308] width 12 height 10
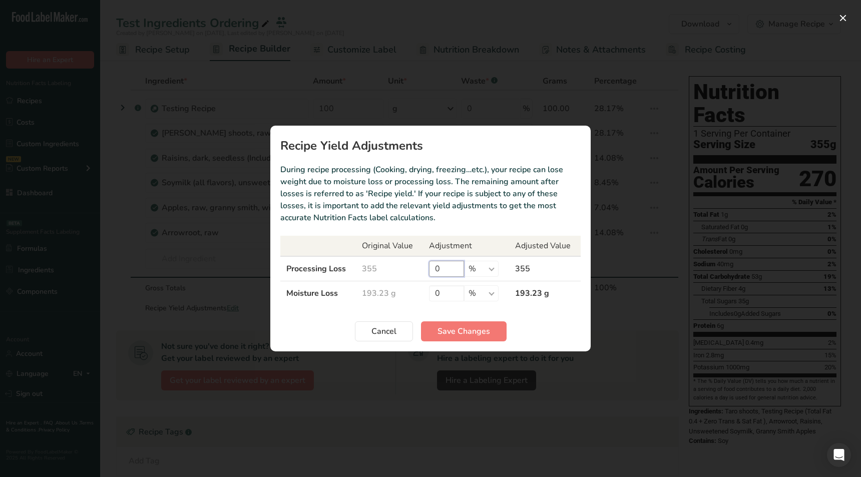
drag, startPoint x: 439, startPoint y: 269, endPoint x: 413, endPoint y: 270, distance: 26.0
click at [413, 270] on tr "Processing Loss 355 0 % g ppm ug kg mg mcg lb oz 355" at bounding box center [430, 268] width 300 height 25
type input "50"
click at [479, 333] on span "Save Changes" at bounding box center [463, 331] width 53 height 12
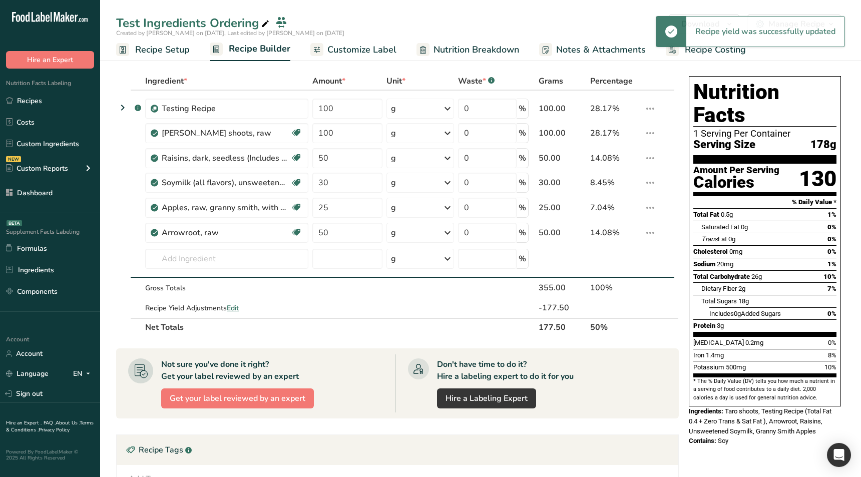
click at [549, 324] on th "177.50" at bounding box center [563, 327] width 52 height 18
drag, startPoint x: 543, startPoint y: 251, endPoint x: 569, endPoint y: 334, distance: 86.7
click at [569, 334] on table "Ingredient * Amount * Unit * Waste * .a-a{fill:#347362;}.b-a{fill:#fff;} Grams …" at bounding box center [397, 204] width 563 height 264
click at [636, 336] on table "Ingredient * Amount * Unit * Waste * .a-a{fill:#347362;}.b-a{fill:#fff;} Grams …" at bounding box center [397, 204] width 563 height 264
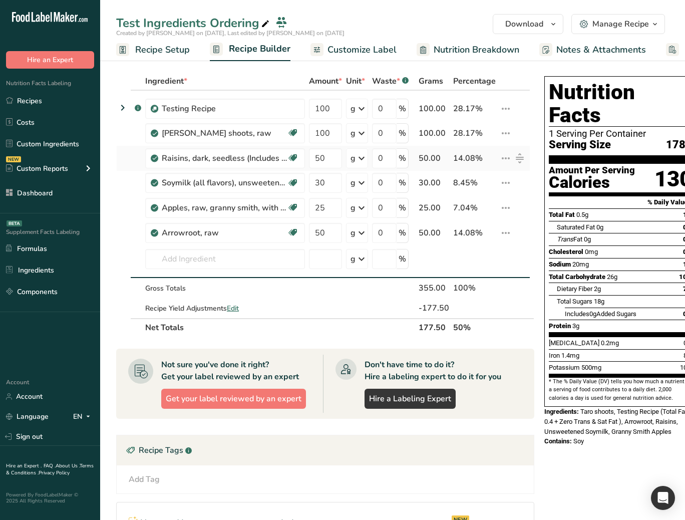
click at [360, 161] on icon at bounding box center [361, 158] width 12 height 18
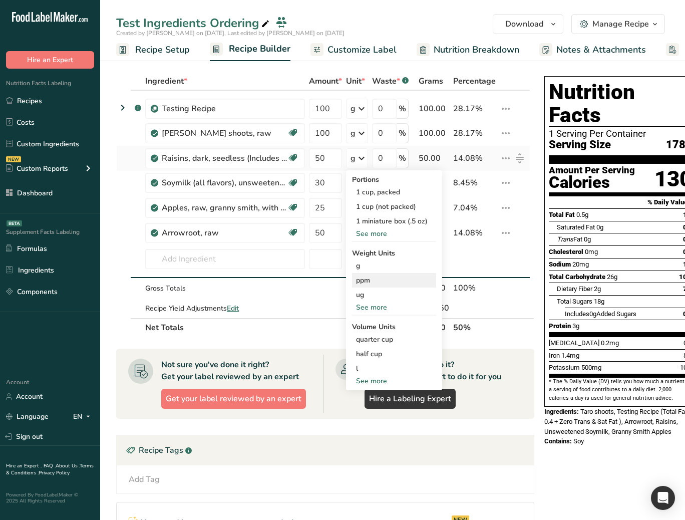
click at [364, 277] on div "ppm" at bounding box center [394, 280] width 84 height 15
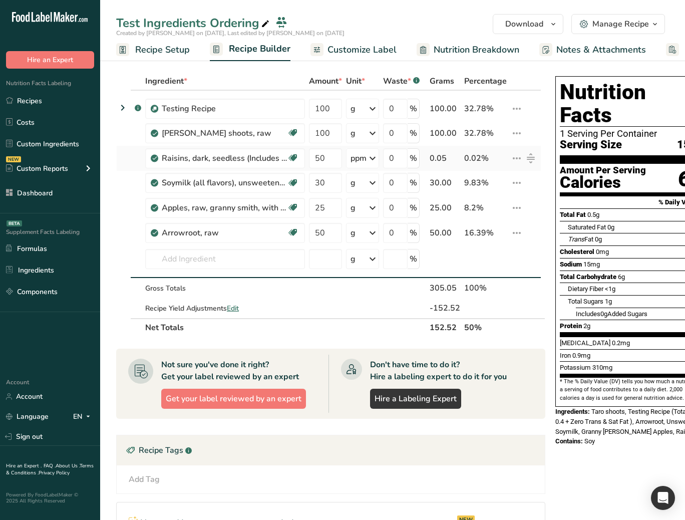
click at [366, 153] on div "ppm" at bounding box center [358, 158] width 16 height 12
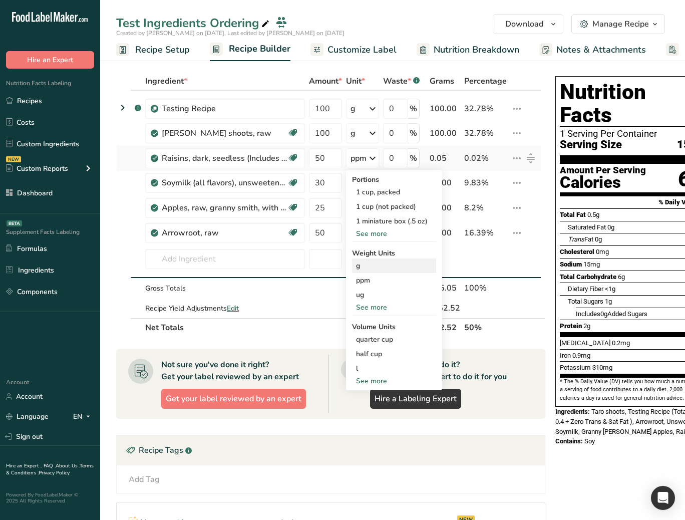
click at [369, 265] on div "g" at bounding box center [394, 265] width 84 height 15
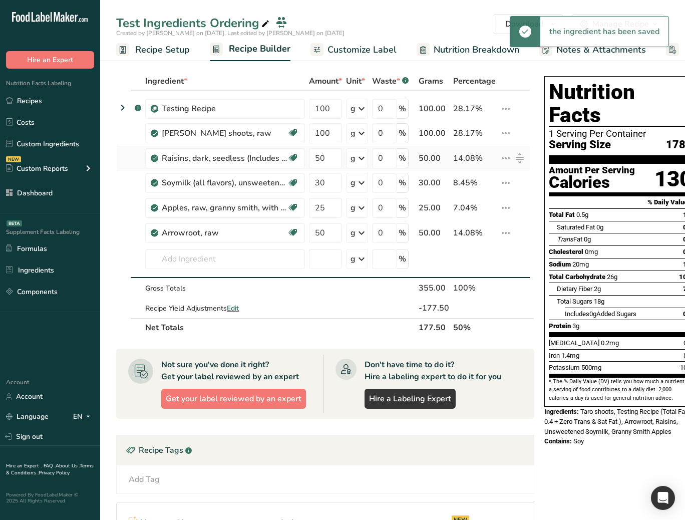
click at [362, 156] on icon at bounding box center [361, 158] width 12 height 18
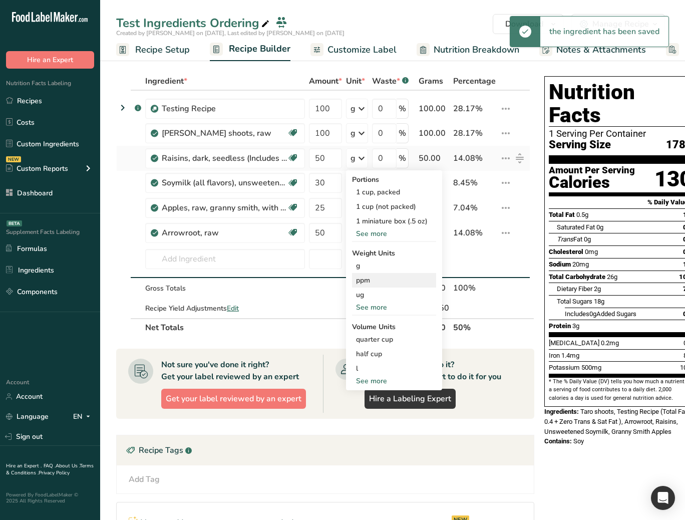
click at [378, 276] on div "ppm" at bounding box center [394, 280] width 84 height 15
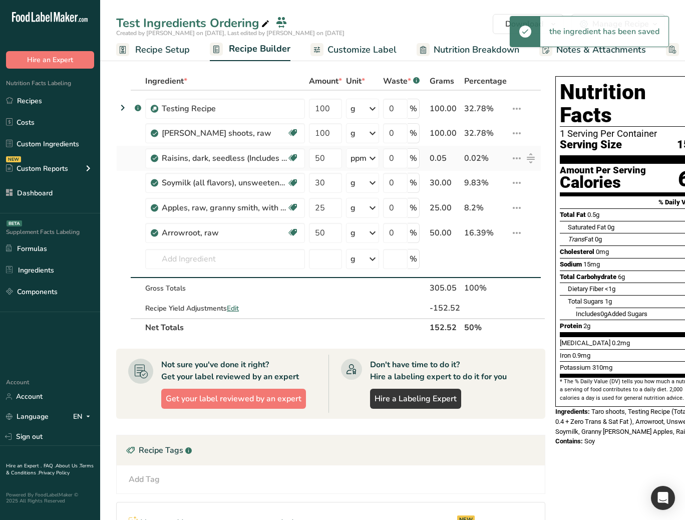
click at [360, 160] on div "ppm" at bounding box center [358, 158] width 16 height 12
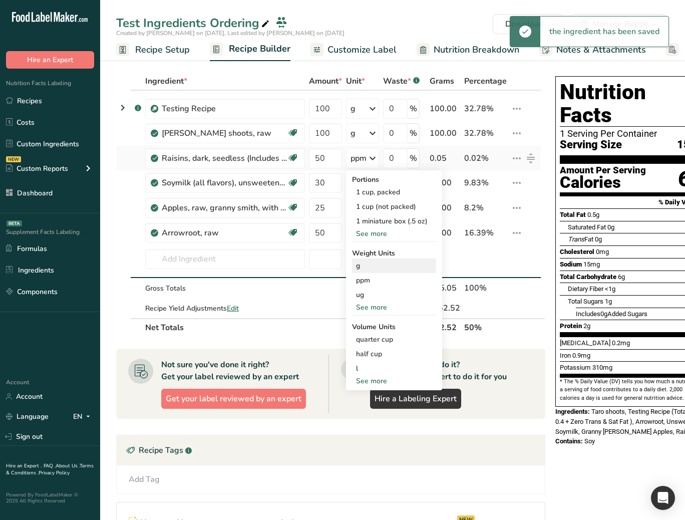
click at [366, 268] on div "g" at bounding box center [394, 265] width 84 height 15
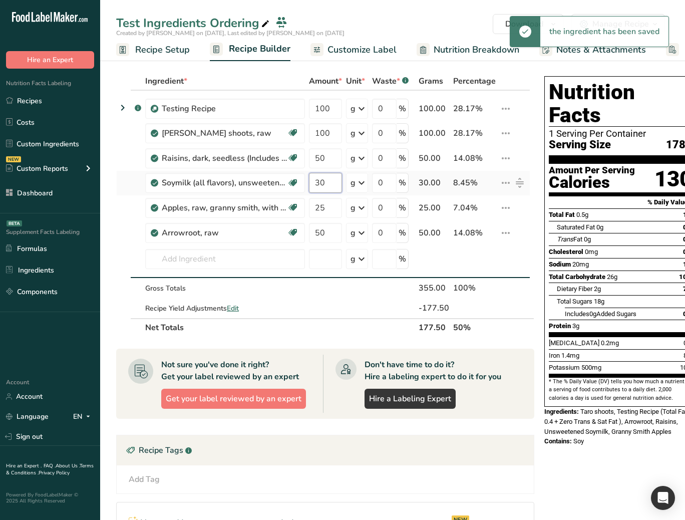
click at [333, 182] on input "30" at bounding box center [325, 183] width 33 height 20
click at [360, 184] on icon at bounding box center [361, 183] width 12 height 18
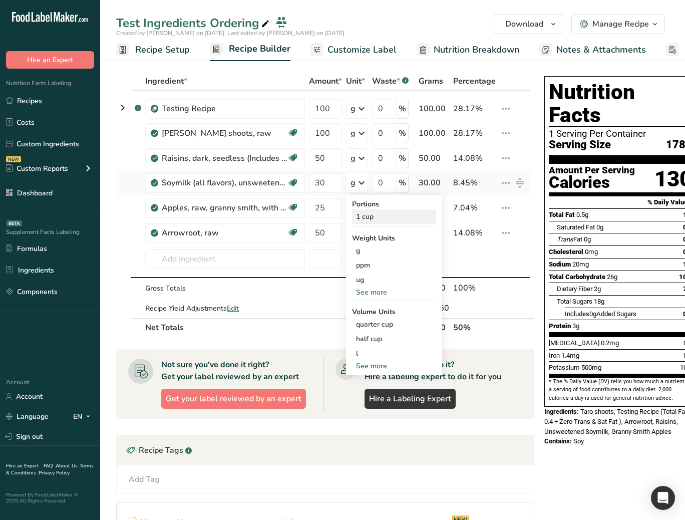
click at [381, 216] on div "1 cup" at bounding box center [394, 216] width 84 height 15
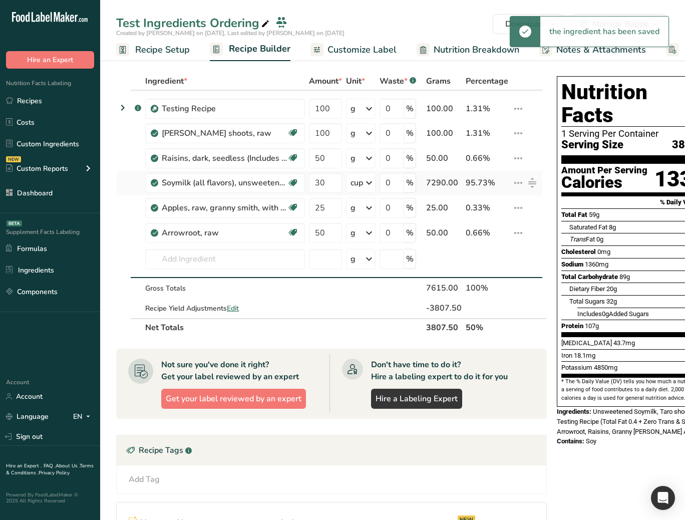
click at [362, 185] on div "cup" at bounding box center [356, 183] width 13 height 12
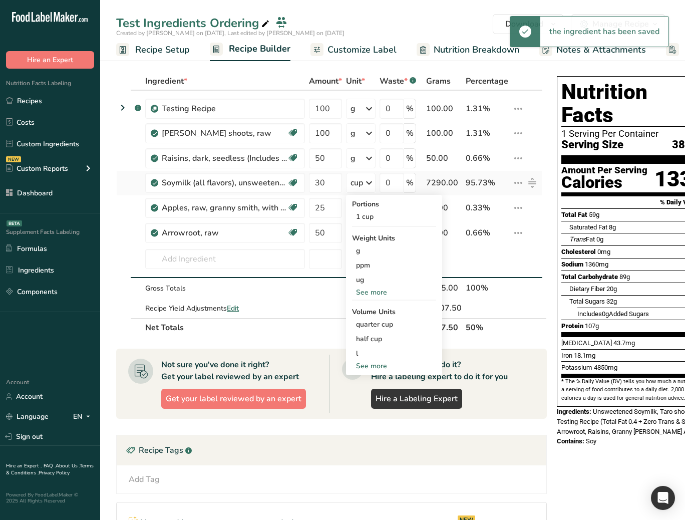
click at [362, 185] on div "cup" at bounding box center [356, 183] width 13 height 12
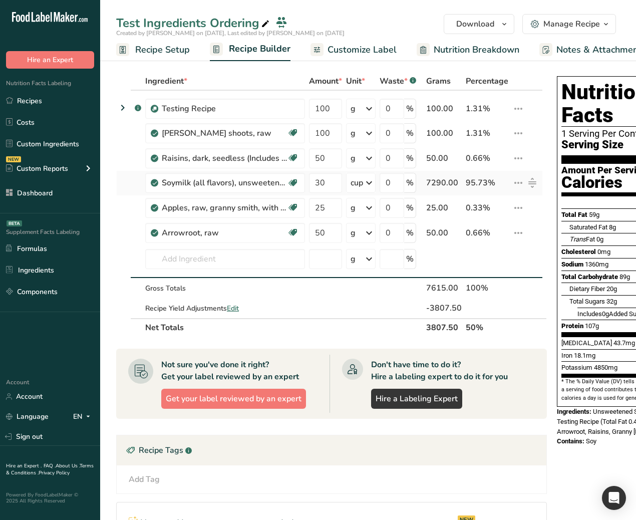
click at [362, 187] on div "cup" at bounding box center [356, 183] width 13 height 12
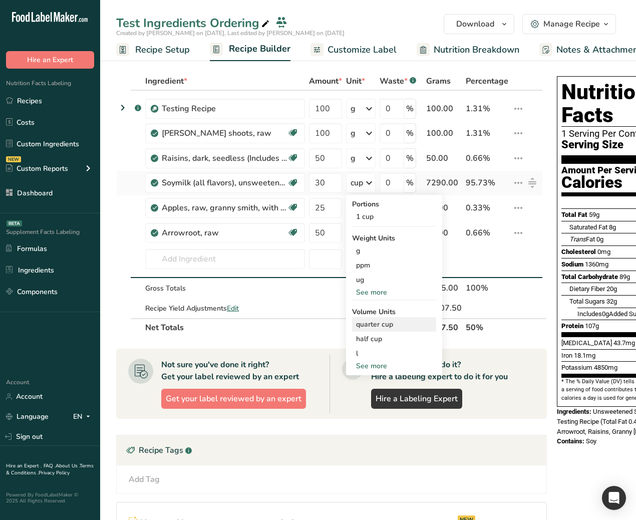
click at [381, 320] on div "quarter cup" at bounding box center [394, 324] width 76 height 11
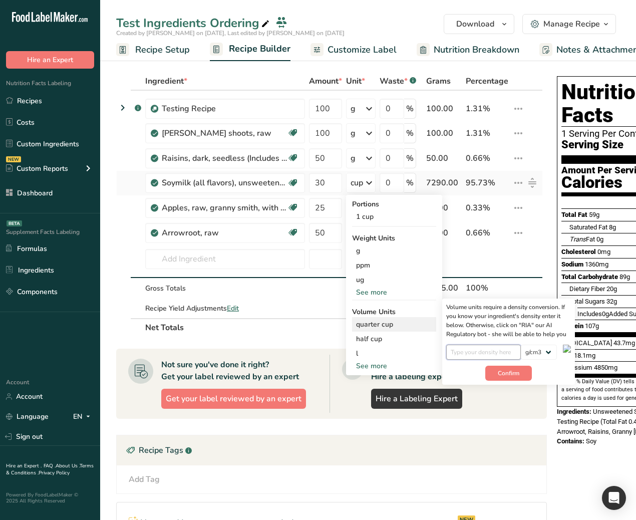
click at [463, 348] on input "number" at bounding box center [483, 351] width 75 height 15
type input "1"
click at [500, 371] on span "Confirm" at bounding box center [509, 372] width 22 height 9
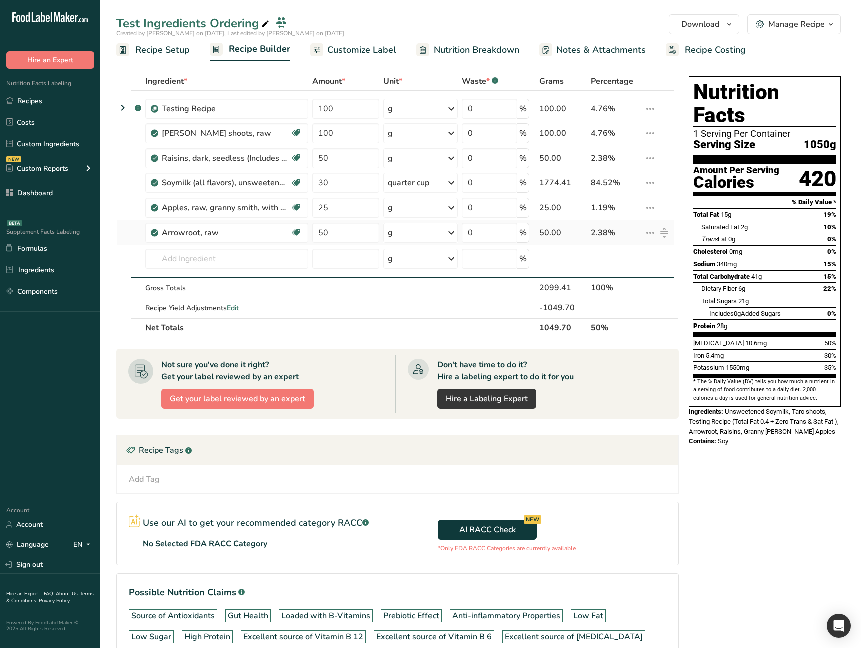
click at [656, 234] on div at bounding box center [664, 233] width 16 height 16
click at [666, 233] on icon at bounding box center [664, 232] width 7 height 9
click at [664, 204] on icon at bounding box center [664, 207] width 7 height 9
click at [649, 205] on icon at bounding box center [650, 208] width 12 height 18
click at [670, 251] on td at bounding box center [658, 261] width 32 height 33
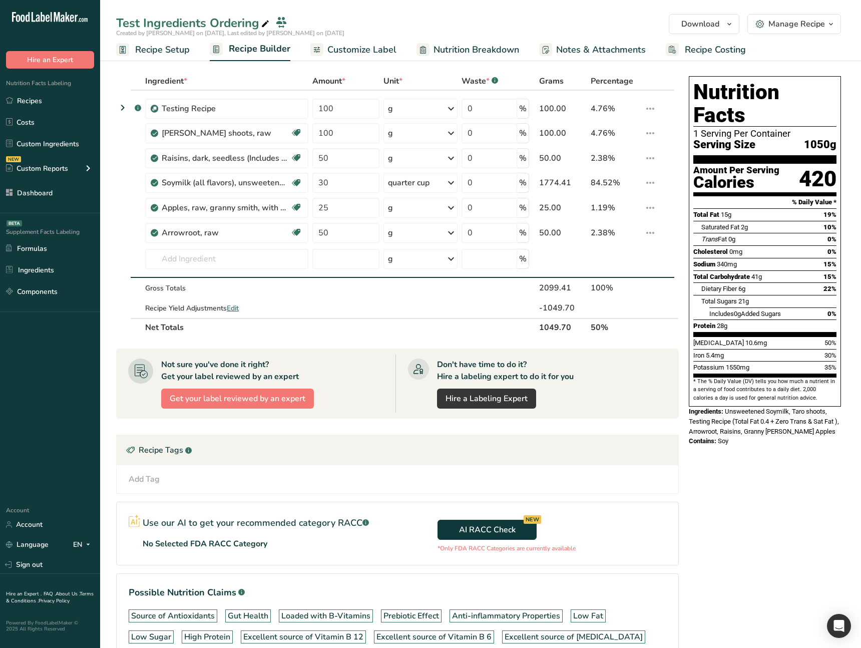
click at [717, 438] on div "Nutrition Facts 1 Serving Per Container Serving Size 1050g Amount Per Serving C…" at bounding box center [765, 382] width 160 height 620
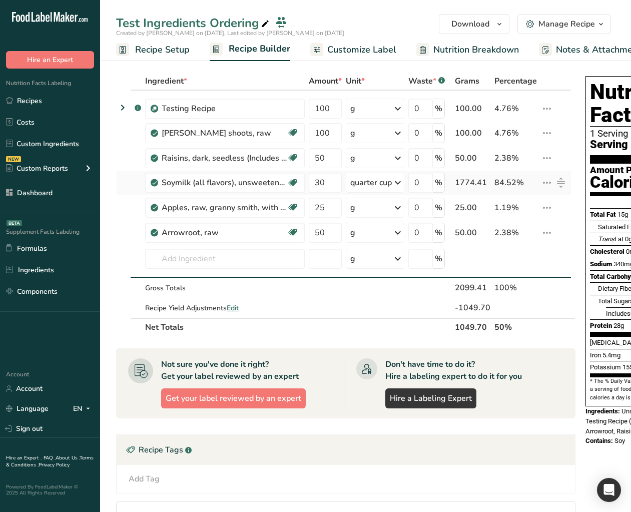
click at [367, 187] on div "quarter cup" at bounding box center [371, 183] width 42 height 12
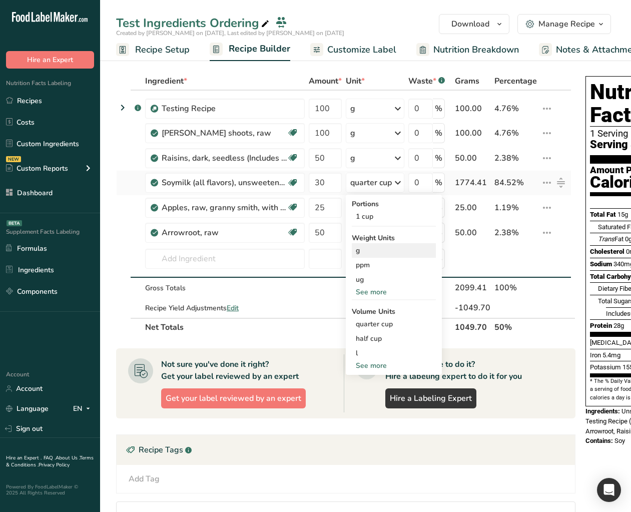
click at [370, 250] on div "g" at bounding box center [394, 250] width 84 height 15
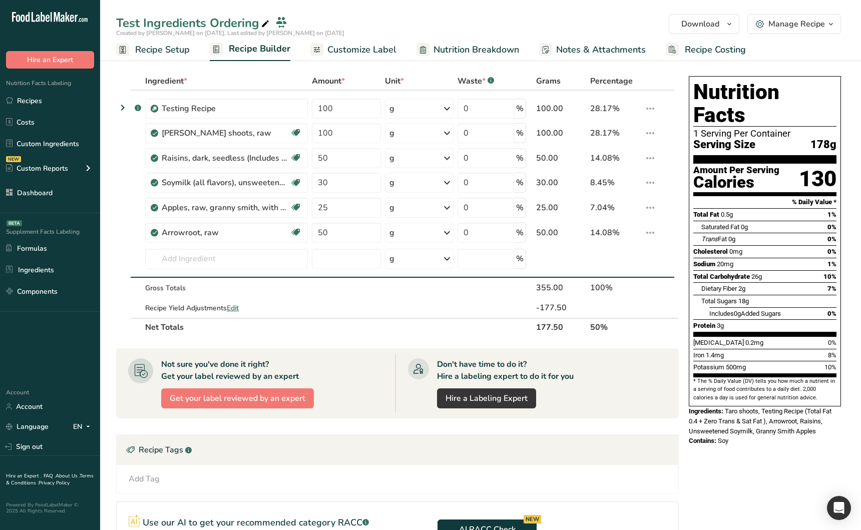
click at [631, 495] on div "Nutrition Facts 1 Serving Per Container Serving Size 178g Amount Per Serving Ca…" at bounding box center [765, 371] width 160 height 599
drag, startPoint x: 681, startPoint y: 462, endPoint x: 648, endPoint y: 464, distance: 33.1
click at [681, 461] on div "Ingredient * Amount * Unit * Waste * .a-a{fill:#347362;}.b-a{fill:#fff;} Grams …" at bounding box center [400, 371] width 569 height 599
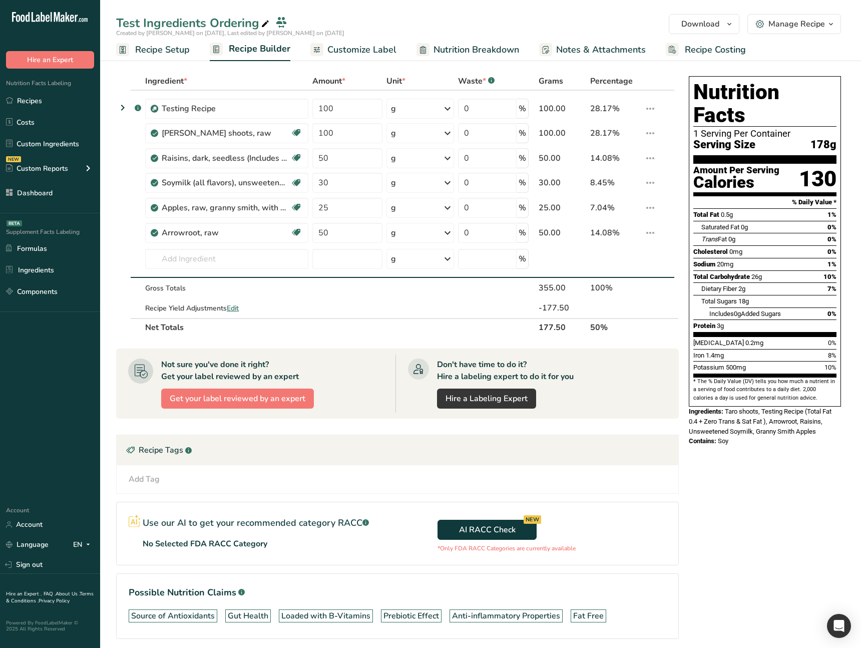
click at [709, 470] on div "Nutrition Facts 1 Serving Per Container Serving Size 178g Amount Per Serving Ca…" at bounding box center [765, 371] width 160 height 599
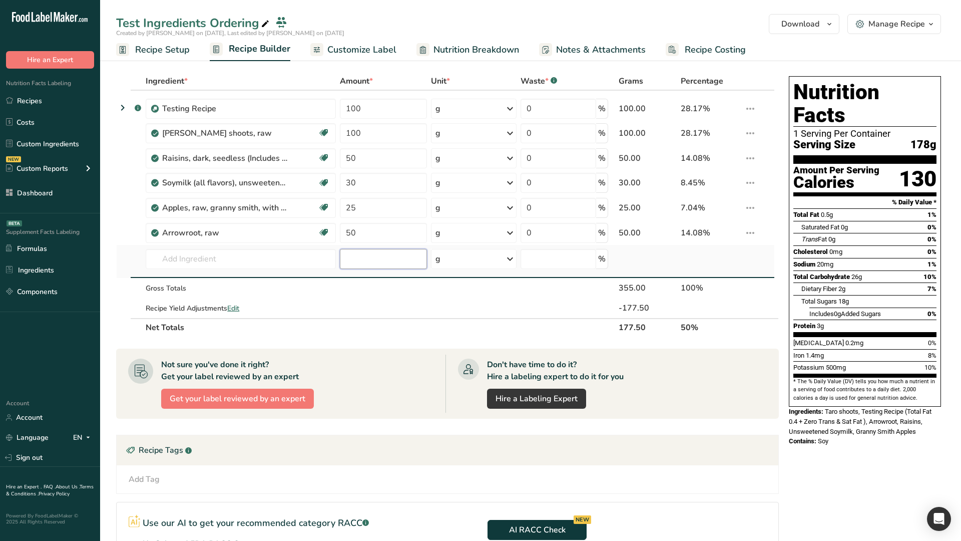
click at [386, 263] on input "number" at bounding box center [383, 259] width 87 height 20
click at [475, 229] on div "g" at bounding box center [474, 233] width 86 height 20
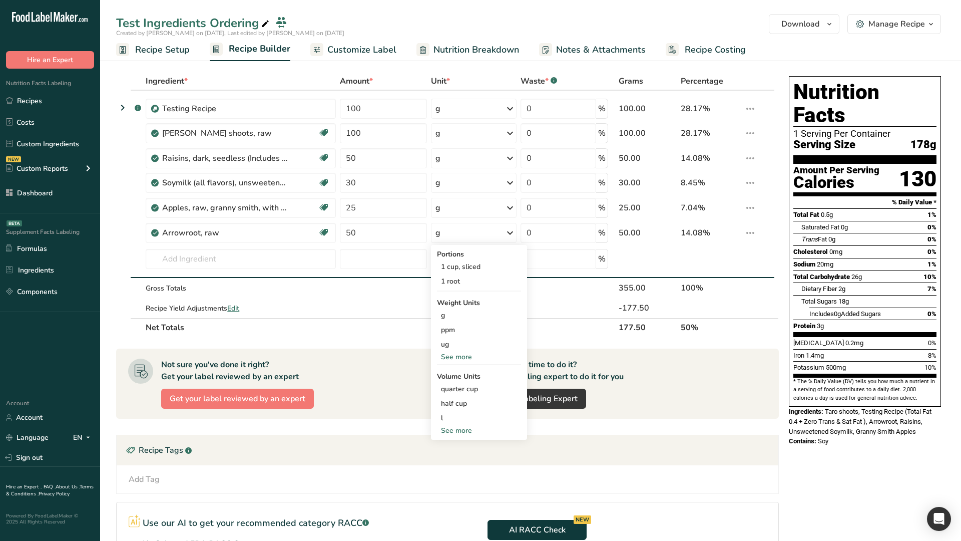
click at [597, 318] on th "Net Totals" at bounding box center [377, 327] width 466 height 18
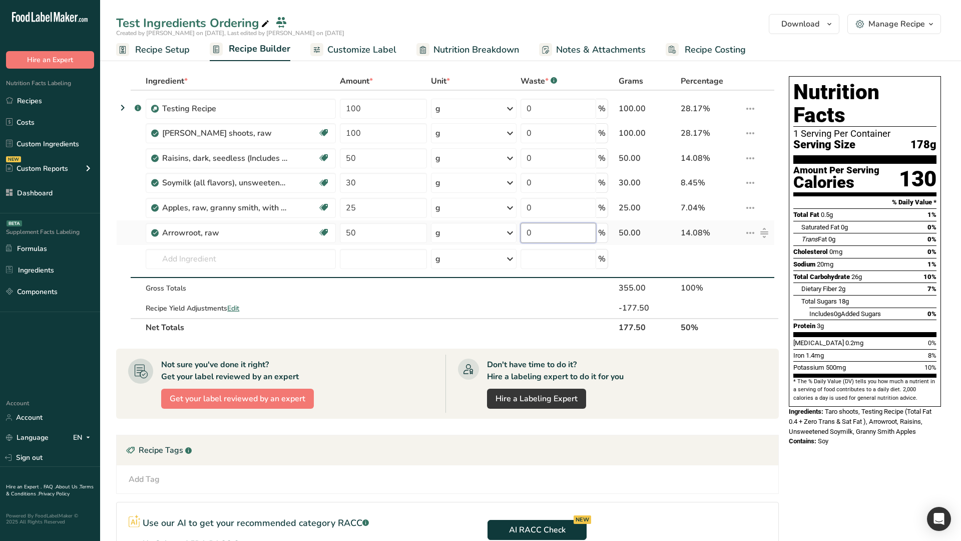
click at [570, 239] on input "0" at bounding box center [559, 233] width 76 height 20
click at [732, 306] on td at bounding box center [711, 308] width 64 height 20
click at [301, 214] on div "Apples, raw, granny smith, with skin (Includes foods for USDA's Food Distributi…" at bounding box center [241, 208] width 190 height 20
click at [289, 211] on div "Apples, raw, granny smith, with skin (Includes foods for USDA's Food Distributi…" at bounding box center [239, 208] width 155 height 12
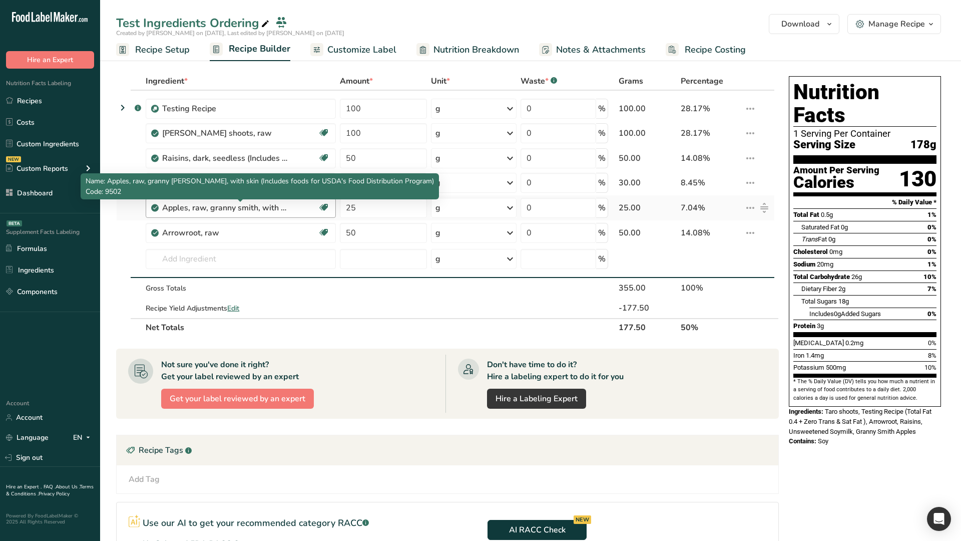
click at [278, 209] on div "Apples, raw, granny smith, with skin (Includes foods for USDA's Food Distributi…" at bounding box center [224, 208] width 125 height 12
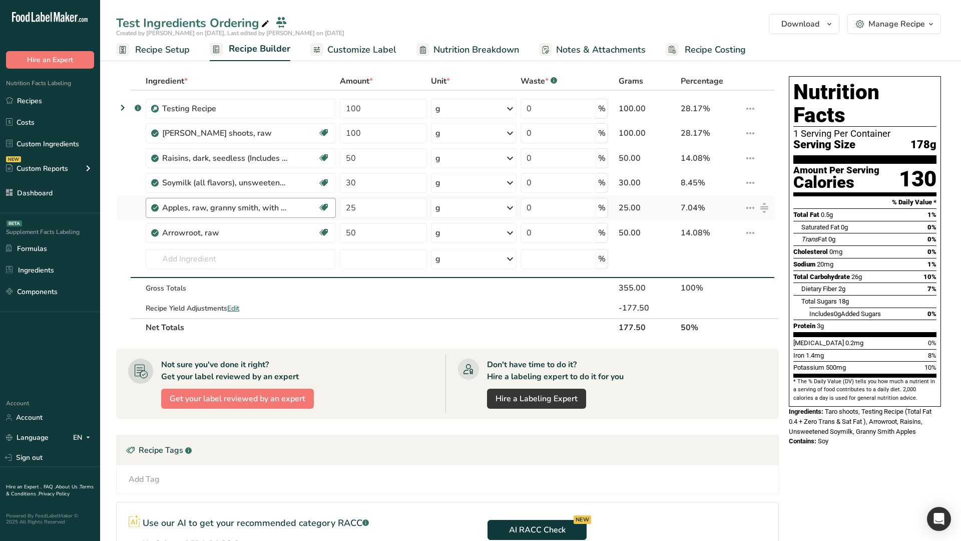
click at [278, 209] on div "Apples, raw, granny smith, with skin (Includes foods for USDA's Food Distributi…" at bounding box center [224, 208] width 125 height 12
click at [287, 229] on div "Arrowroot, raw" at bounding box center [224, 233] width 125 height 12
click at [800, 458] on div "Nutrition Facts 1 Serving Per Container Serving Size 178g Amount Per Serving Ca…" at bounding box center [865, 371] width 160 height 599
click at [785, 461] on div "Nutrition Facts 1 Serving Per Container Serving Size 178g Amount Per Serving Ca…" at bounding box center [865, 371] width 160 height 599
drag, startPoint x: 651, startPoint y: 477, endPoint x: 362, endPoint y: 480, distance: 289.3
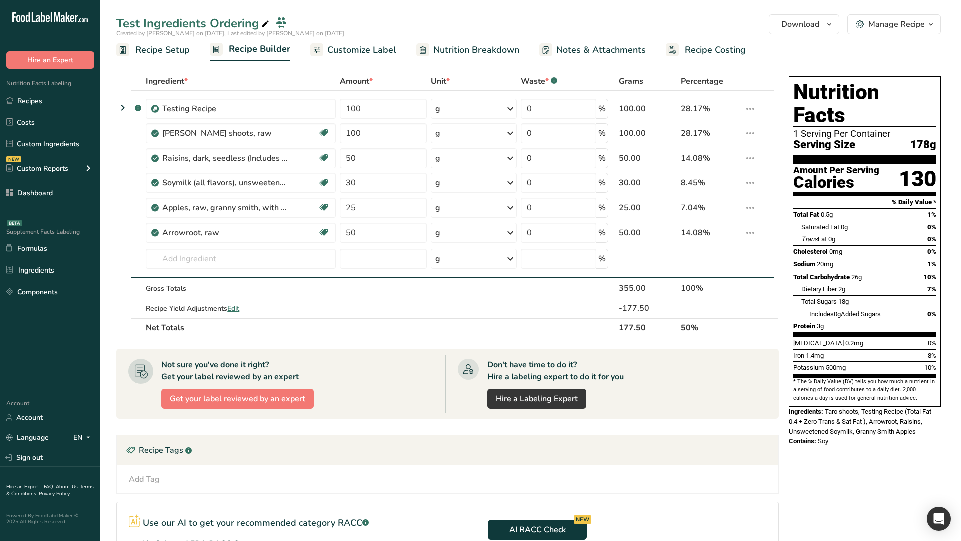
click at [651, 477] on div "Add Tag Standard Tags Custom Tags Source of Antioxidants Prebiotic Effect Gut H…" at bounding box center [448, 479] width 646 height 12
click at [35, 456] on link "Sign out" at bounding box center [50, 457] width 100 height 18
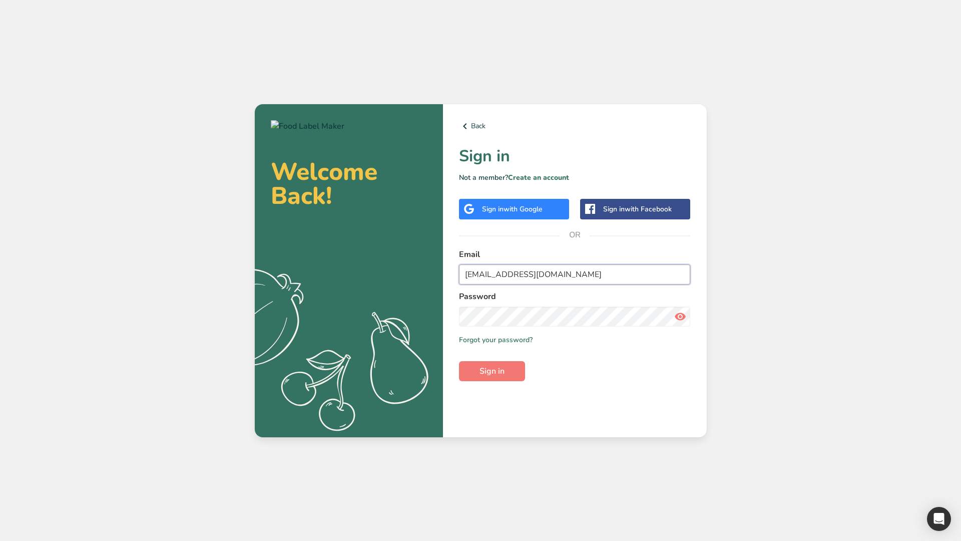
drag, startPoint x: 554, startPoint y: 283, endPoint x: 535, endPoint y: 283, distance: 18.5
click at [554, 283] on input "ahmad@foodlabelmaker.com" at bounding box center [575, 274] width 232 height 20
click at [472, 274] on input "[EMAIL_ADDRESS][DOMAIN_NAME]" at bounding box center [575, 274] width 232 height 20
click at [510, 368] on button "Sign in" at bounding box center [492, 371] width 66 height 20
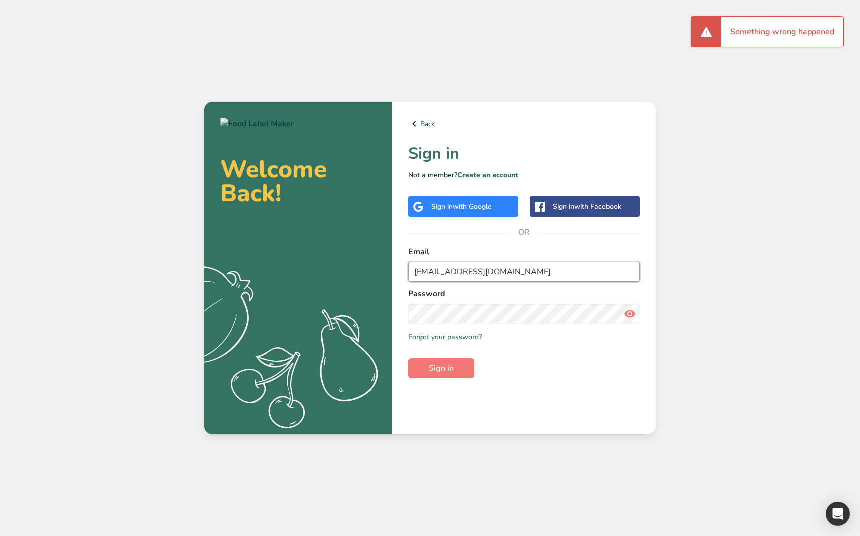
click at [426, 269] on input "demo@flm.com" at bounding box center [524, 272] width 232 height 20
type input "demo2@flm.com"
click at [439, 366] on span "Sign in" at bounding box center [441, 368] width 25 height 12
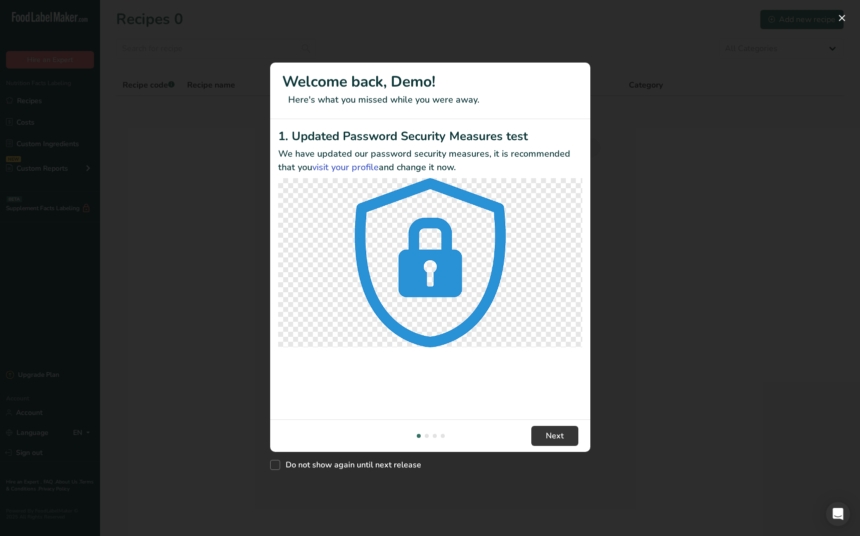
drag, startPoint x: 784, startPoint y: 389, endPoint x: 773, endPoint y: 389, distance: 11.0
click at [784, 389] on div "New Features" at bounding box center [430, 268] width 860 height 536
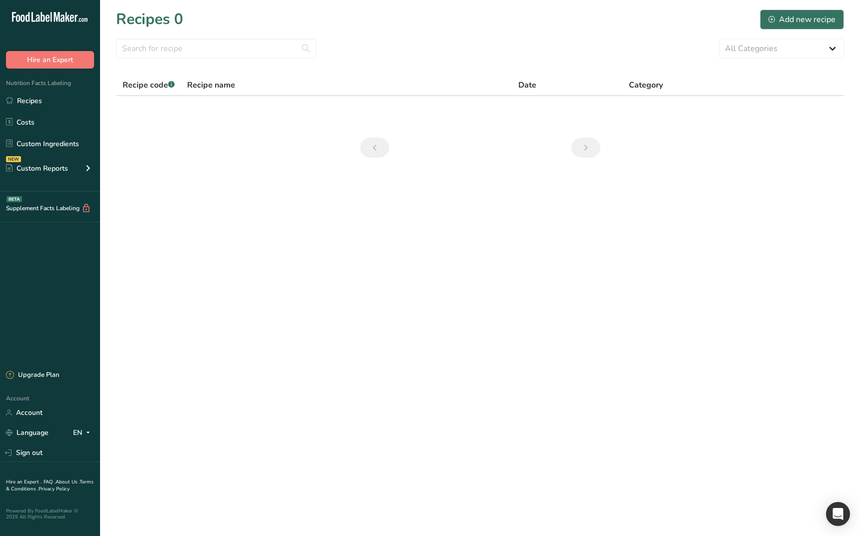
click at [485, 359] on main "Recipes 0 Add new recipe All Categories Baked Goods Beverages category Cooked M…" at bounding box center [430, 268] width 860 height 536
click at [47, 93] on link "Recipes" at bounding box center [50, 100] width 100 height 19
click at [46, 93] on link "Recipes" at bounding box center [50, 100] width 100 height 19
click at [46, 98] on link "Recipes" at bounding box center [50, 100] width 100 height 19
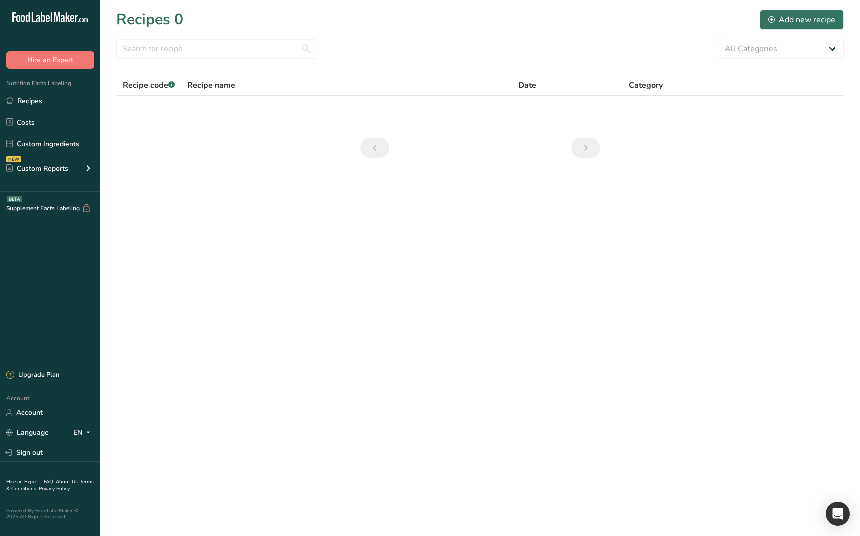
click at [307, 323] on main "Recipes 0 Add new recipe All Categories Baked Goods [GEOGRAPHIC_DATA] category …" at bounding box center [430, 268] width 860 height 536
click at [63, 454] on link "Sign out" at bounding box center [50, 453] width 100 height 18
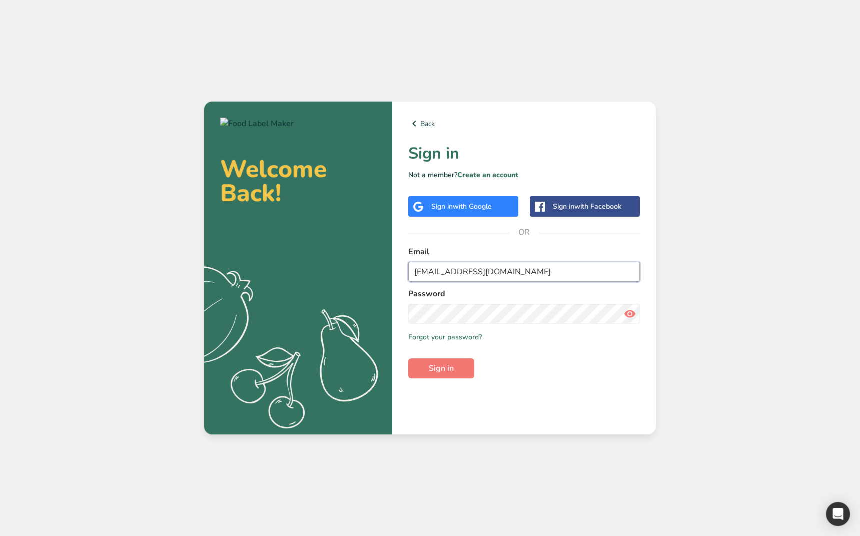
click at [436, 271] on input "[EMAIL_ADDRESS][DOMAIN_NAME]" at bounding box center [524, 272] width 232 height 20
click at [456, 271] on input "[EMAIL_ADDRESS][DOMAIN_NAME]" at bounding box center [524, 272] width 232 height 20
type input "[EMAIL_ADDRESS][DOMAIN_NAME]"
click at [425, 368] on button "Sign in" at bounding box center [441, 368] width 66 height 20
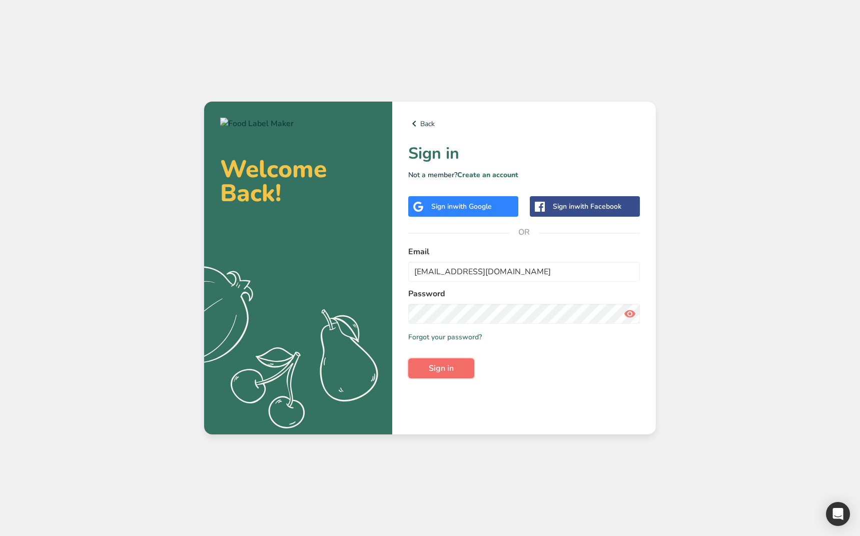
click at [436, 371] on span "Sign in" at bounding box center [441, 368] width 25 height 12
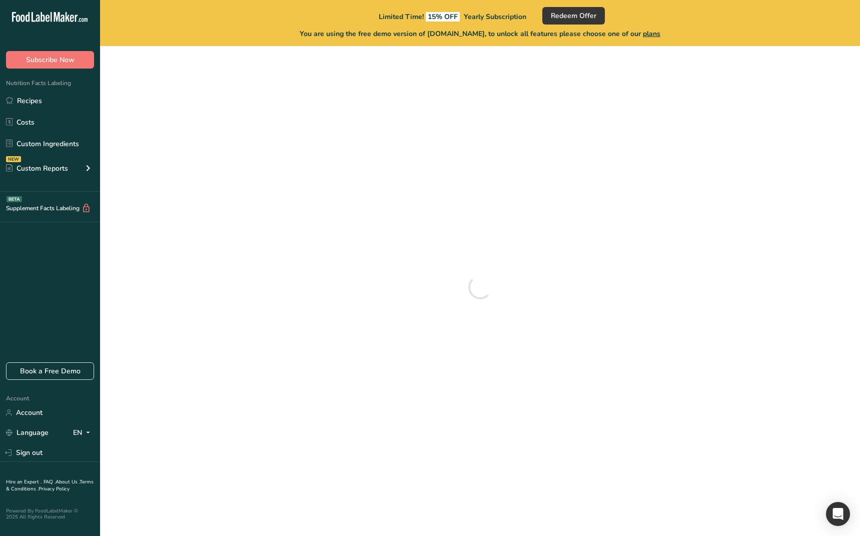
click at [587, 366] on div at bounding box center [480, 287] width 728 height 466
click at [46, 109] on link "Recipes" at bounding box center [50, 100] width 100 height 19
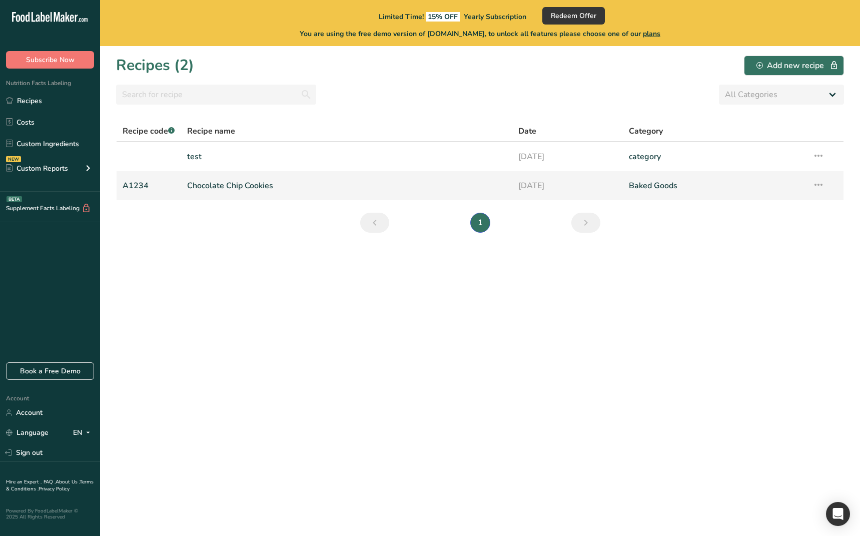
click at [258, 188] on link "Chocolate Chip Cookies" at bounding box center [346, 185] width 319 height 21
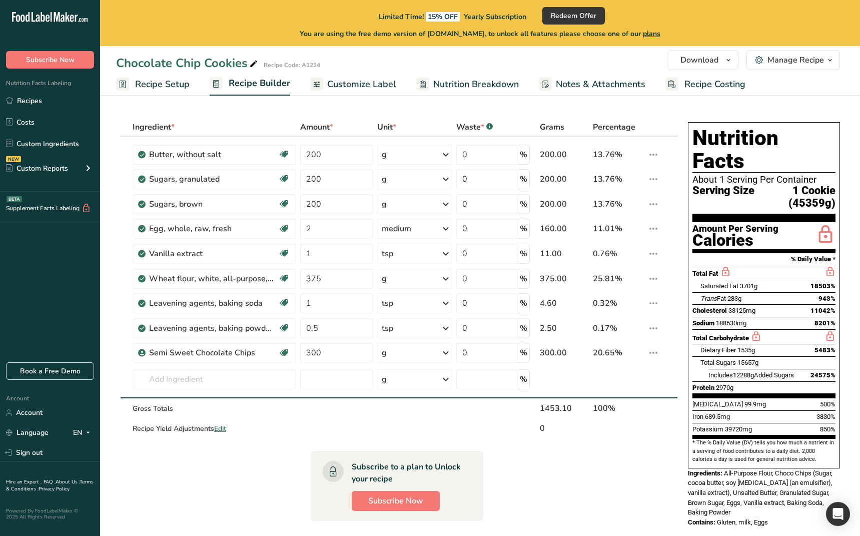
click at [568, 470] on section "Ingredient * Amount * Unit * Waste * .a-a{fill:#347362;}.b-a{fill:#fff;} Grams …" at bounding box center [397, 423] width 562 height 610
click at [60, 454] on link "Sign out" at bounding box center [50, 453] width 100 height 18
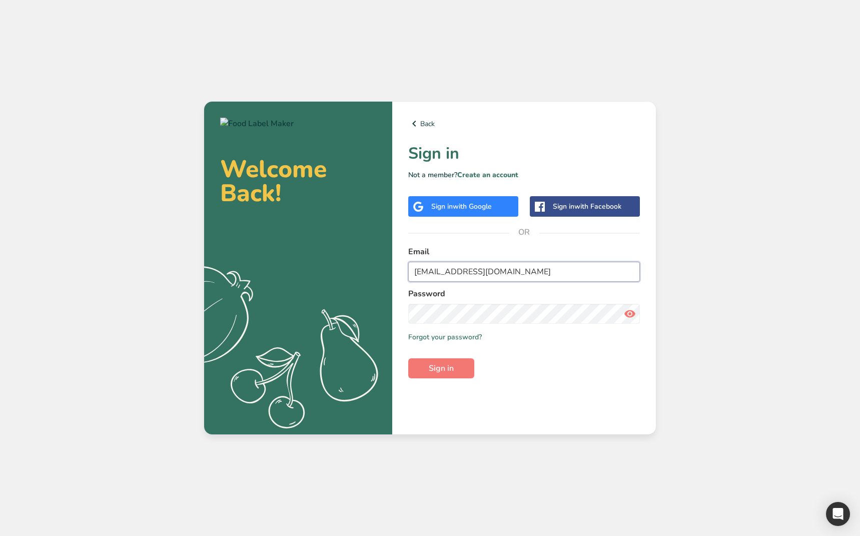
click at [478, 276] on input "demo2@flm.com" at bounding box center [524, 272] width 232 height 20
type input "[EMAIL_ADDRESS][DOMAIN_NAME]"
click at [442, 363] on span "Sign in" at bounding box center [441, 368] width 25 height 12
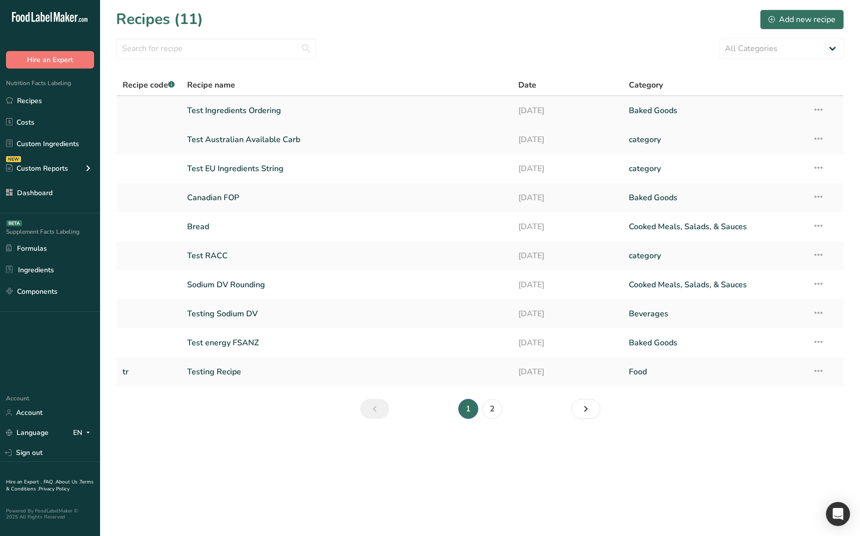
click at [239, 113] on link "Test Ingredients Ordering" at bounding box center [346, 110] width 319 height 21
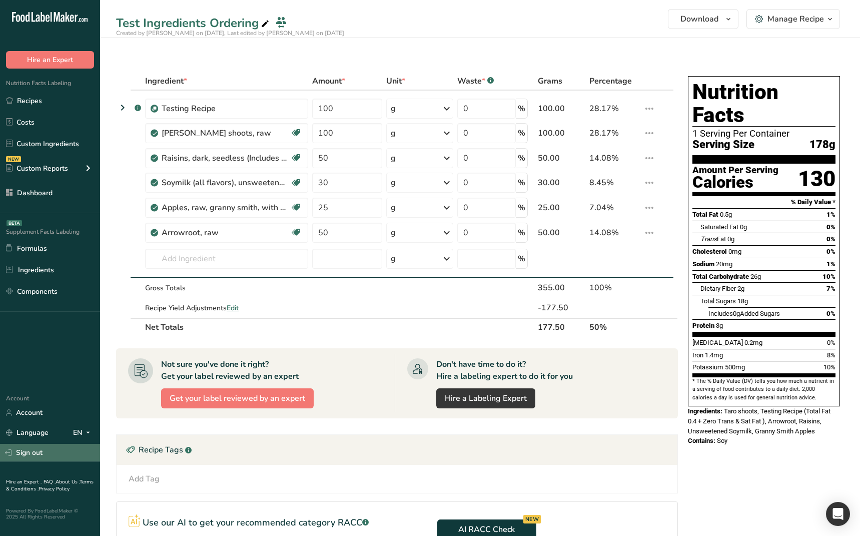
click at [44, 453] on link "Sign out" at bounding box center [50, 453] width 100 height 18
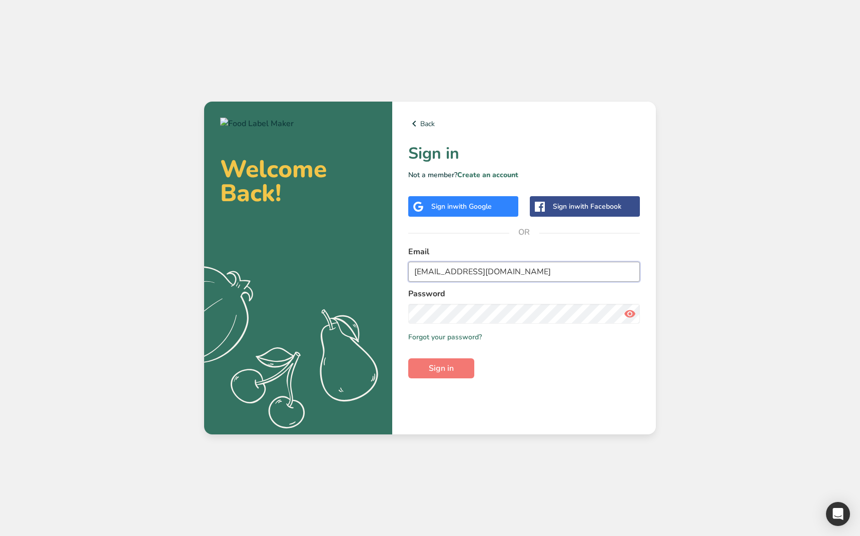
click at [481, 276] on input "[EMAIL_ADDRESS][DOMAIN_NAME]" at bounding box center [524, 272] width 232 height 20
type input "[EMAIL_ADDRESS][DOMAIN_NAME]"
click at [408, 358] on button "Sign in" at bounding box center [441, 368] width 66 height 20
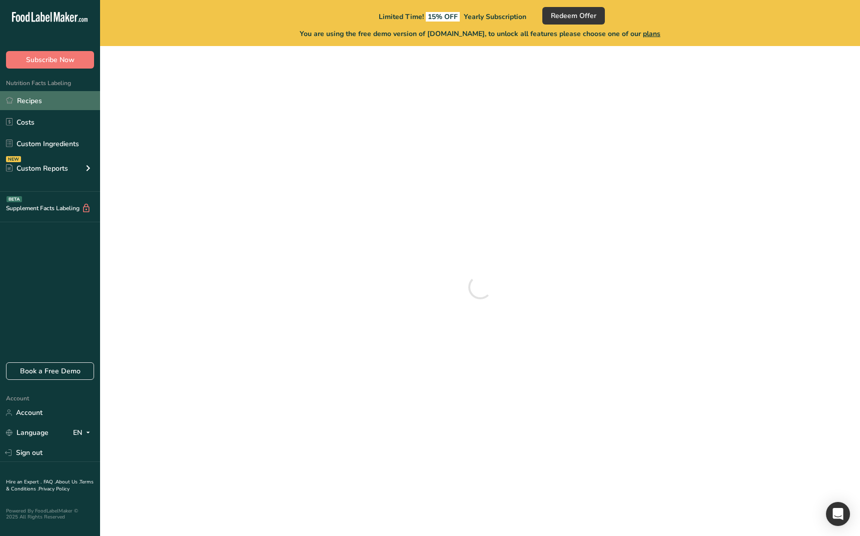
click at [46, 102] on link "Recipes" at bounding box center [50, 100] width 100 height 19
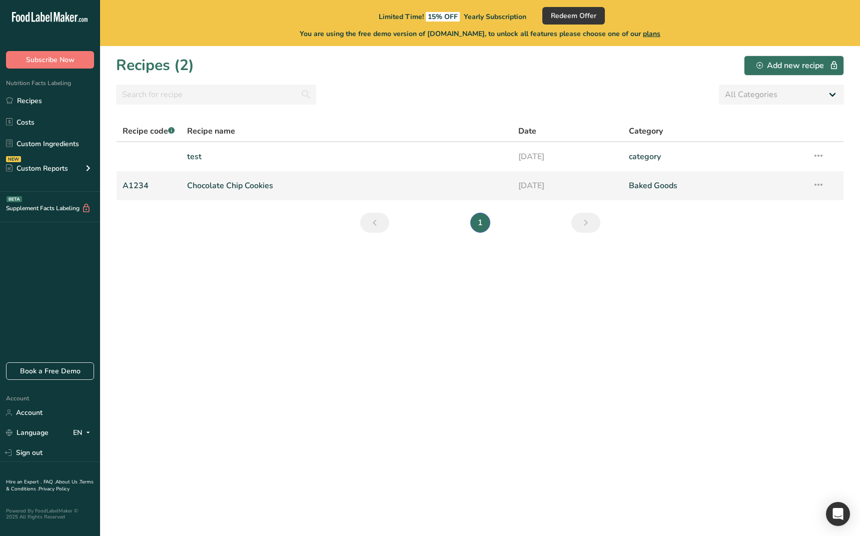
click at [232, 178] on link "Chocolate Chip Cookies" at bounding box center [346, 185] width 319 height 21
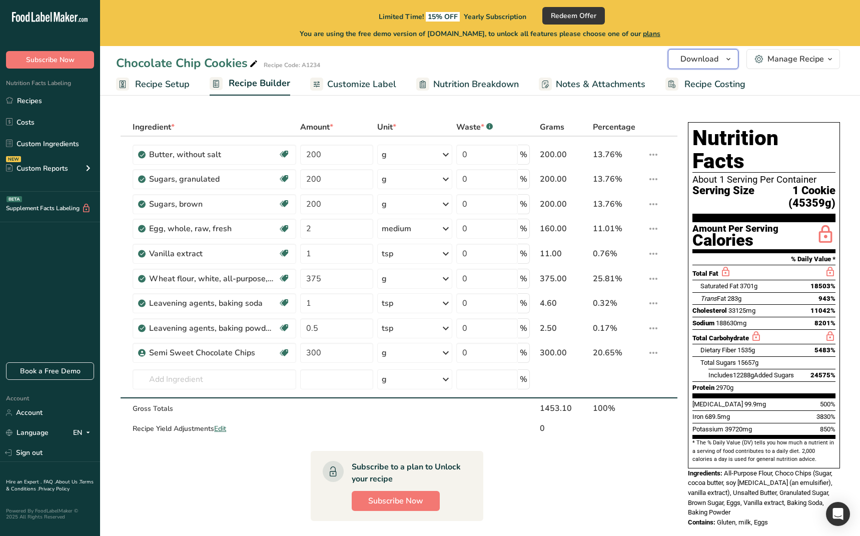
click at [704, 66] on button "Download" at bounding box center [703, 59] width 71 height 20
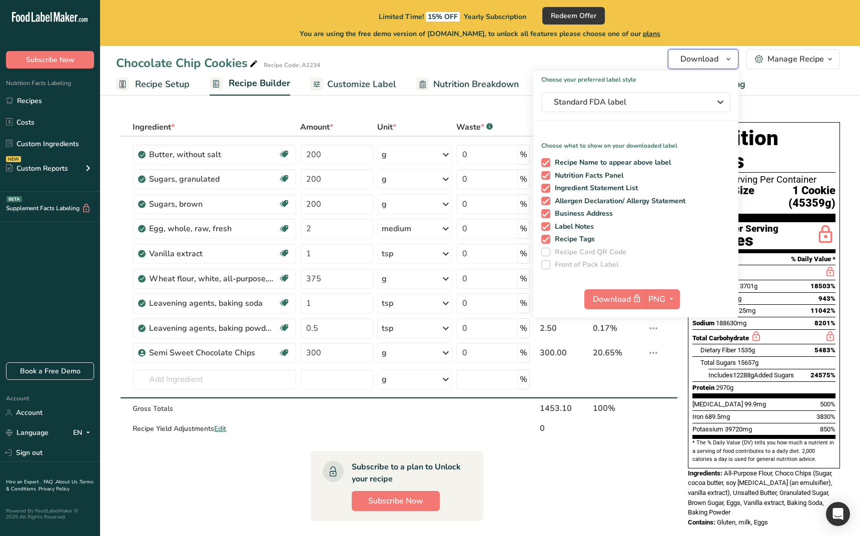
click at [704, 66] on button "Download" at bounding box center [703, 59] width 71 height 20
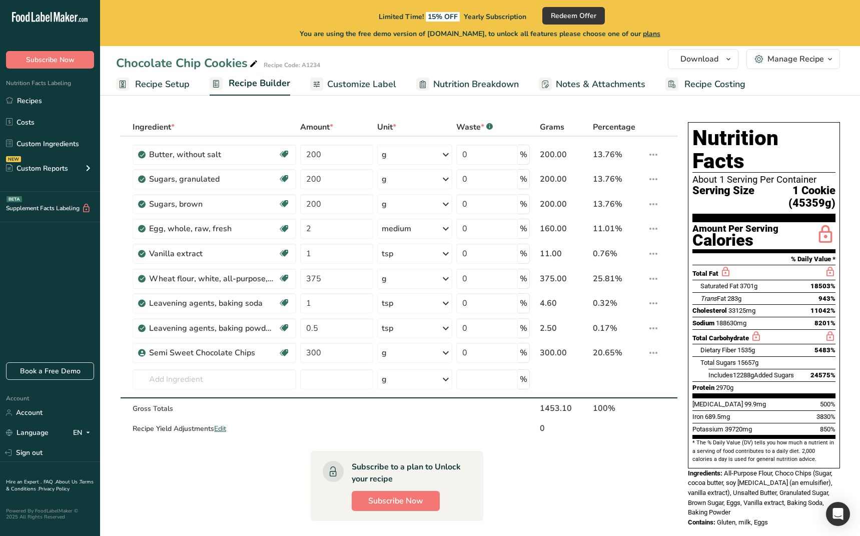
click at [787, 59] on div "Manage Recipe" at bounding box center [796, 59] width 57 height 12
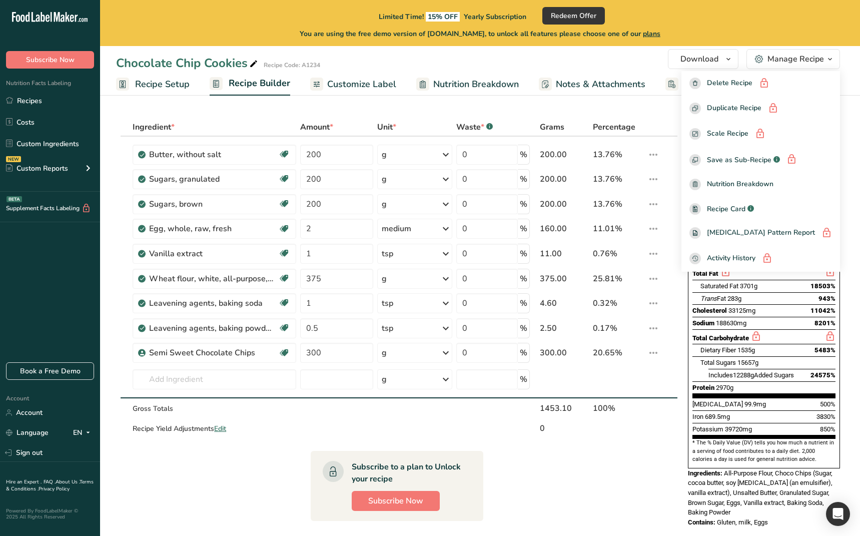
click at [799, 65] on div "Manage Recipe" at bounding box center [796, 59] width 57 height 12
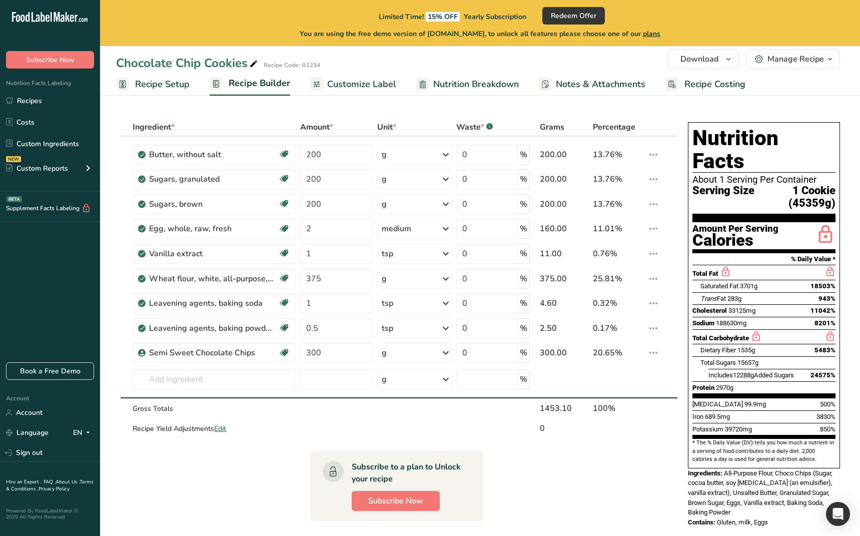
click at [603, 504] on section "Ingredient * Amount * Unit * Waste * .a-a{fill:#347362;}.b-a{fill:#fff;} Grams …" at bounding box center [397, 423] width 562 height 610
click at [652, 156] on icon at bounding box center [654, 155] width 12 height 18
click at [654, 172] on icon at bounding box center [654, 179] width 12 height 18
click at [653, 176] on icon at bounding box center [654, 179] width 12 height 18
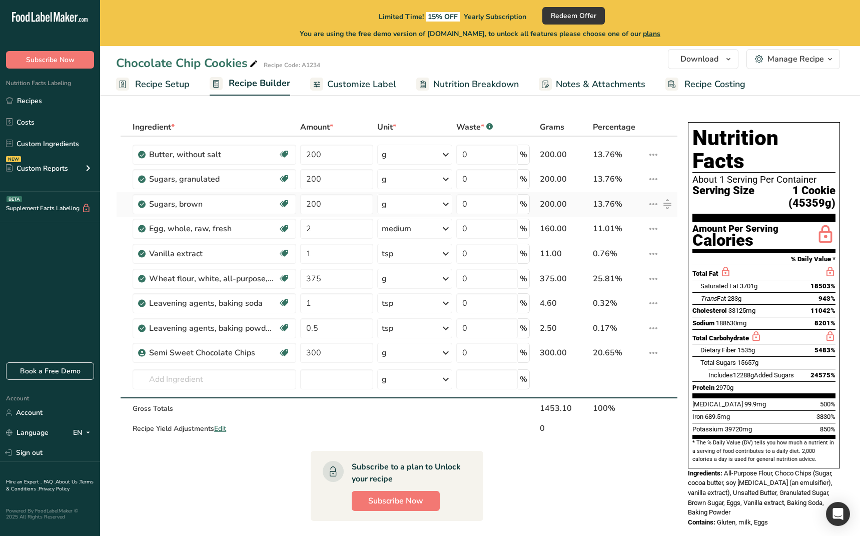
click at [657, 198] on icon at bounding box center [654, 204] width 12 height 18
click at [656, 200] on icon at bounding box center [654, 204] width 12 height 18
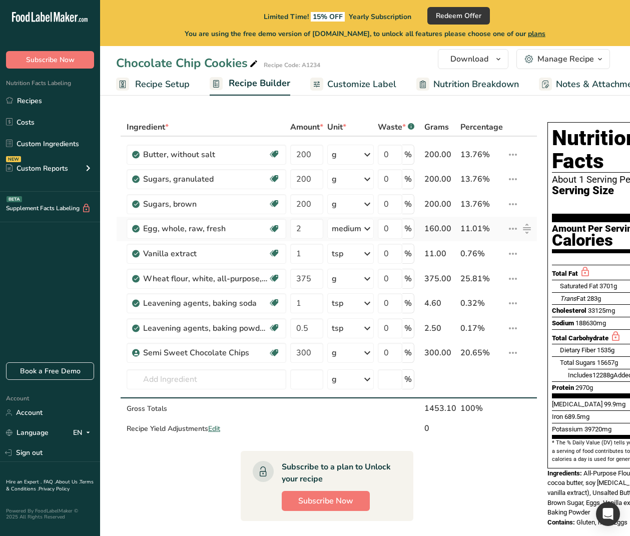
click at [360, 230] on div "medium" at bounding box center [347, 229] width 30 height 12
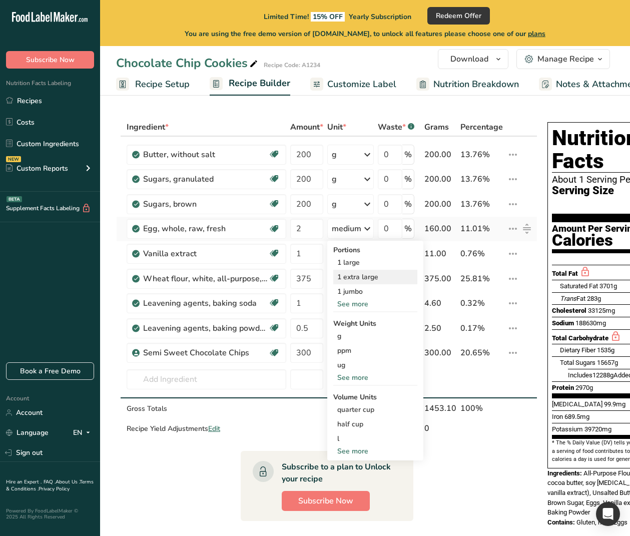
click at [366, 280] on div "1 extra large" at bounding box center [375, 277] width 84 height 15
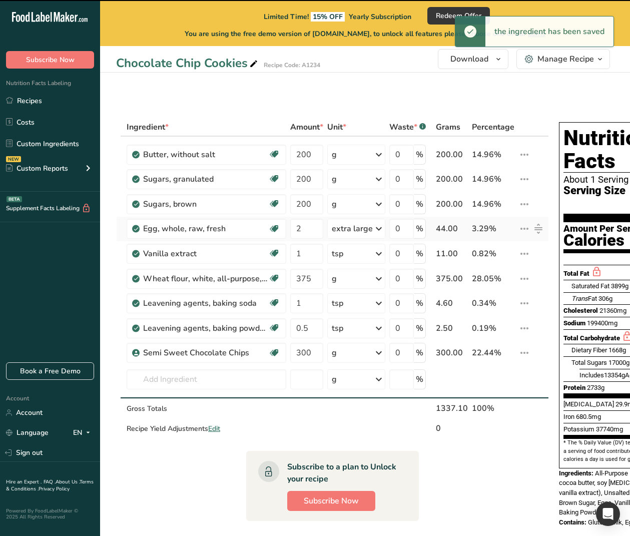
click at [362, 228] on div "extra large" at bounding box center [352, 229] width 41 height 12
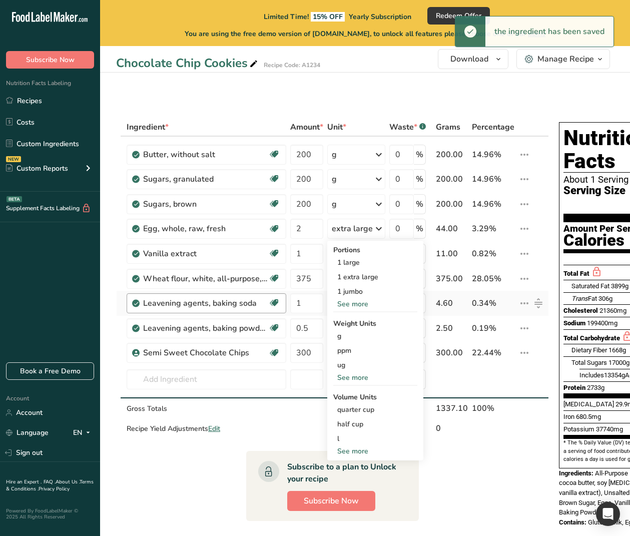
drag, startPoint x: 374, startPoint y: 343, endPoint x: 271, endPoint y: 306, distance: 108.9
click at [374, 343] on div "Portions 1 large 1 extra large 1 jumbo See more Weight Units g ppm ug See more …" at bounding box center [375, 351] width 96 height 220
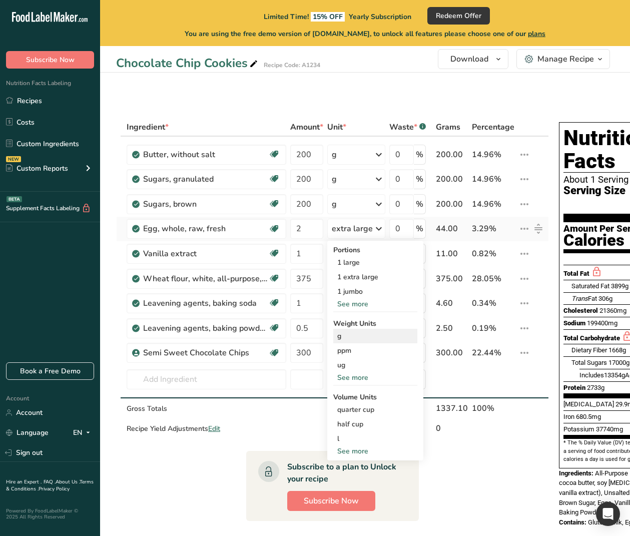
click at [356, 340] on div "g" at bounding box center [375, 336] width 84 height 15
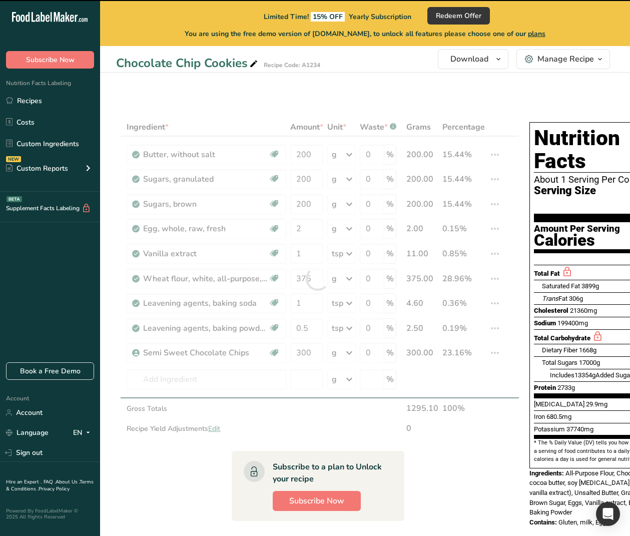
click at [4, 253] on div ".a-20{fill:#fff;} Subscribe Now Nutrition Facts Labeling Recipes Costs Custom I…" at bounding box center [50, 181] width 100 height 346
